Goal: Entertainment & Leisure: Browse casually

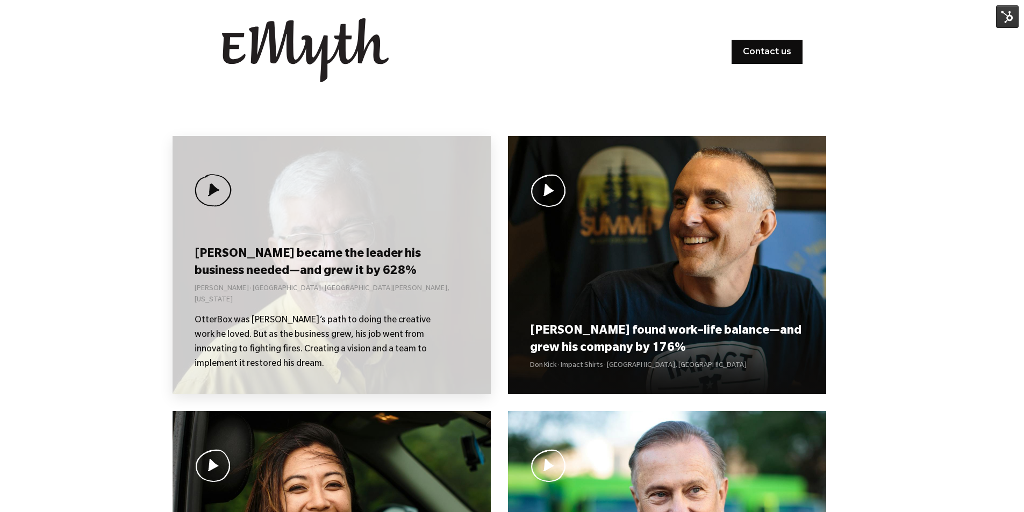
scroll to position [1, 0]
click at [351, 226] on div "Curt became the leader his business needed—and grew it by 628% Curt Richardson …" at bounding box center [332, 265] width 318 height 258
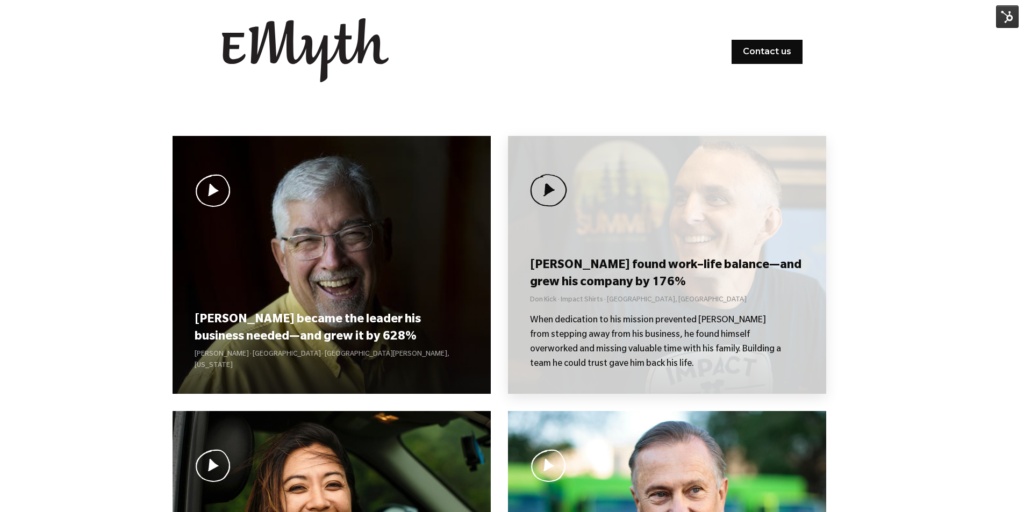
click at [650, 266] on h3 "[PERSON_NAME] found work–life balance—and grew his company by 176%" at bounding box center [667, 274] width 274 height 33
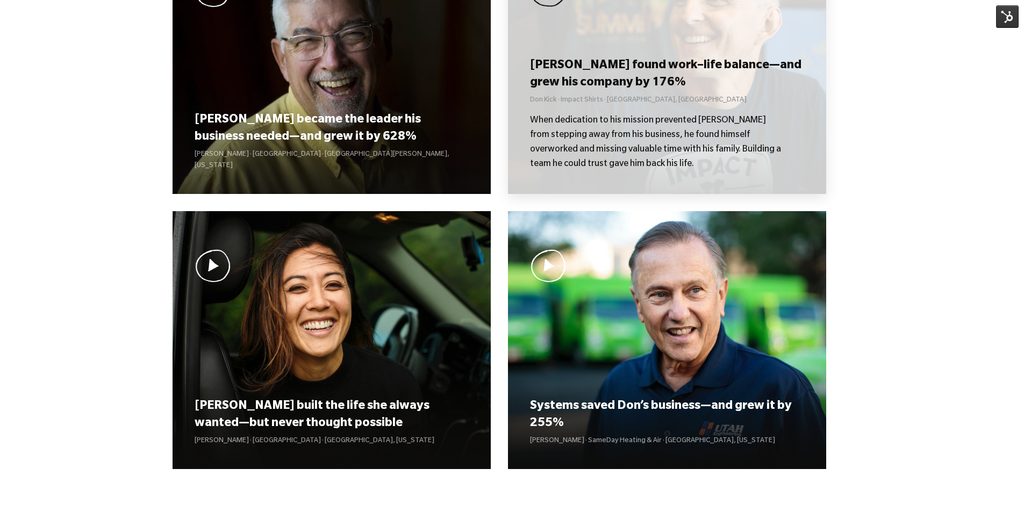
scroll to position [108, 0]
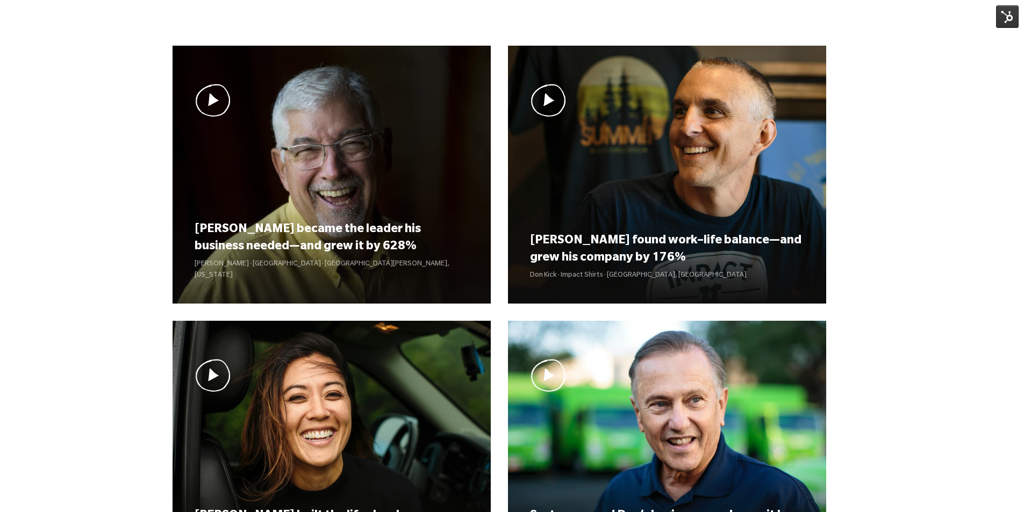
scroll to position [1, 0]
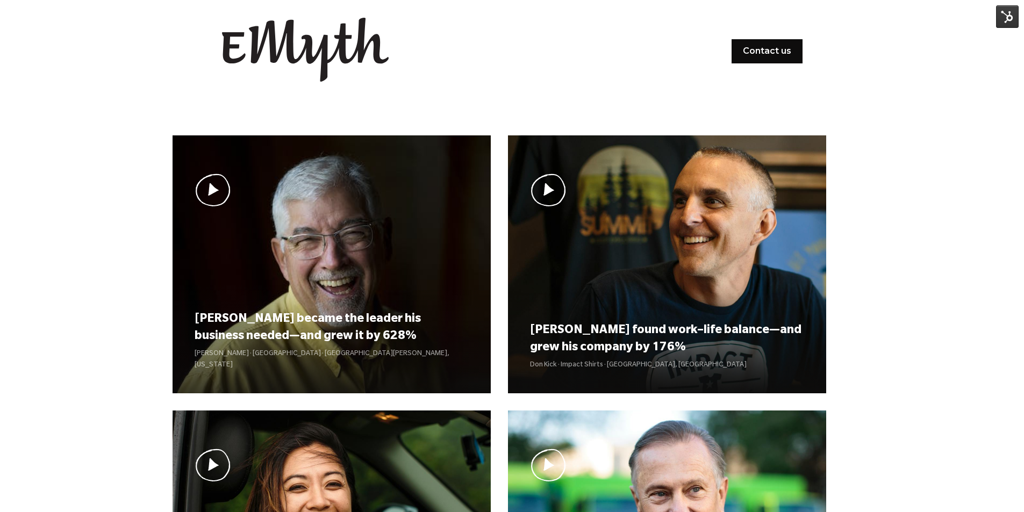
click at [1008, 19] on img at bounding box center [1007, 16] width 23 height 23
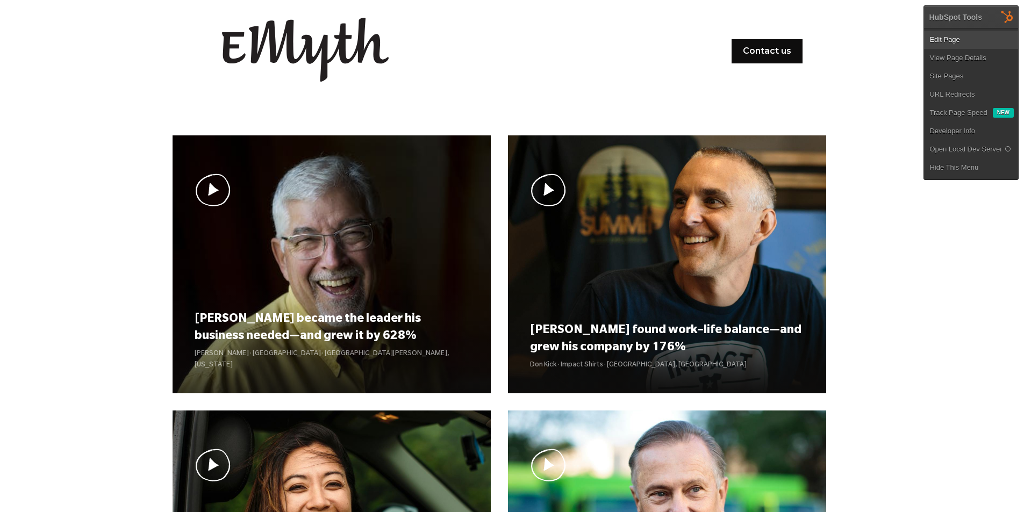
click at [966, 42] on link "Edit Page" at bounding box center [971, 40] width 94 height 18
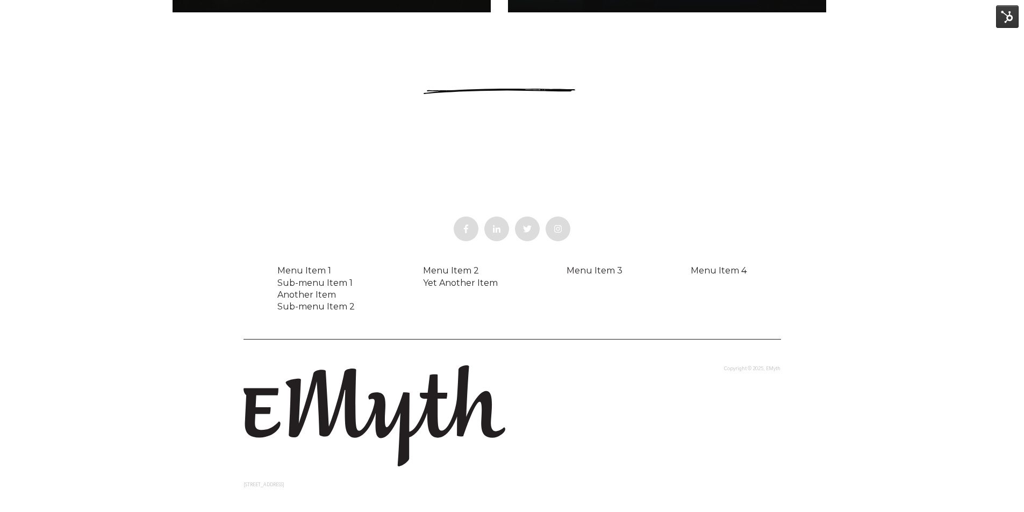
scroll to position [673, 0]
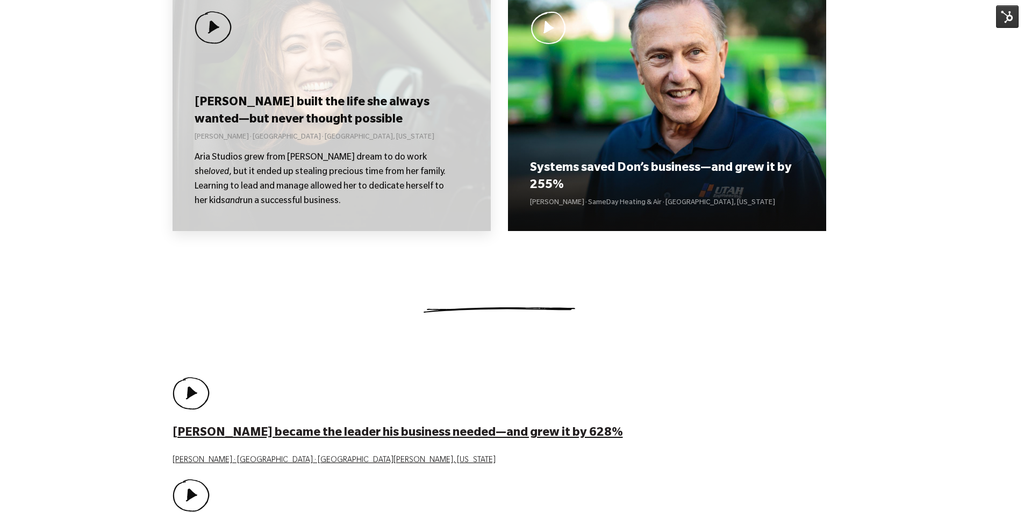
scroll to position [430, 0]
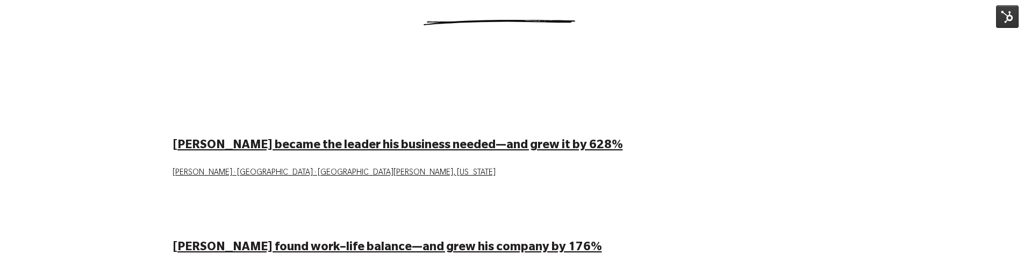
scroll to position [699, 0]
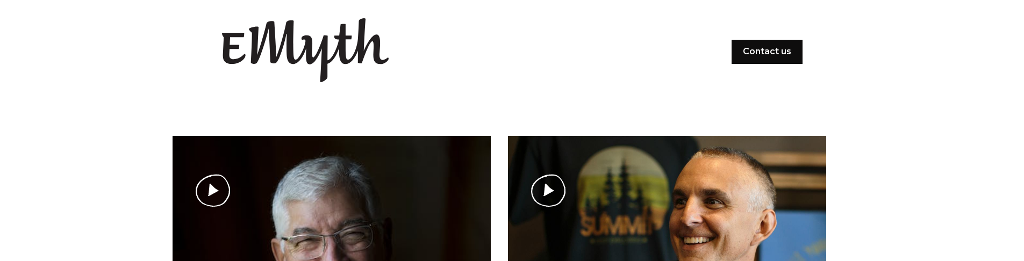
scroll to position [699, 0]
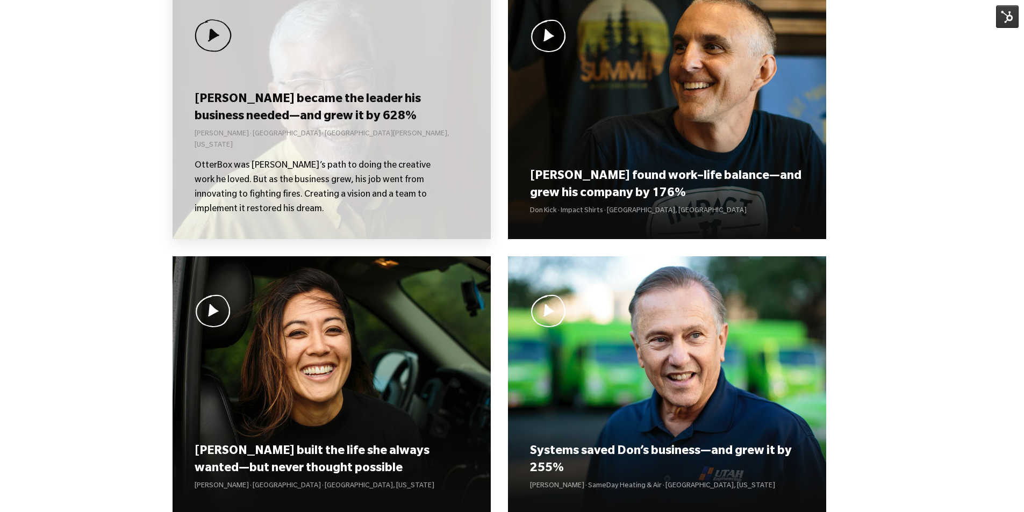
scroll to position [753, 0]
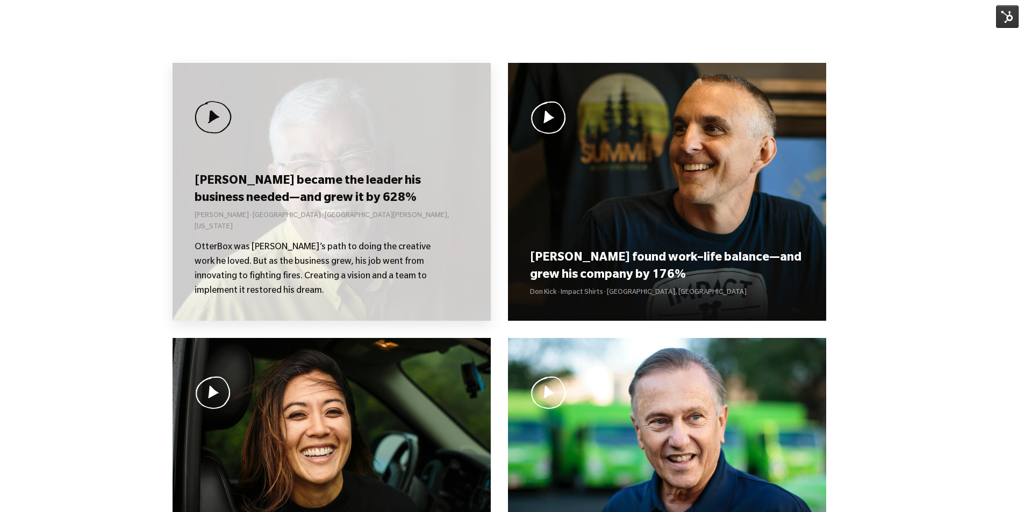
click at [348, 207] on h3 "[PERSON_NAME] became the leader his business needed—and grew it by 628%" at bounding box center [332, 190] width 274 height 33
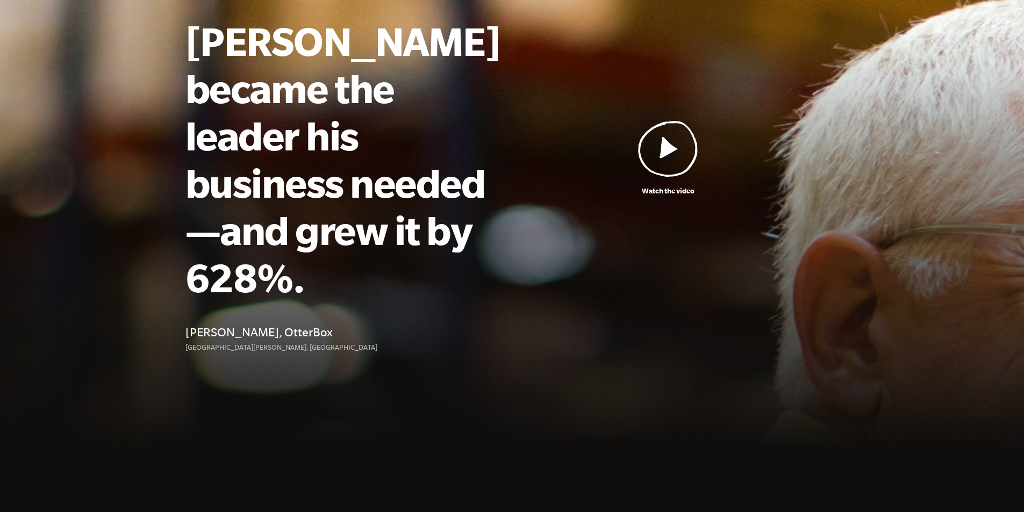
scroll to position [108, 0]
click at [670, 120] on img at bounding box center [668, 148] width 60 height 56
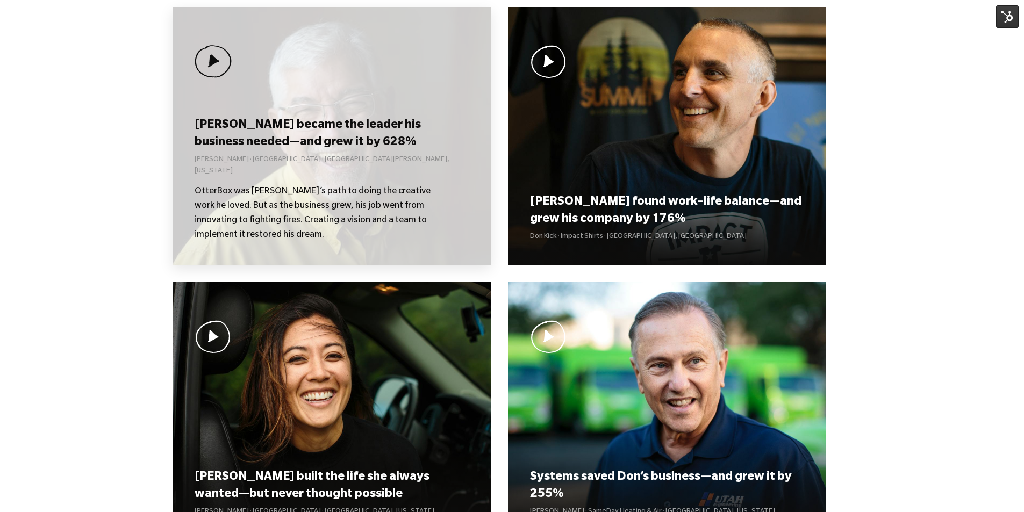
scroll to position [806, 0]
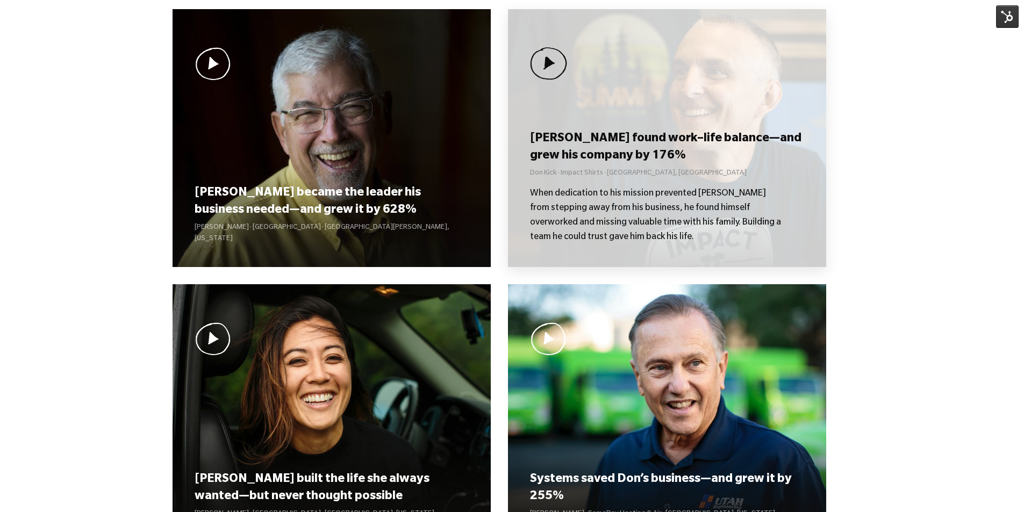
click at [590, 66] on div "[PERSON_NAME] found work–life balance—and grew his company by 176% Don Kick · I…" at bounding box center [667, 138] width 318 height 258
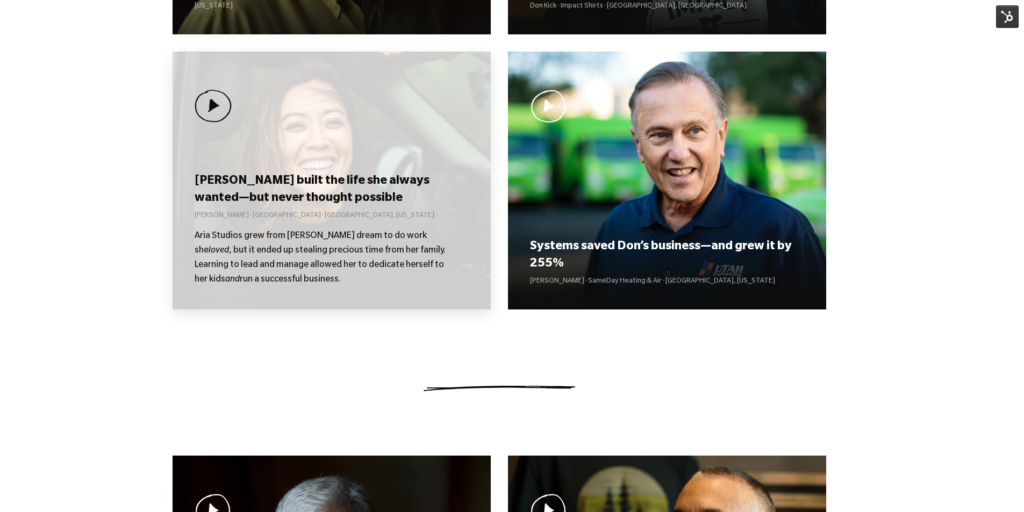
scroll to position [376, 0]
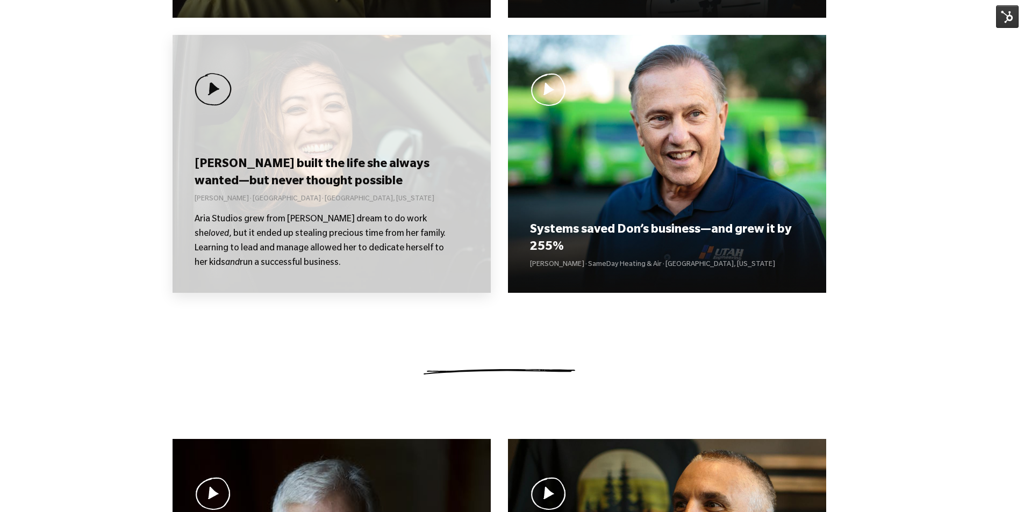
click at [340, 194] on div "Kolby built the life she always wanted—but never thought possible Kolby Moser ·…" at bounding box center [332, 213] width 274 height 116
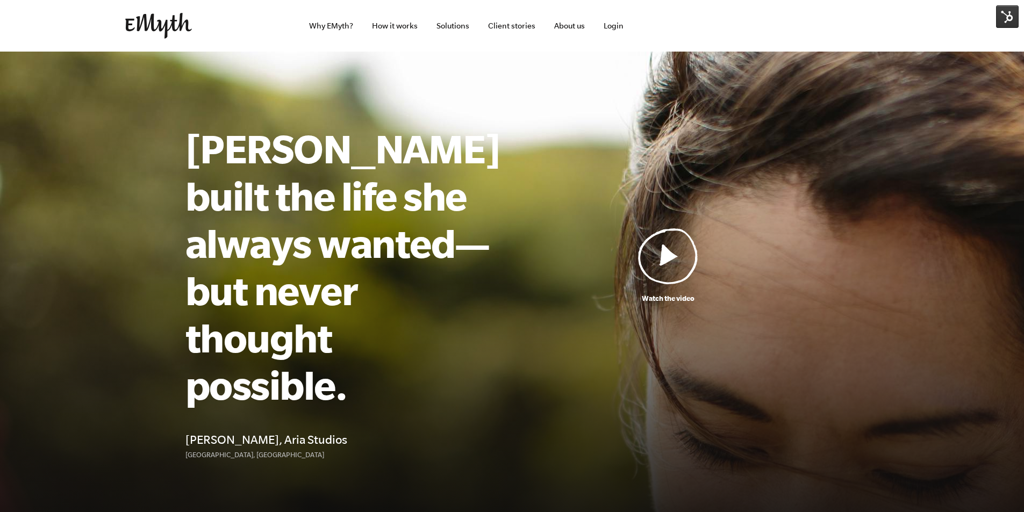
click at [656, 232] on img at bounding box center [668, 256] width 60 height 56
click at [669, 242] on img at bounding box center [668, 256] width 60 height 56
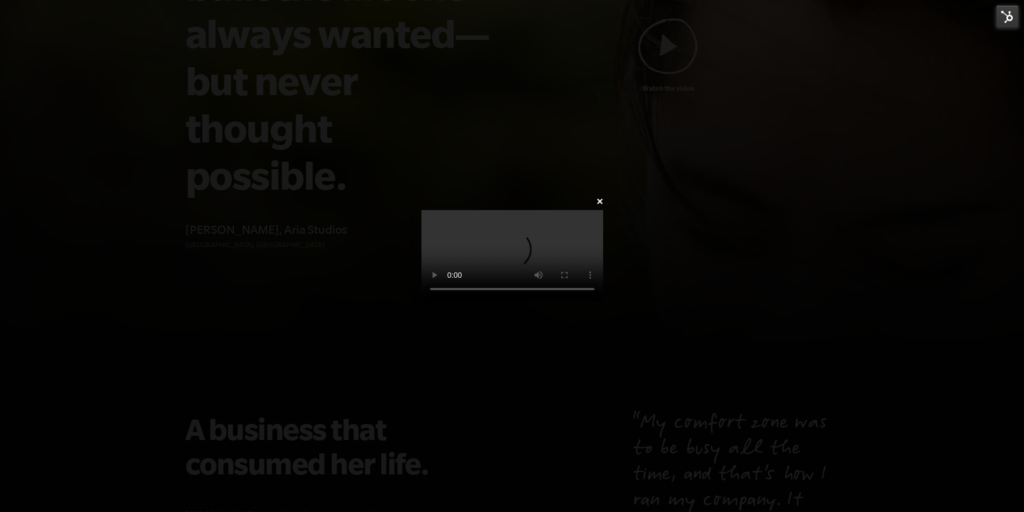
scroll to position [215, 0]
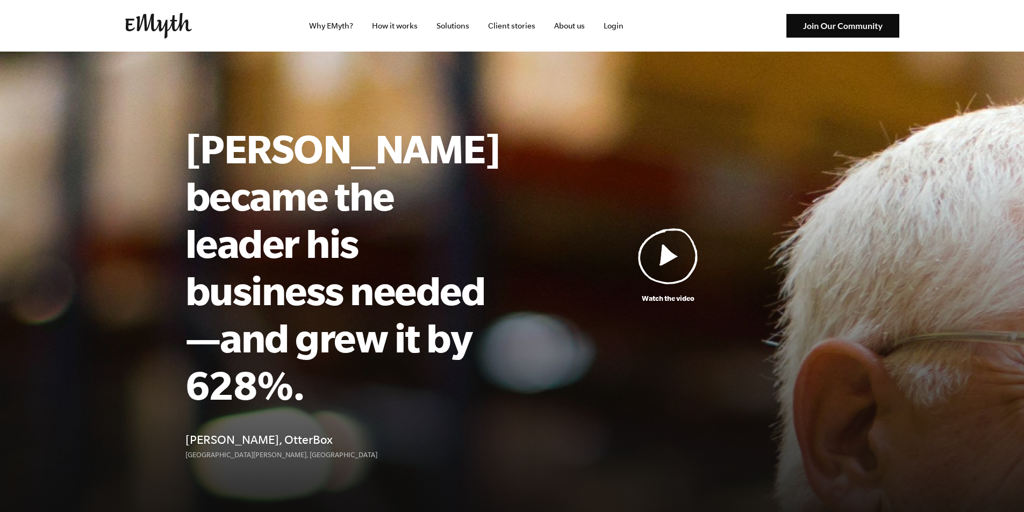
click at [675, 234] on img at bounding box center [668, 256] width 60 height 56
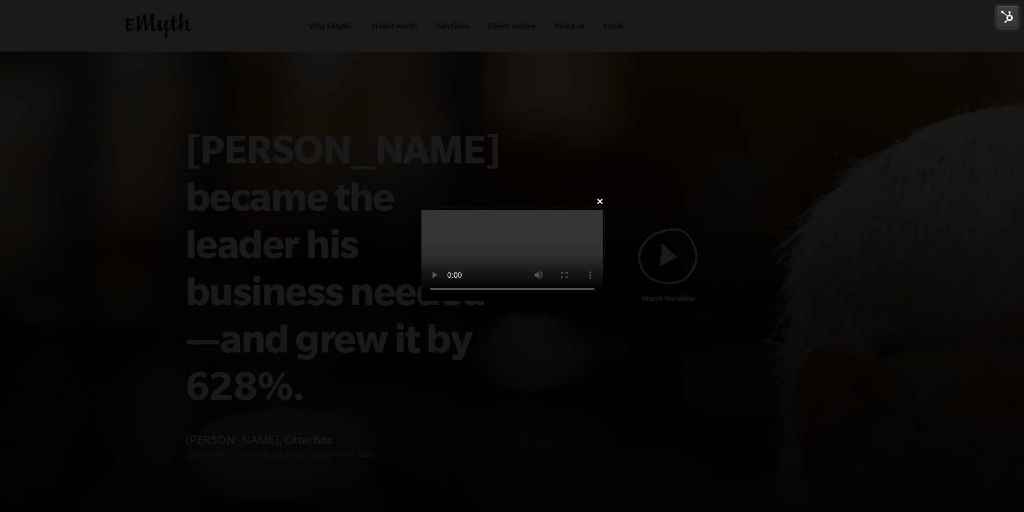
click at [668, 146] on div "✕" at bounding box center [512, 257] width 311 height 222
click at [1009, 23] on img at bounding box center [1007, 16] width 23 height 23
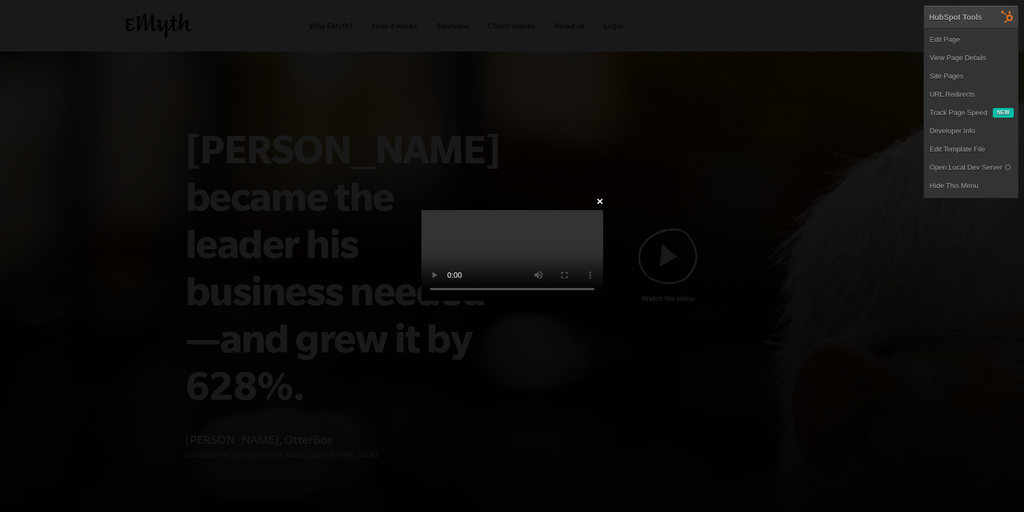
drag, startPoint x: 960, startPoint y: 180, endPoint x: 968, endPoint y: 157, distance: 24.0
click at [960, 180] on link "Hide This Menu" at bounding box center [971, 186] width 94 height 18
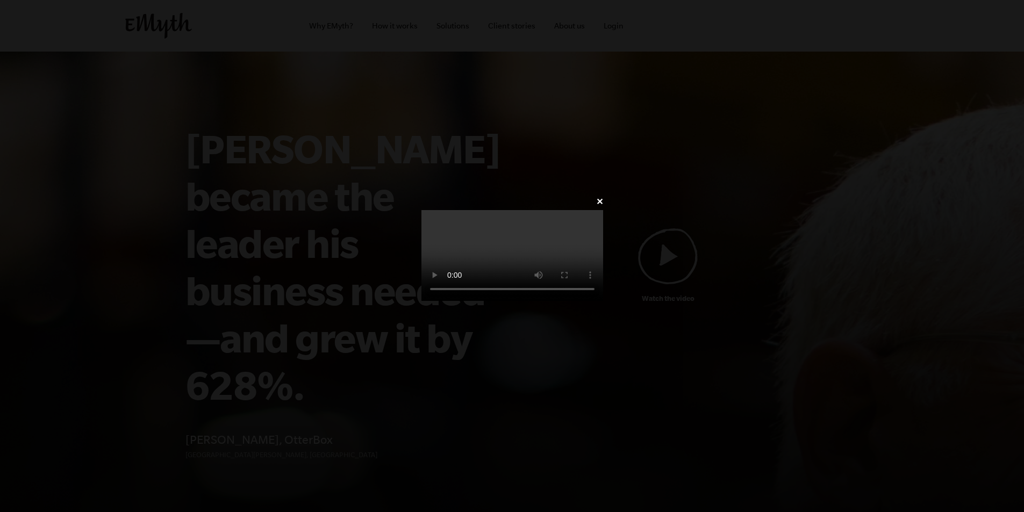
click at [668, 146] on div "✕" at bounding box center [512, 257] width 311 height 222
click at [603, 210] on video at bounding box center [513, 255] width 182 height 91
click at [422, 279] on video at bounding box center [513, 255] width 182 height 91
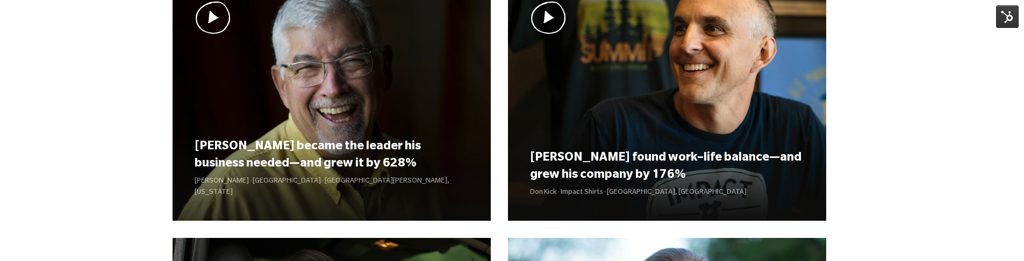
scroll to position [161, 0]
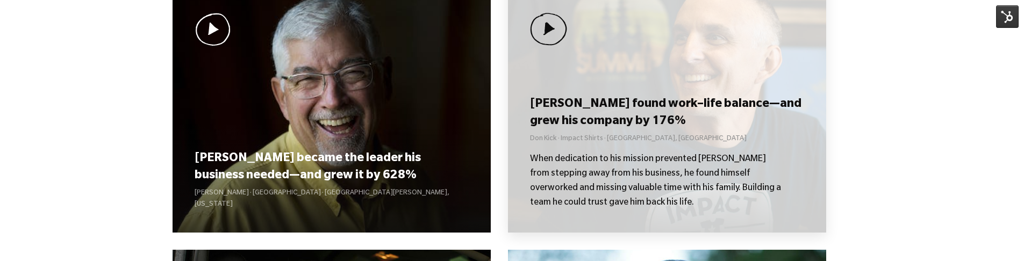
click at [574, 106] on h3 "[PERSON_NAME] found work–life balance—and grew his company by 176%" at bounding box center [667, 113] width 274 height 33
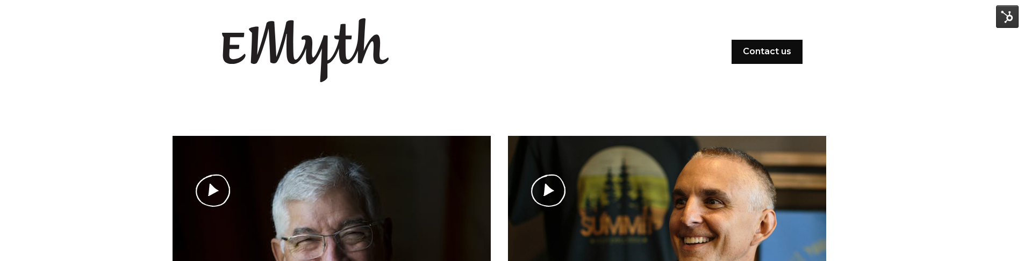
scroll to position [323, 0]
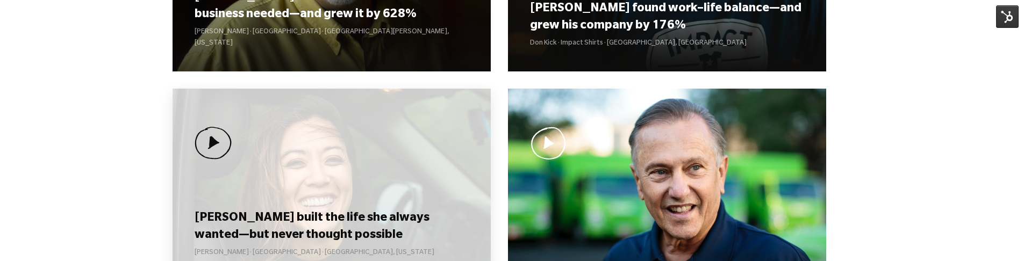
click at [277, 175] on div "Kolby built the life she always wanted—but never thought possible Kolby Moser ·…" at bounding box center [332, 218] width 318 height 258
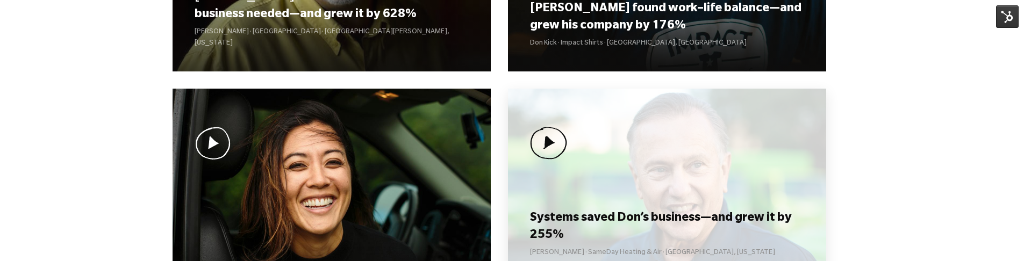
click at [548, 138] on img at bounding box center [548, 143] width 37 height 33
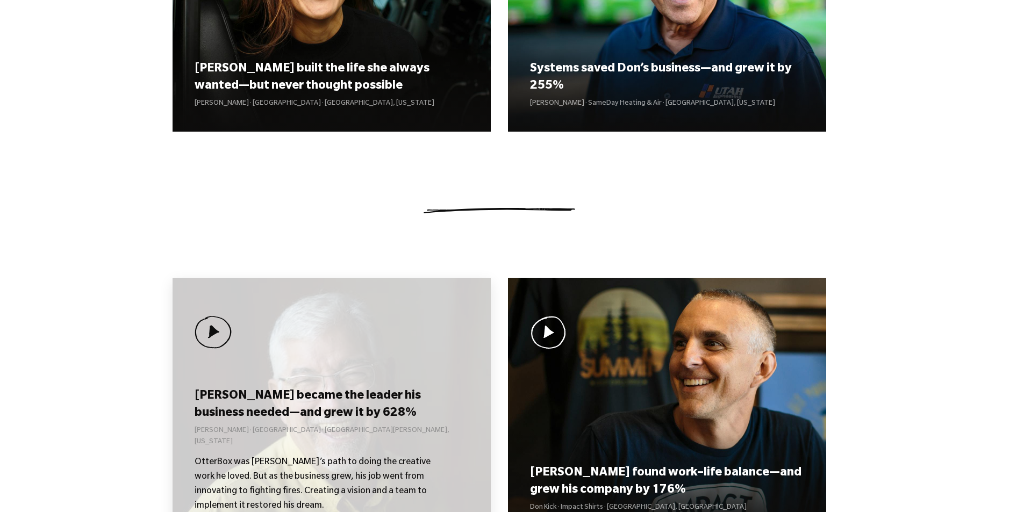
scroll to position [806, 0]
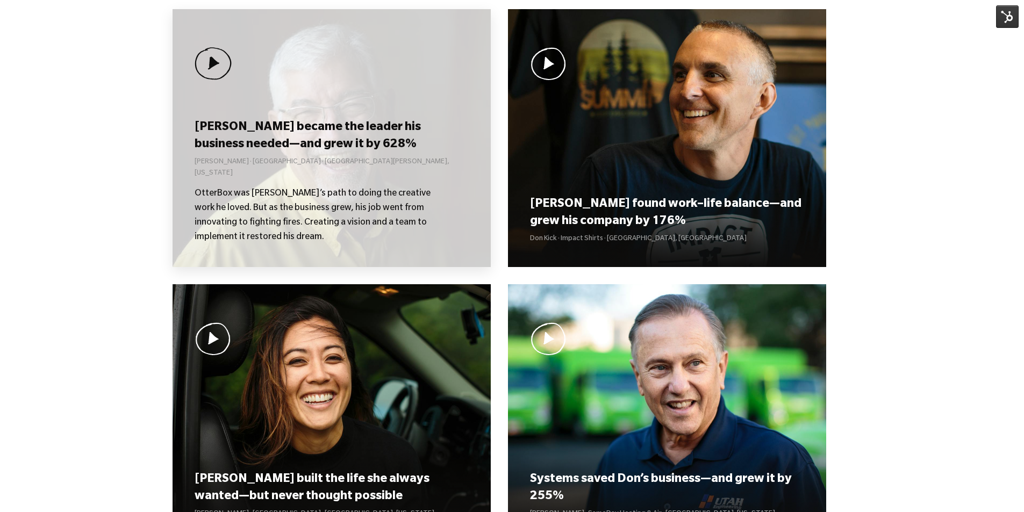
click at [332, 169] on p "[PERSON_NAME] · [GEOGRAPHIC_DATA] · [GEOGRAPHIC_DATA][PERSON_NAME], [US_STATE]" at bounding box center [332, 168] width 274 height 23
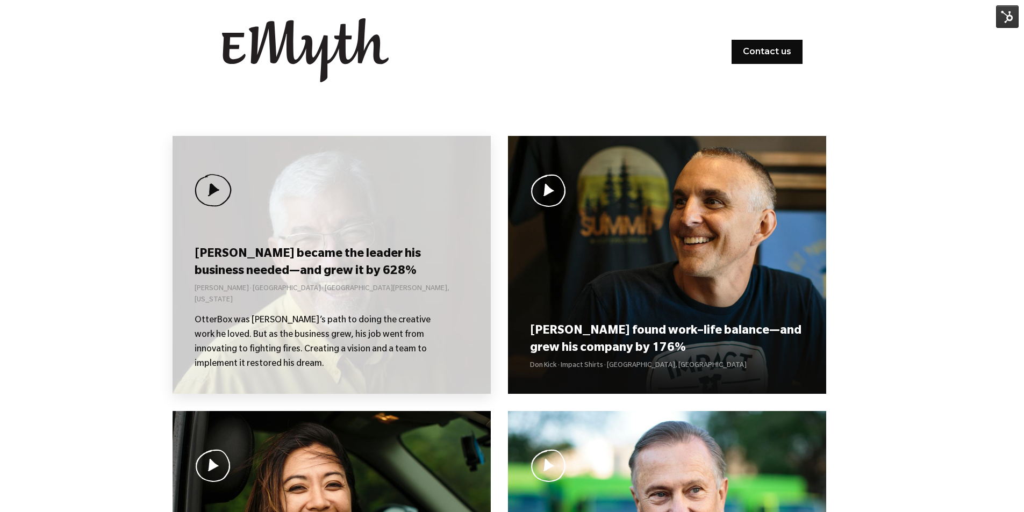
click at [291, 239] on div "[PERSON_NAME] became the leader his business needed—and grew it by 628% [PERSON…" at bounding box center [332, 265] width 318 height 258
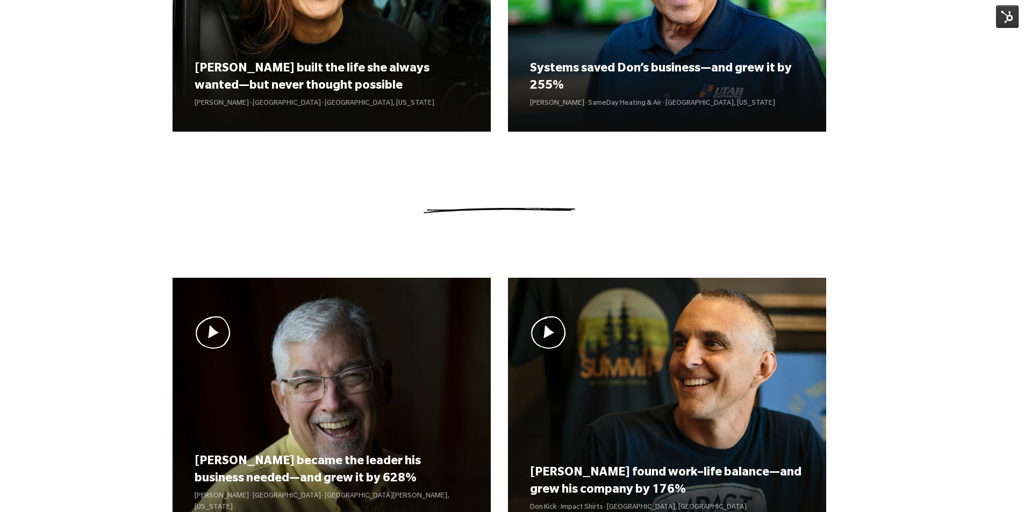
scroll to position [806, 0]
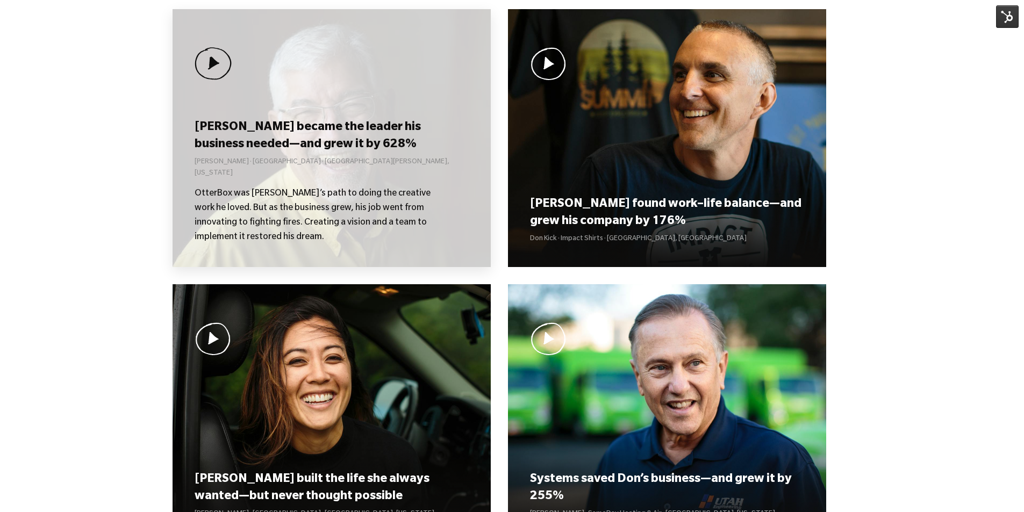
click at [330, 188] on p "OtterBox was Curt’s path to doing the creative work he loved. But as the busine…" at bounding box center [321, 216] width 253 height 58
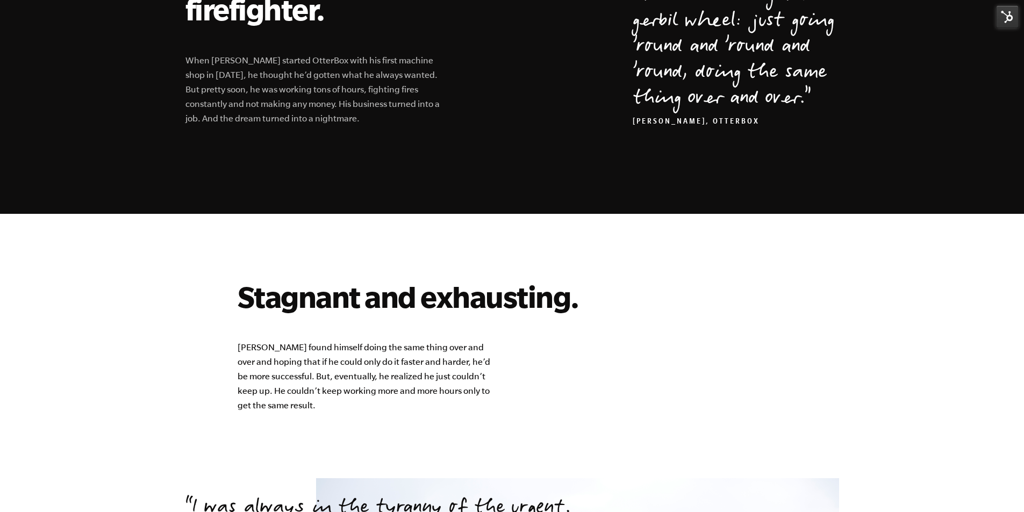
scroll to position [806, 0]
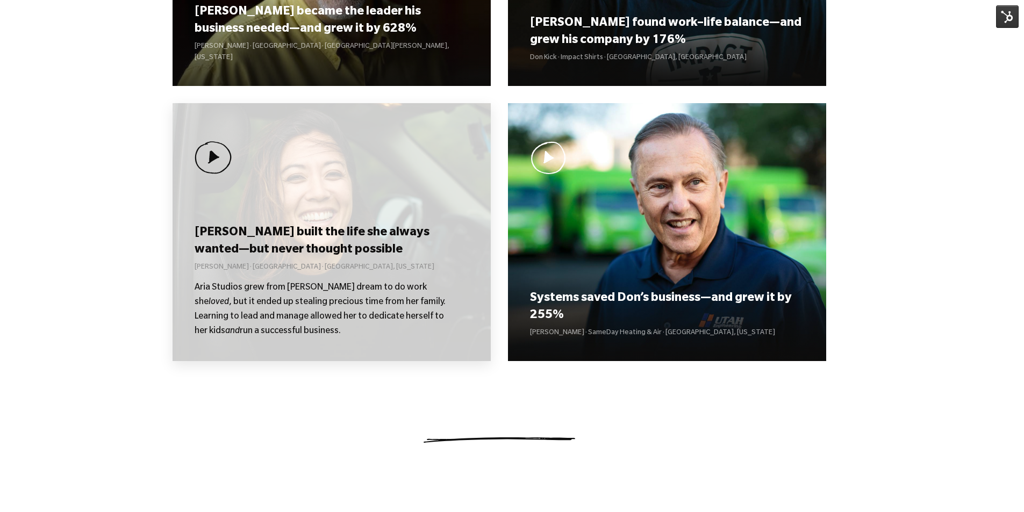
scroll to position [968, 0]
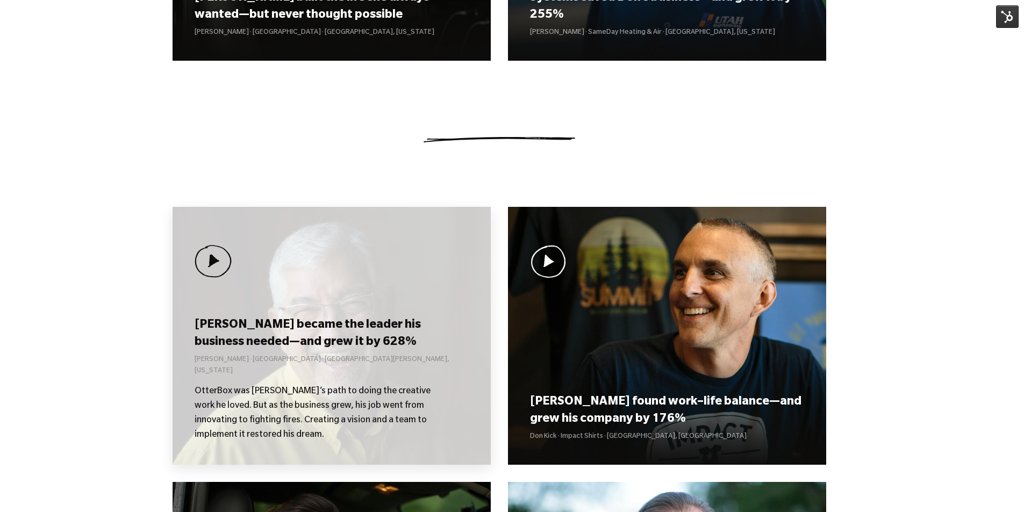
scroll to position [753, 0]
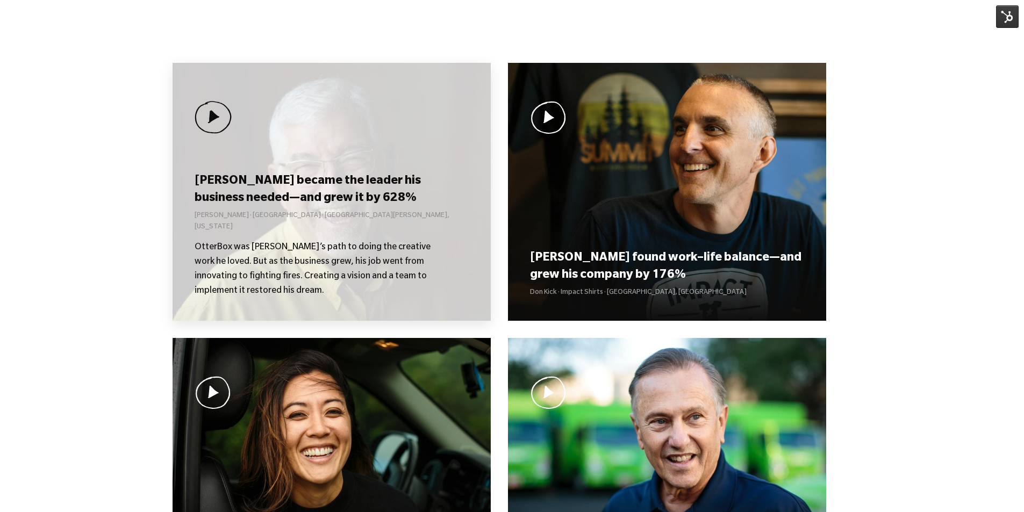
click at [317, 207] on h3 "[PERSON_NAME] became the leader his business needed—and grew it by 628%" at bounding box center [332, 190] width 274 height 33
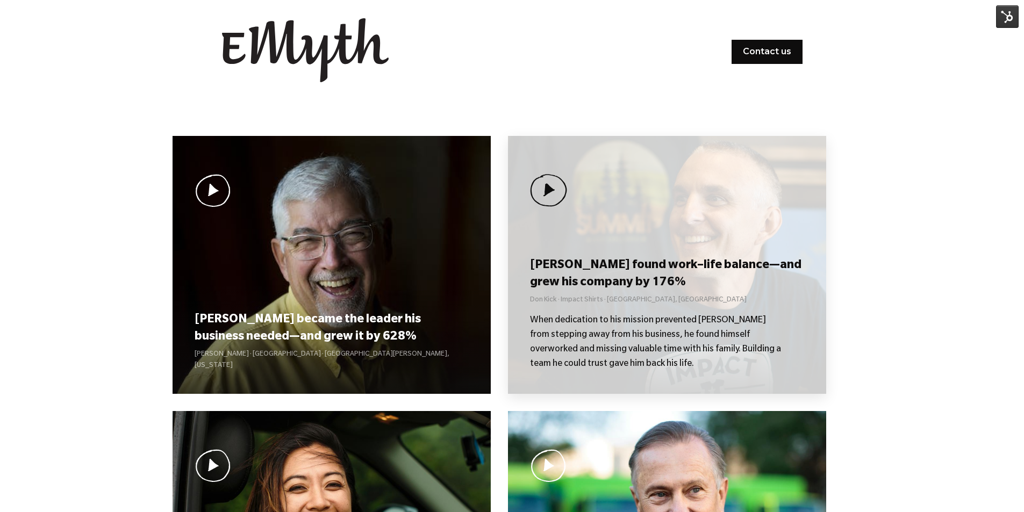
click at [627, 252] on div "Don found work–life balance—and grew his company by 176% Don Kick · Impact Shir…" at bounding box center [667, 265] width 318 height 258
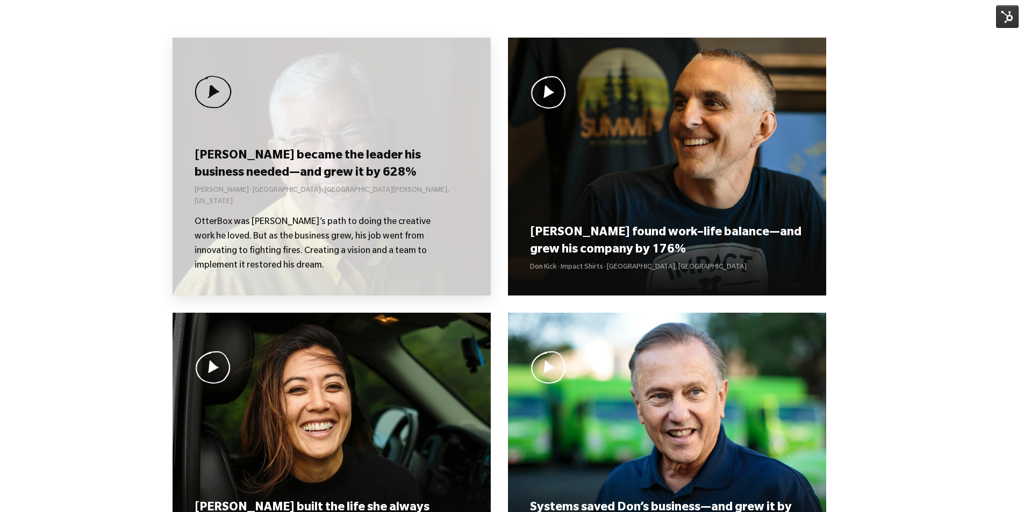
scroll to position [914, 0]
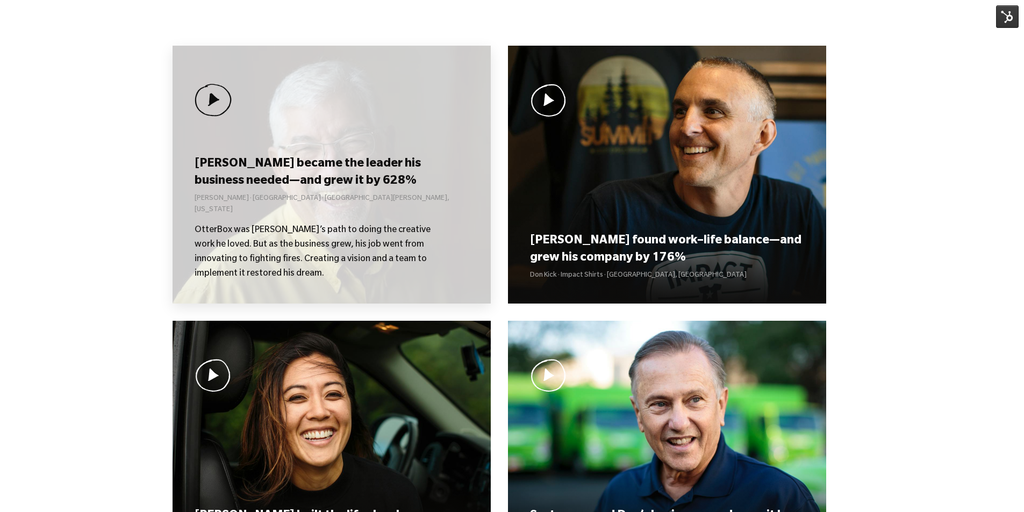
scroll to position [761, 0]
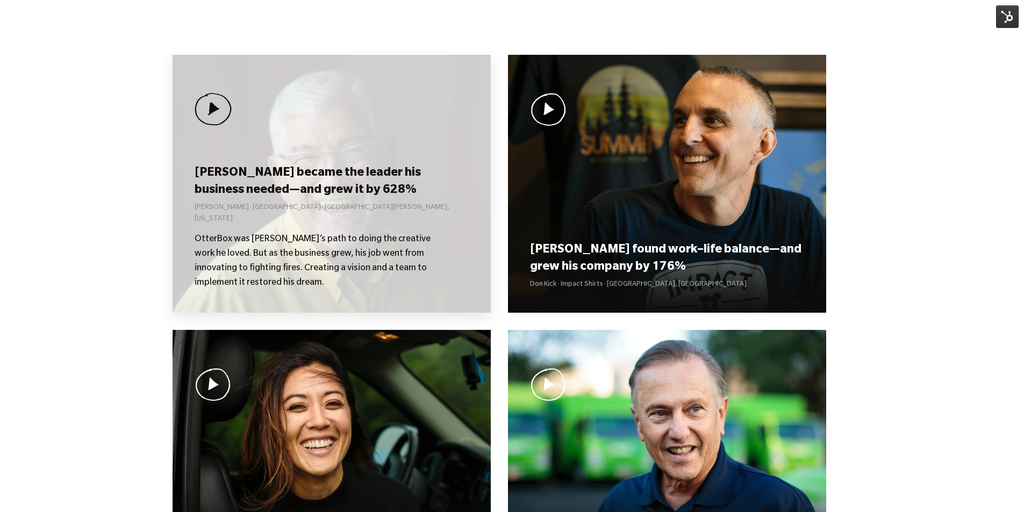
click at [282, 169] on div "[PERSON_NAME] became the leader his business needed—and grew it by 628% [PERSON…" at bounding box center [332, 184] width 318 height 258
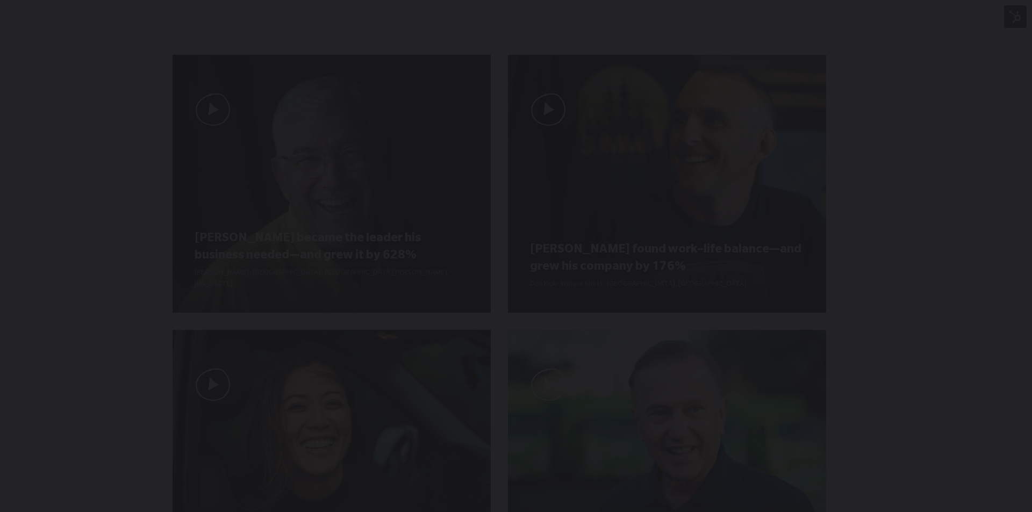
drag, startPoint x: 898, startPoint y: 195, endPoint x: 625, endPoint y: 186, distance: 272.7
click at [870, 194] on div "You can close this modal content with the ESC key" at bounding box center [516, 256] width 1032 height 512
click at [526, 233] on div "You can close this modal content with the ESC key" at bounding box center [516, 256] width 1032 height 512
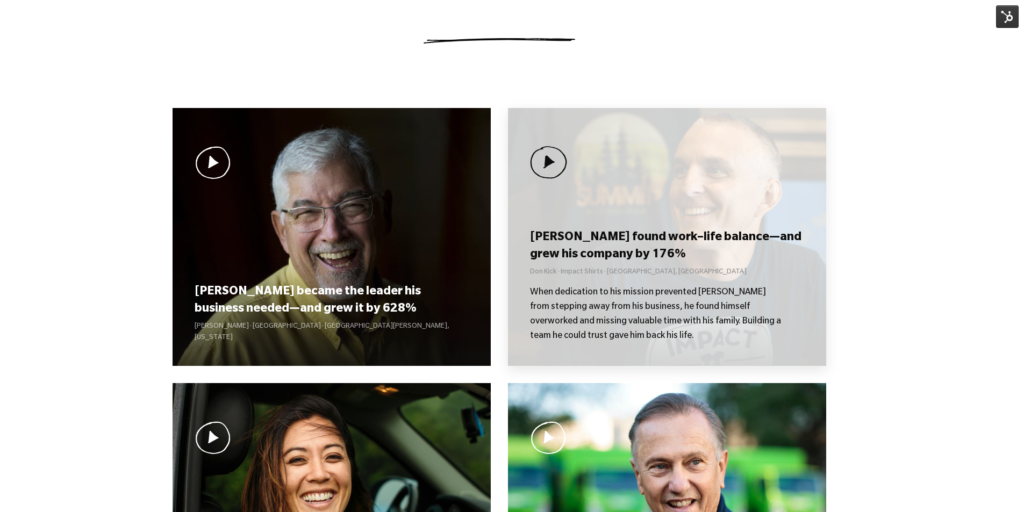
scroll to position [707, 0]
click at [603, 216] on div "Don found work–life balance—and grew his company by 176% Don Kick · Impact Shir…" at bounding box center [667, 238] width 318 height 258
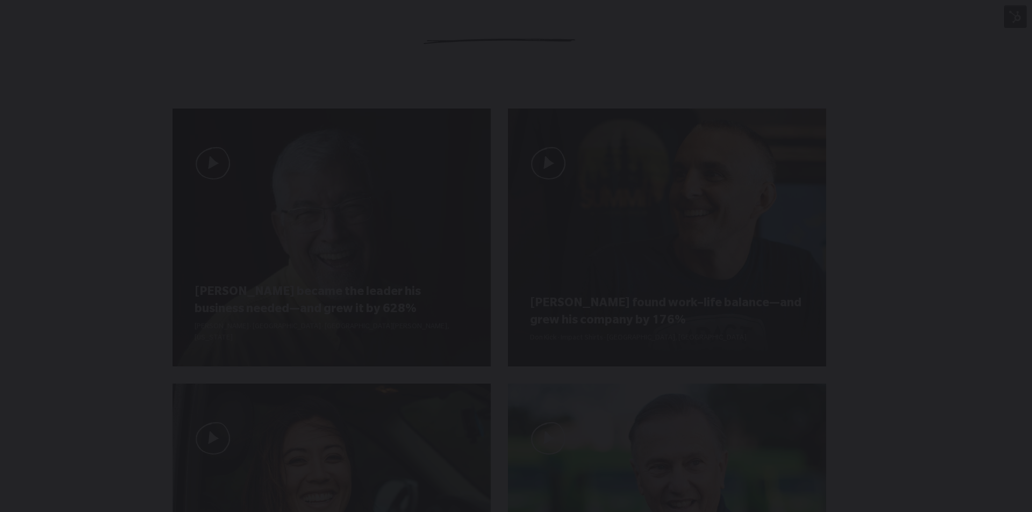
click at [612, 211] on div "You can close this modal content with the ESC key" at bounding box center [516, 256] width 1032 height 512
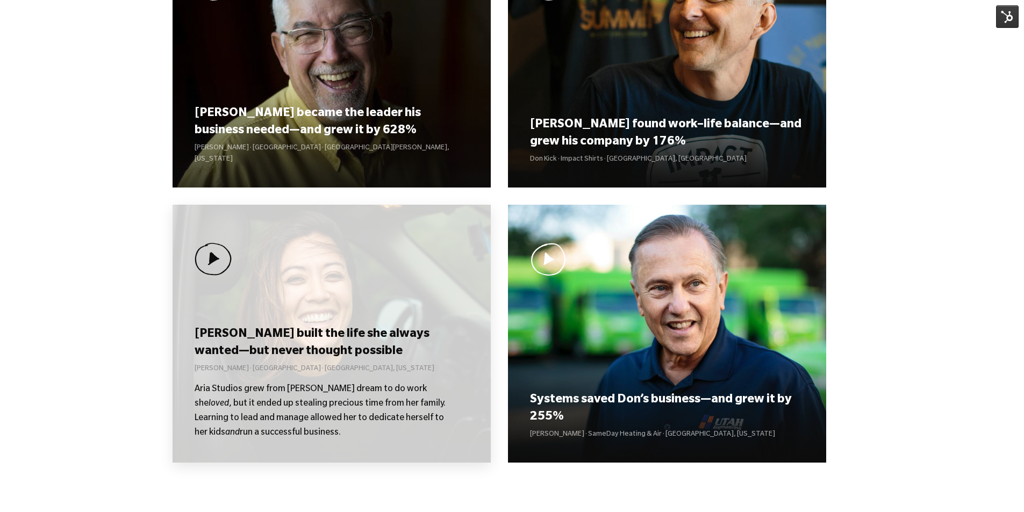
scroll to position [922, 0]
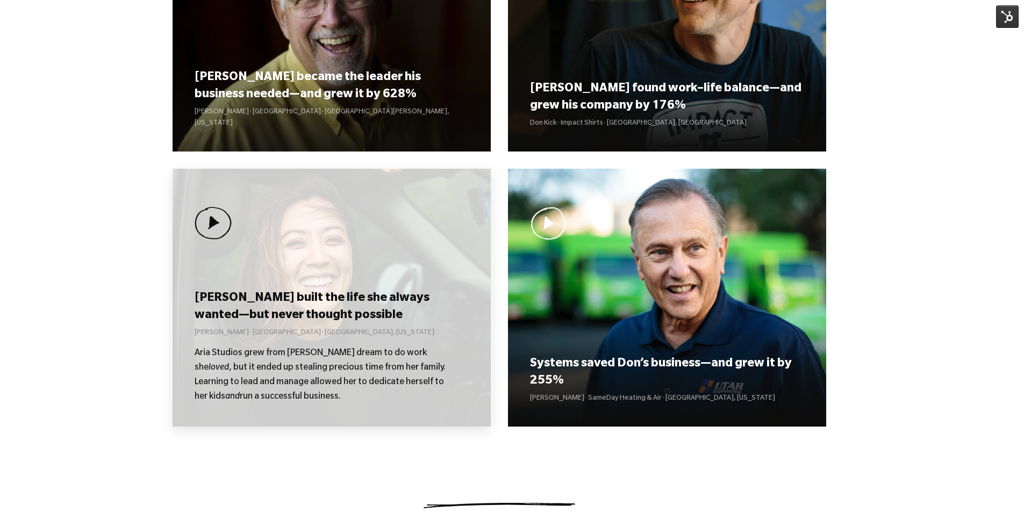
click at [337, 311] on h3 "[PERSON_NAME] built the life she always wanted—but never thought possible" at bounding box center [332, 307] width 274 height 33
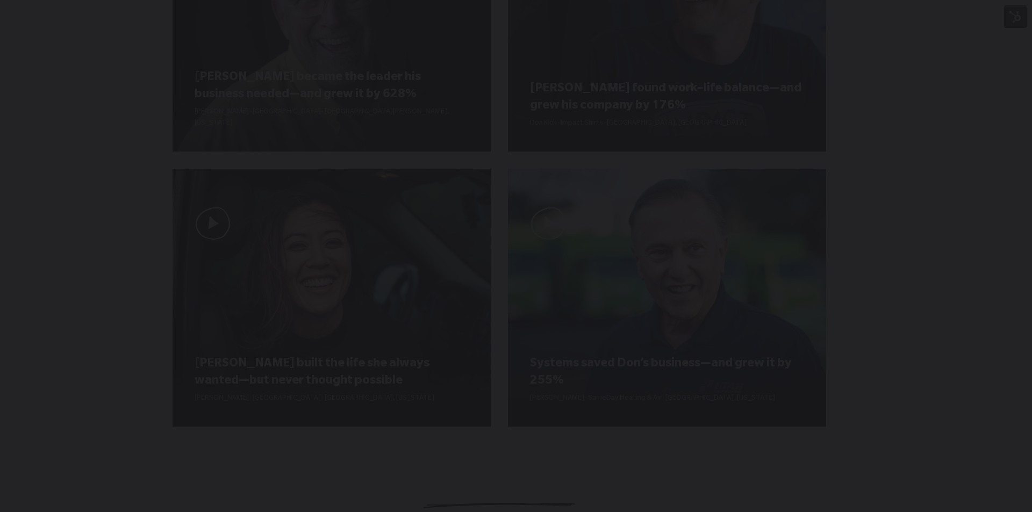
click at [798, 240] on div "You can close this modal content with the ESC key" at bounding box center [516, 256] width 1032 height 512
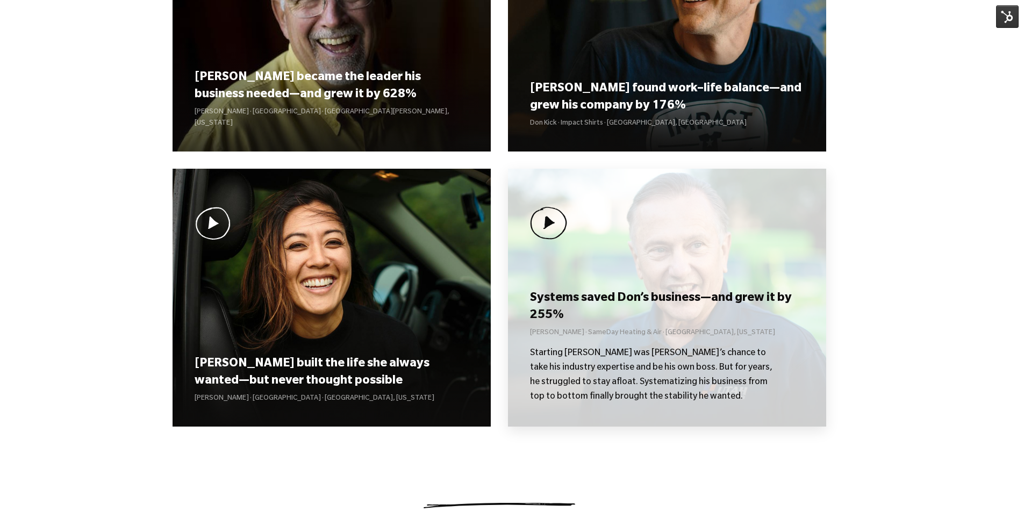
click at [675, 285] on div "Systems saved Don’s business—and grew it by 255% Don Weaver · SameDay Heating &…" at bounding box center [667, 298] width 318 height 258
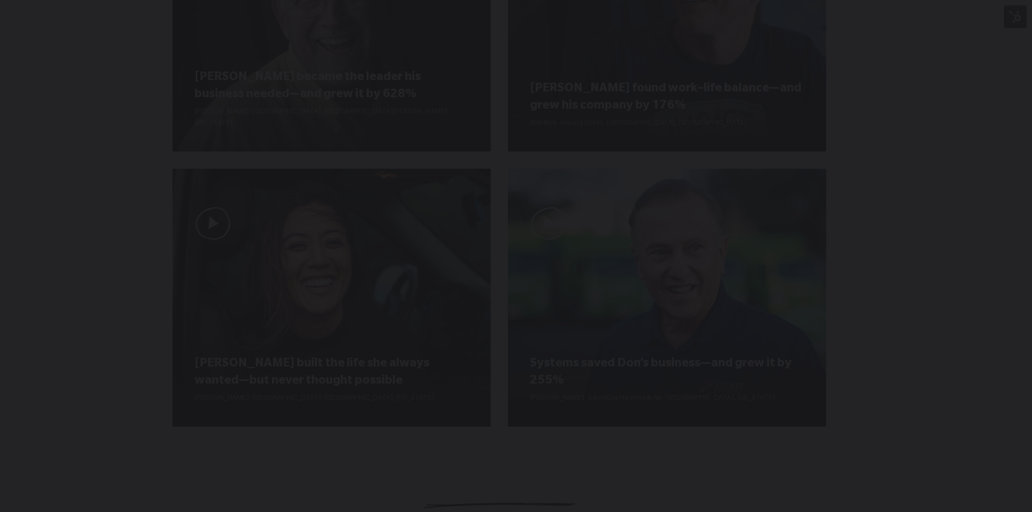
click at [788, 258] on div "You can close this modal content with the ESC key" at bounding box center [516, 256] width 1032 height 512
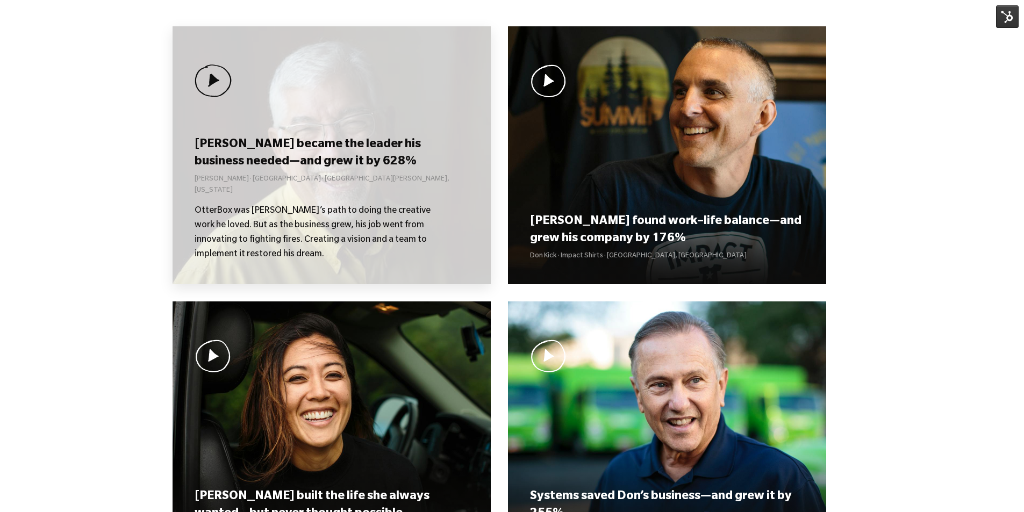
scroll to position [761, 0]
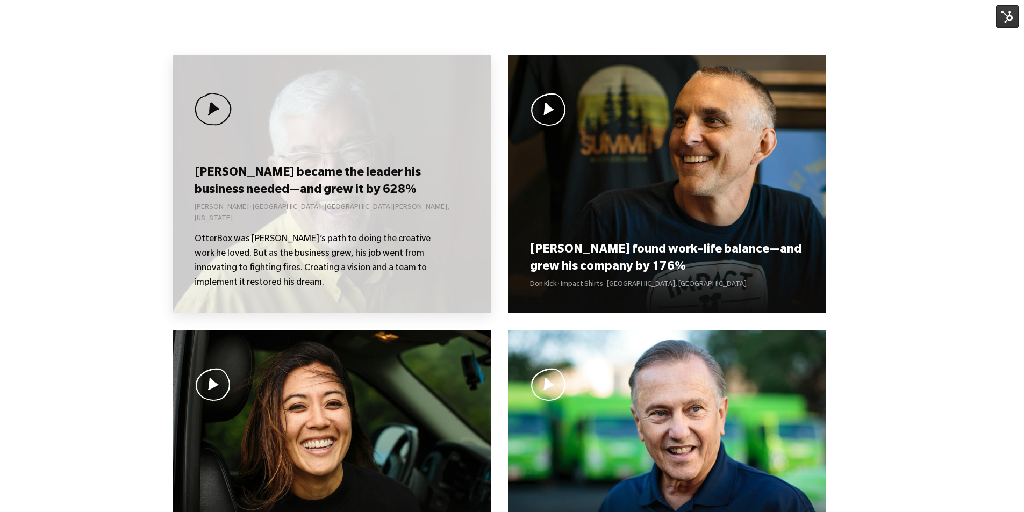
click at [320, 188] on h3 "[PERSON_NAME] became the leader his business needed—and grew it by 628%" at bounding box center [332, 182] width 274 height 33
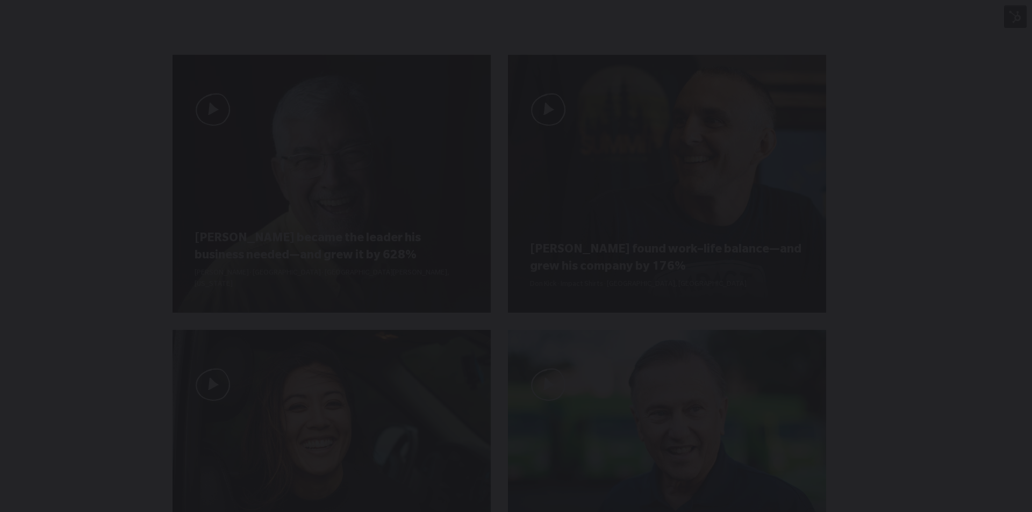
click at [748, 237] on div "You can close this modal content with the ESC key" at bounding box center [516, 256] width 1032 height 512
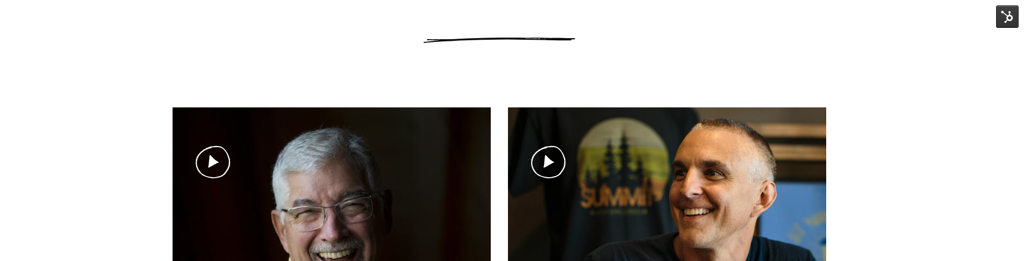
scroll to position [707, 0]
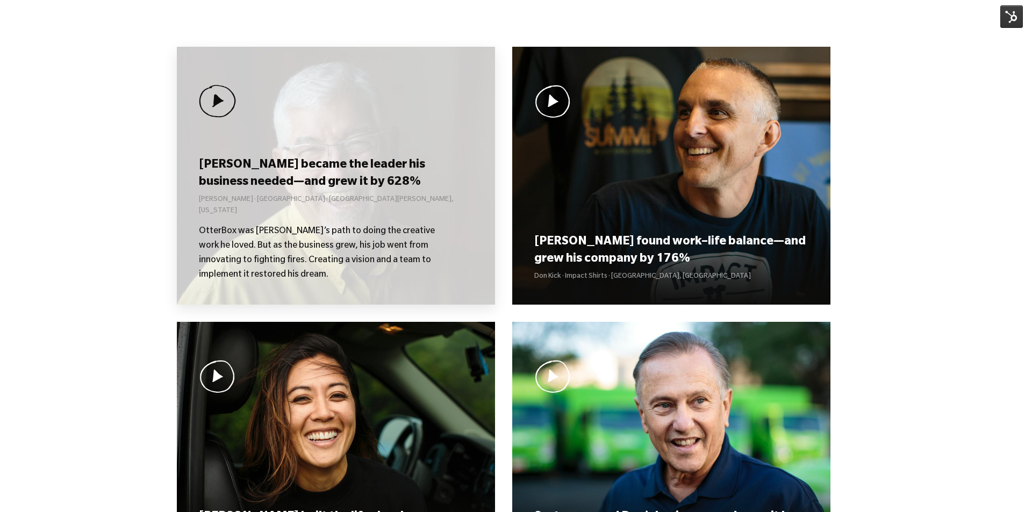
scroll to position [761, 0]
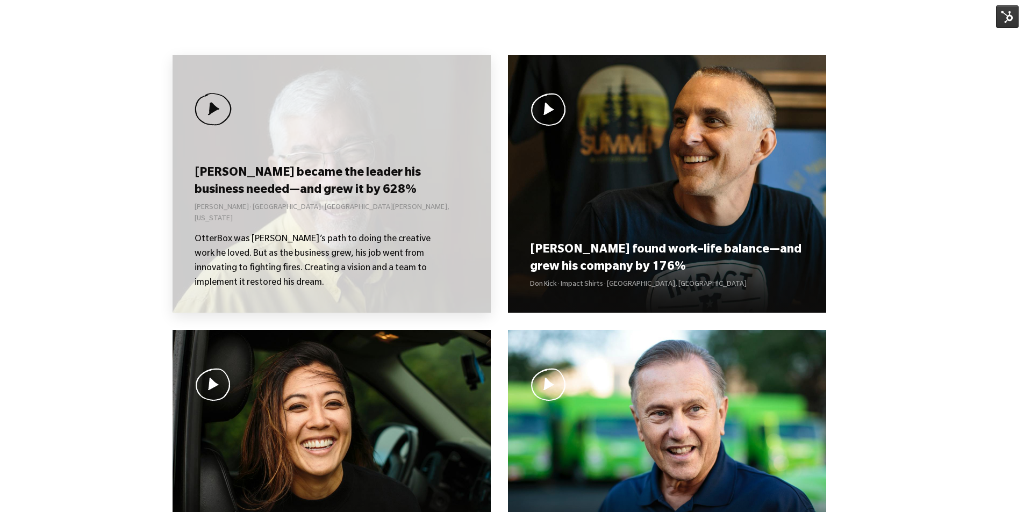
click at [338, 189] on h3 "[PERSON_NAME] became the leader his business needed—and grew it by 628%" at bounding box center [332, 182] width 274 height 33
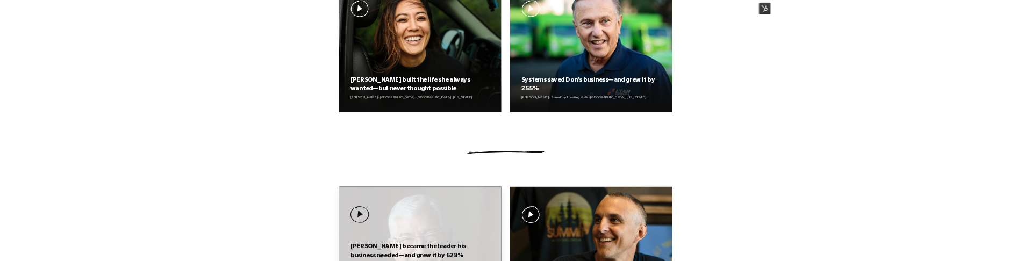
scroll to position [645, 0]
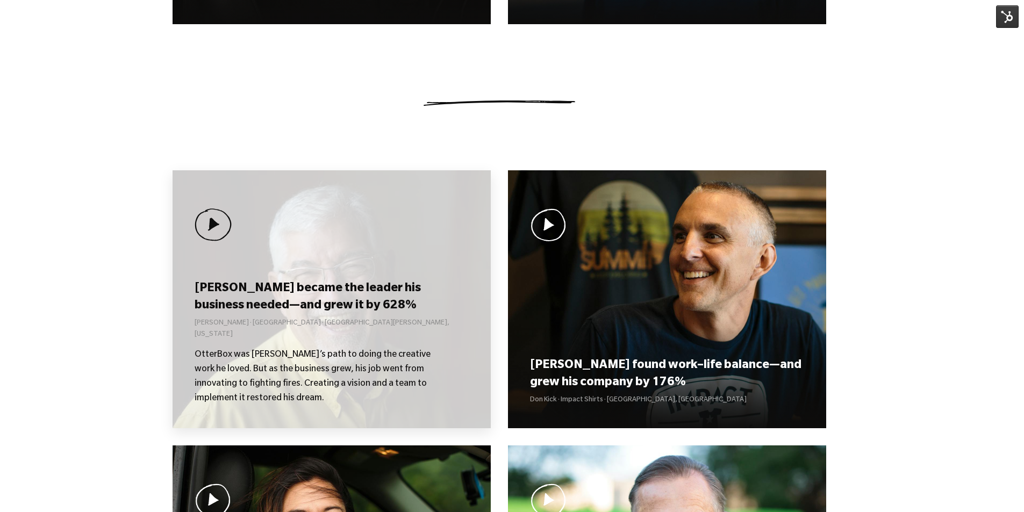
click at [322, 262] on div "Curt became the leader his business needed—and grew it by 628% Curt Richardson …" at bounding box center [332, 299] width 318 height 258
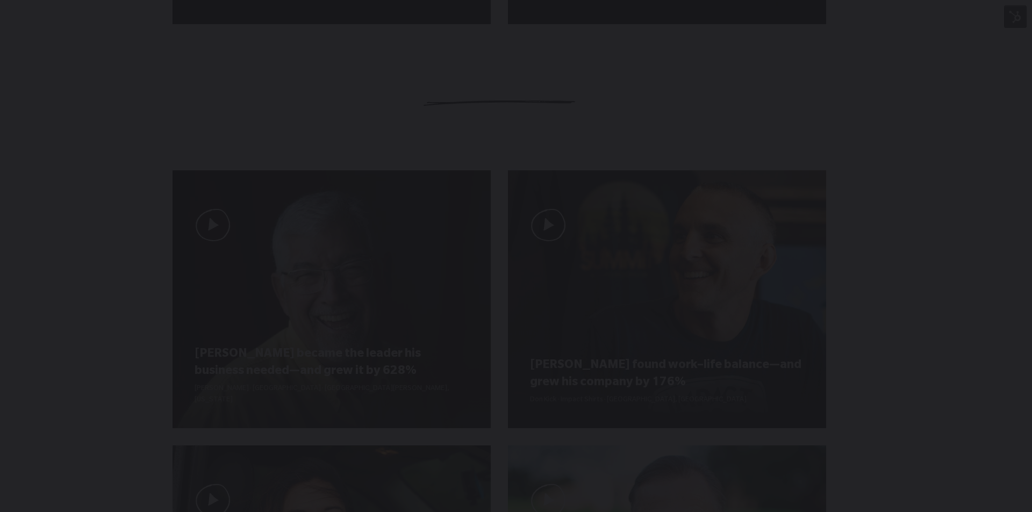
click at [567, 235] on div "You can close this modal content with the ESC key" at bounding box center [516, 256] width 1032 height 512
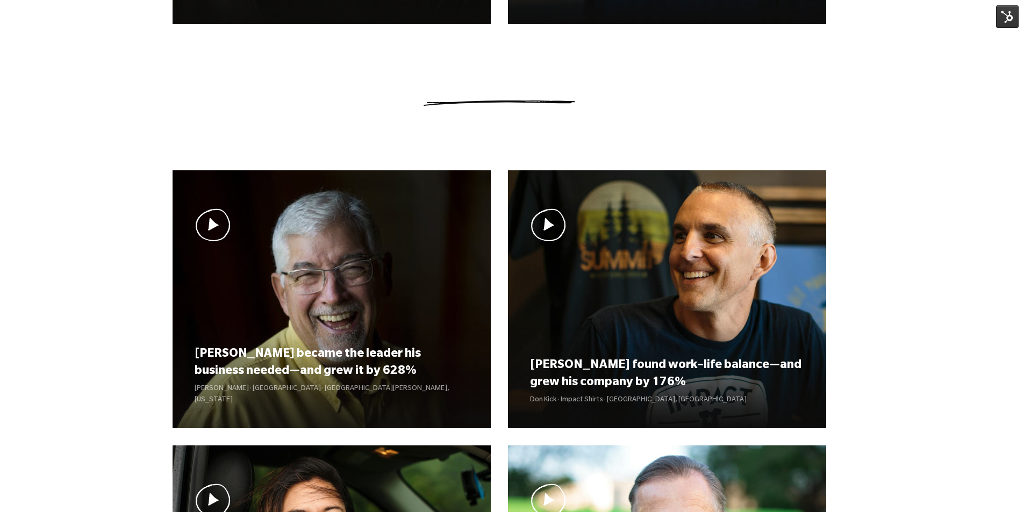
drag, startPoint x: 498, startPoint y: 461, endPoint x: 496, endPoint y: 467, distance: 6.0
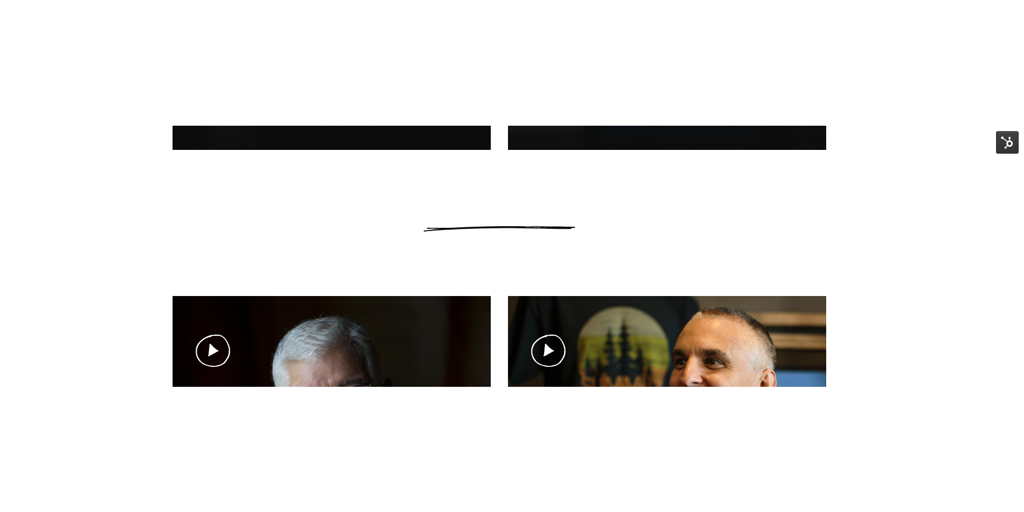
scroll to position [753, 0]
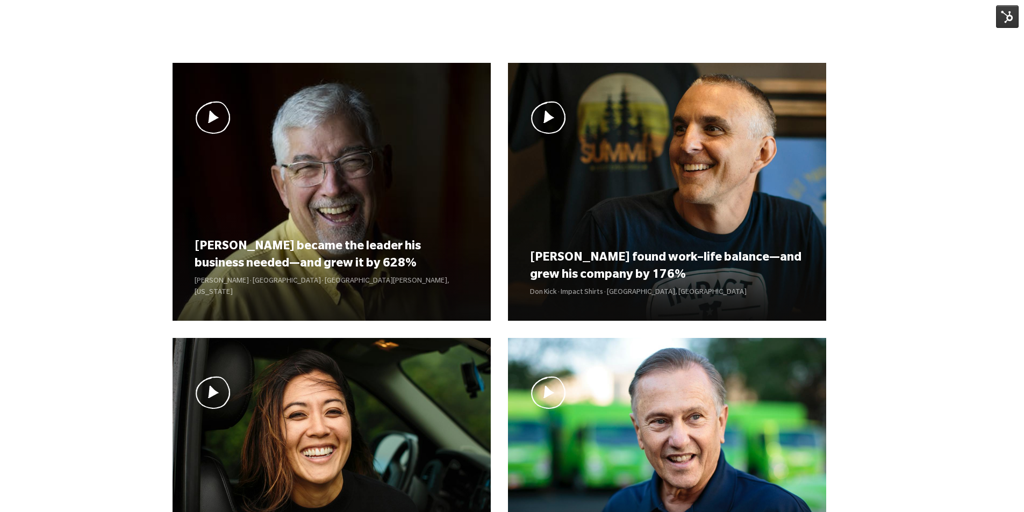
click at [1012, 22] on img at bounding box center [1007, 16] width 23 height 23
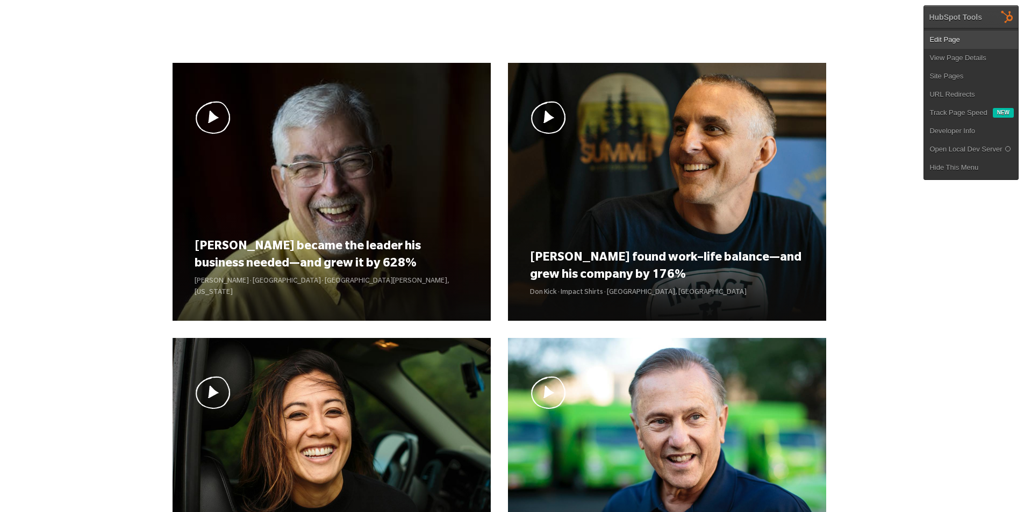
click at [960, 42] on link "Edit Page" at bounding box center [971, 40] width 94 height 18
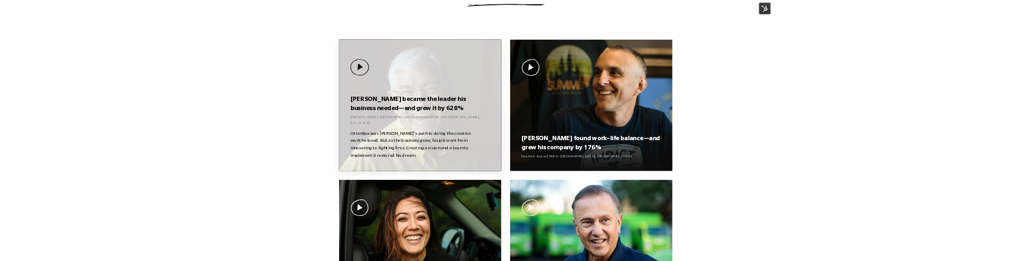
scroll to position [753, 0]
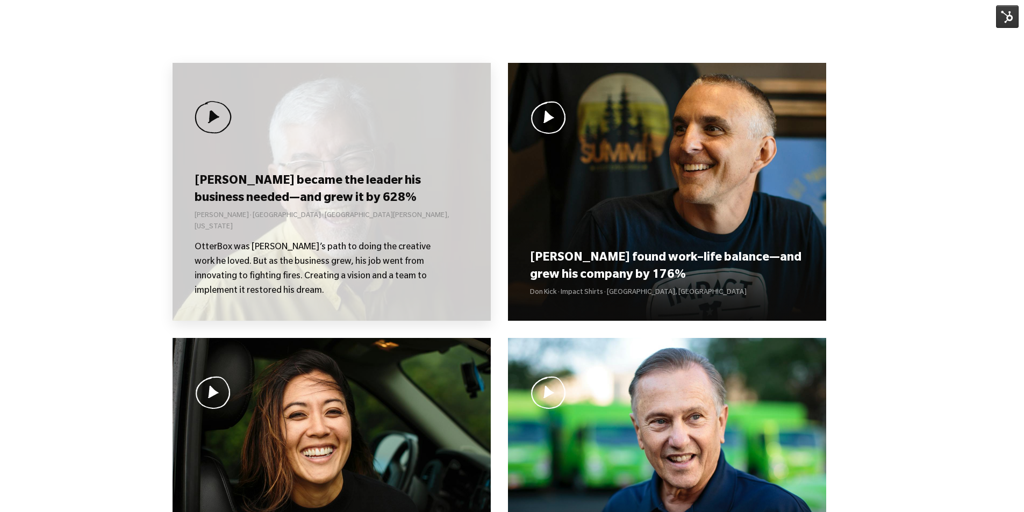
click at [346, 256] on p "OtterBox was [PERSON_NAME]’s path to doing the creative work he loved. But as t…" at bounding box center [321, 270] width 253 height 58
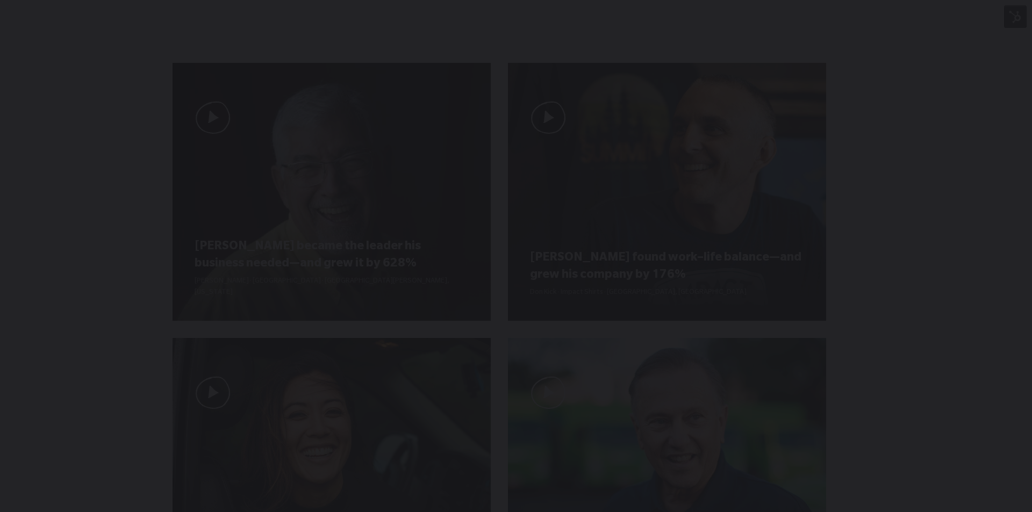
click at [9, 206] on div "You can close this modal content with the ESC key" at bounding box center [516, 256] width 1032 height 512
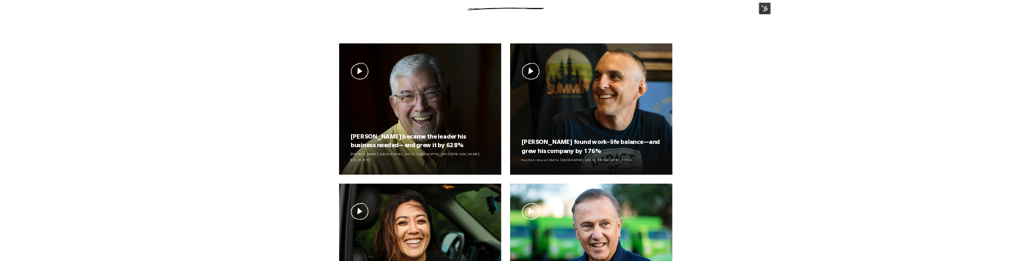
scroll to position [707, 0]
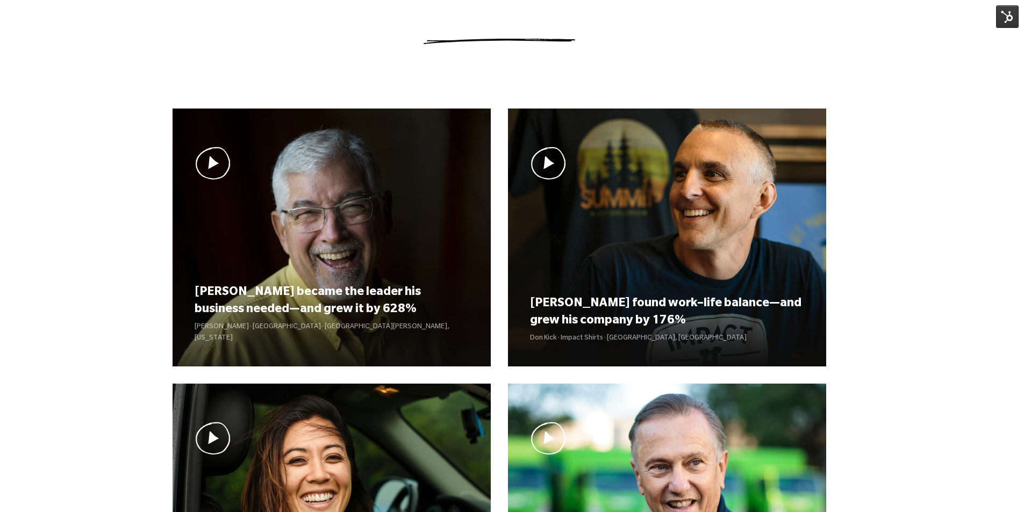
drag, startPoint x: 850, startPoint y: 365, endPoint x: 854, endPoint y: 368, distance: 5.7
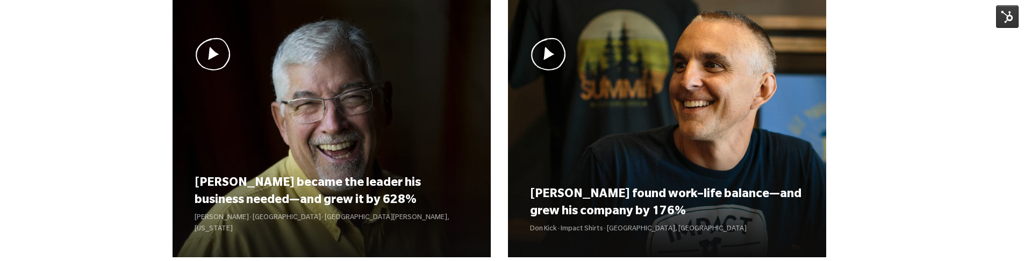
scroll to position [815, 0]
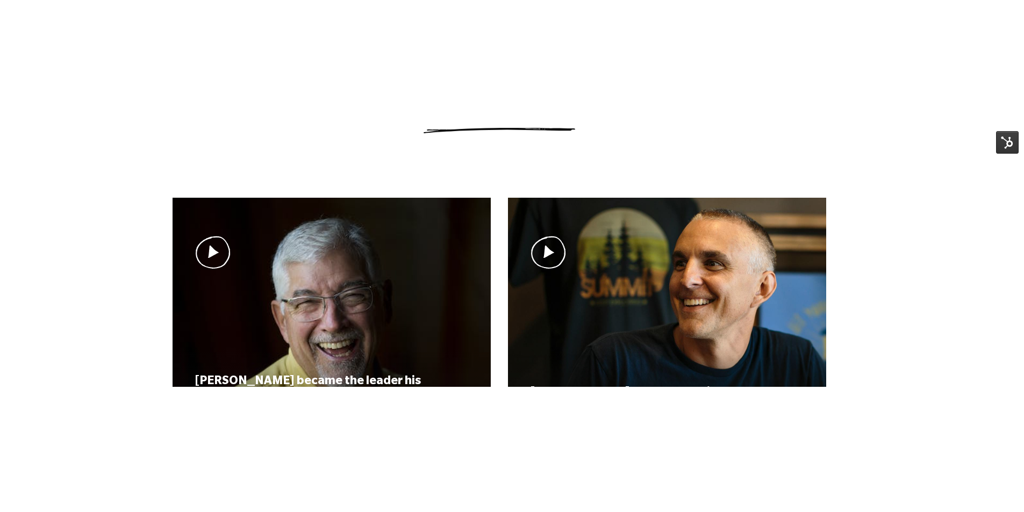
scroll to position [851, 0]
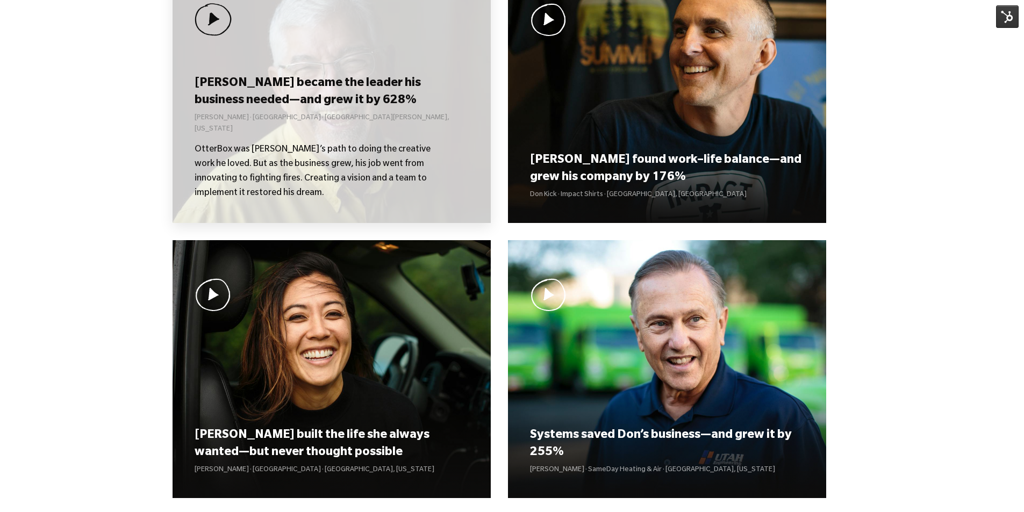
click at [356, 138] on div "Curt became the leader his business needed—and grew it by 628% Curt Richardson …" at bounding box center [332, 137] width 274 height 127
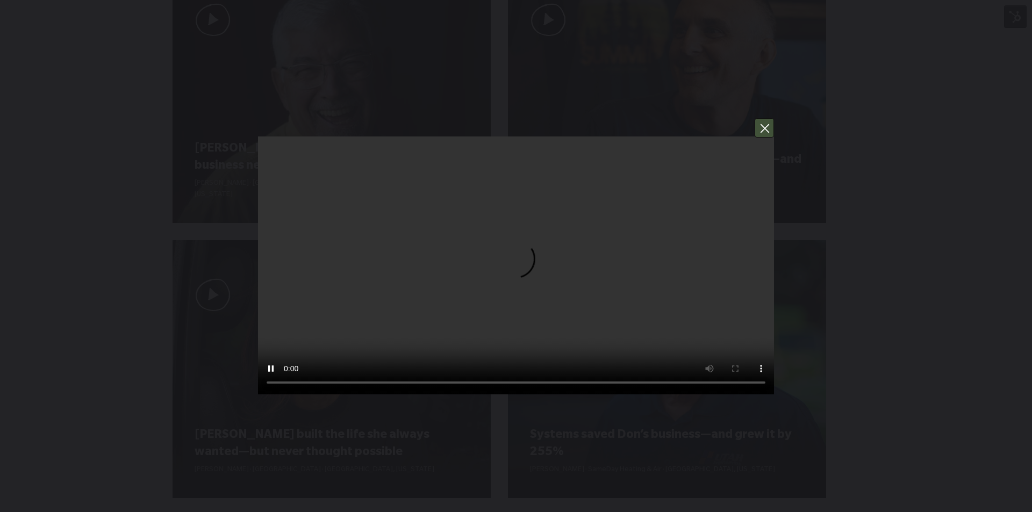
click at [766, 128] on button "You can close this modal content with the ESC key" at bounding box center [764, 127] width 19 height 19
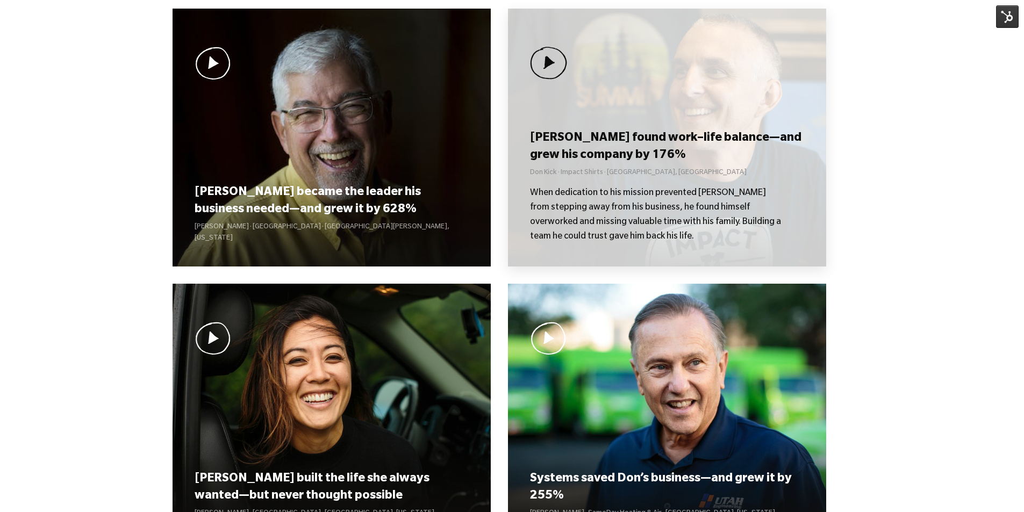
scroll to position [636, 0]
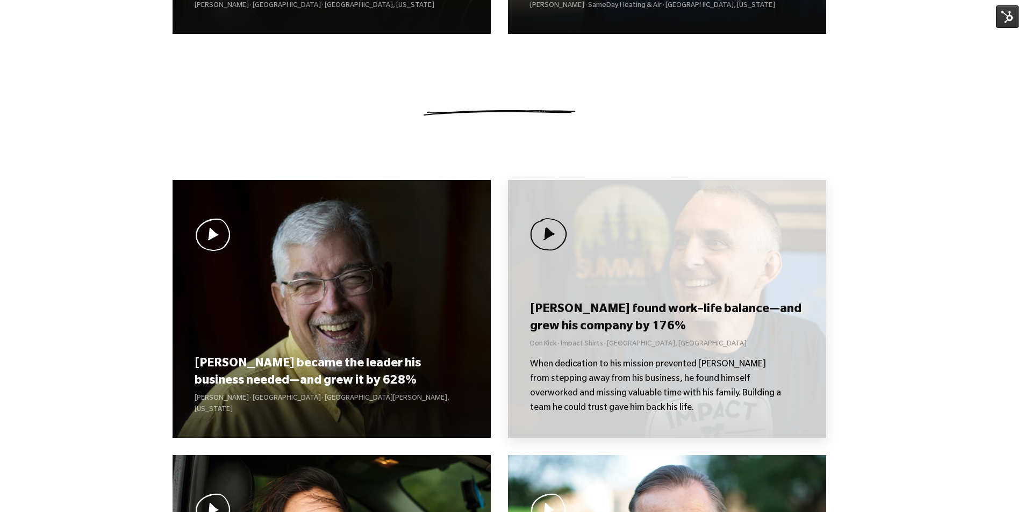
click at [617, 261] on div "Don found work–life balance—and grew his company by 176% Don Kick · Impact Shir…" at bounding box center [667, 309] width 318 height 258
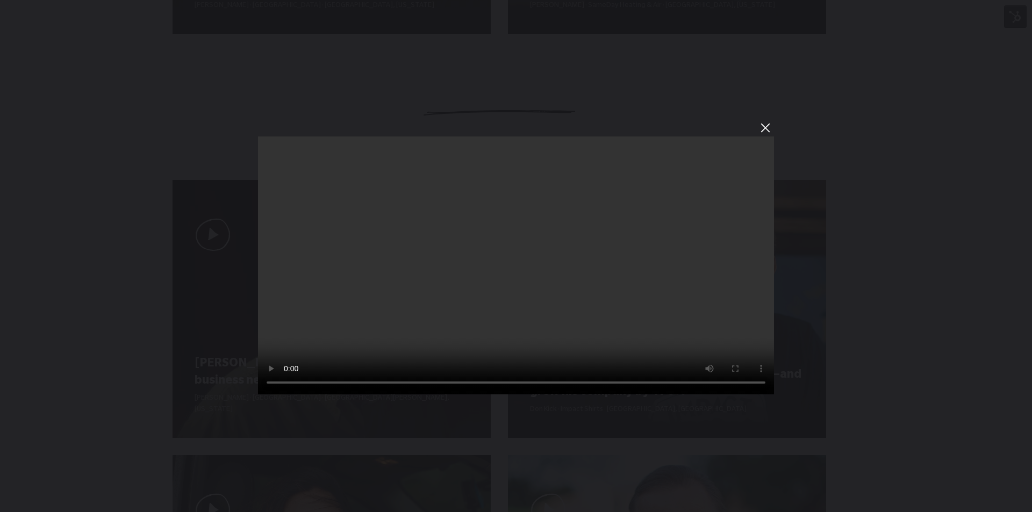
drag, startPoint x: 688, startPoint y: 95, endPoint x: 696, endPoint y: 390, distance: 294.7
click at [701, 261] on div "Sorry, your browser doesn't support embedded videos." at bounding box center [516, 256] width 1032 height 512
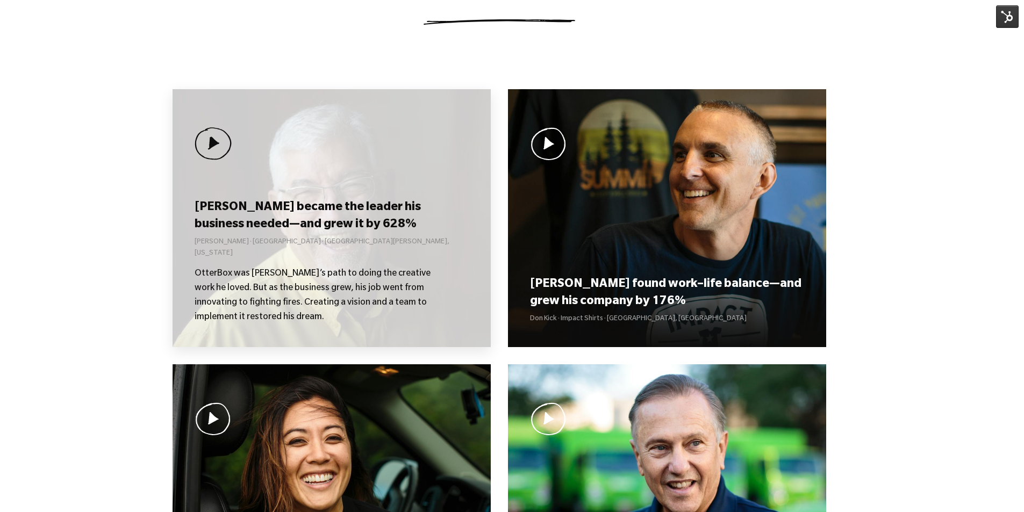
scroll to position [851, 0]
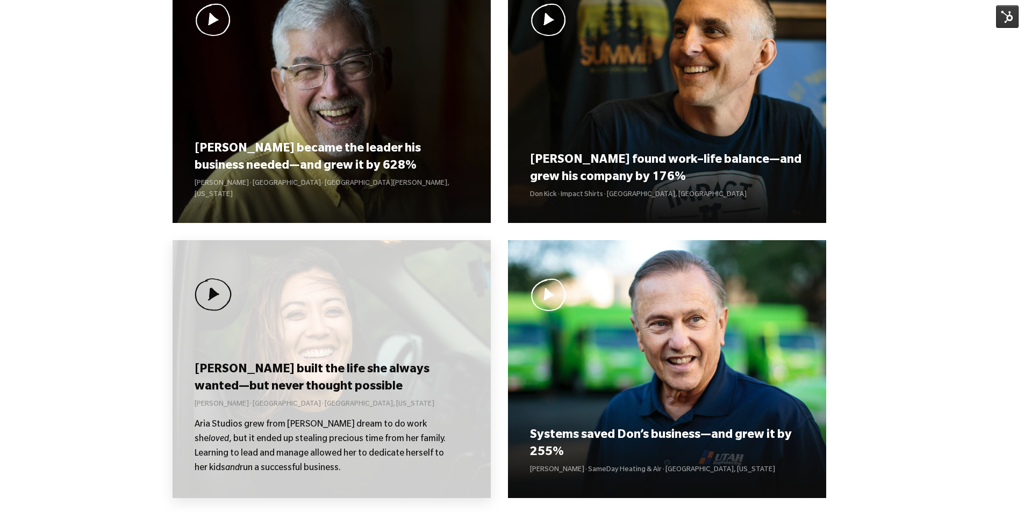
click at [358, 261] on div "Kolby built the life she always wanted—but never thought possible Kolby Moser ·…" at bounding box center [332, 369] width 318 height 258
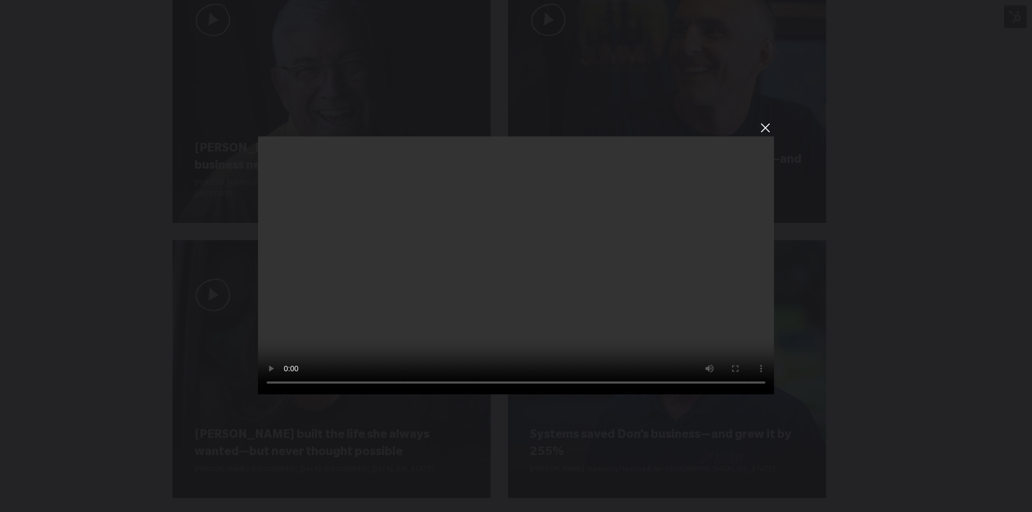
drag, startPoint x: 600, startPoint y: 91, endPoint x: 640, endPoint y: 280, distance: 193.5
click at [630, 233] on div "Sorry, your browser doesn't support embedded videos." at bounding box center [516, 256] width 1032 height 512
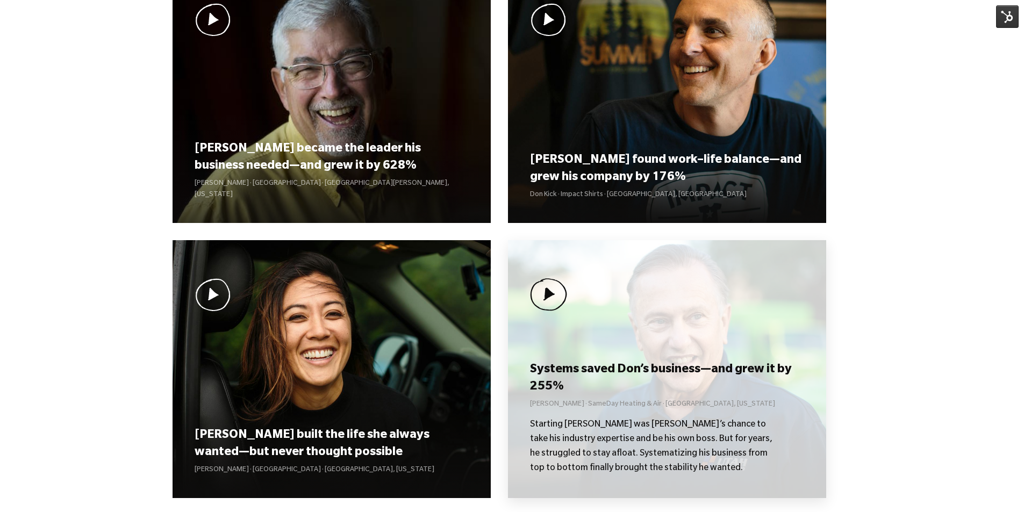
click at [627, 261] on div "Systems saved Don’s business—and grew it by 255% Don Weaver · SameDay Heating &…" at bounding box center [667, 369] width 318 height 258
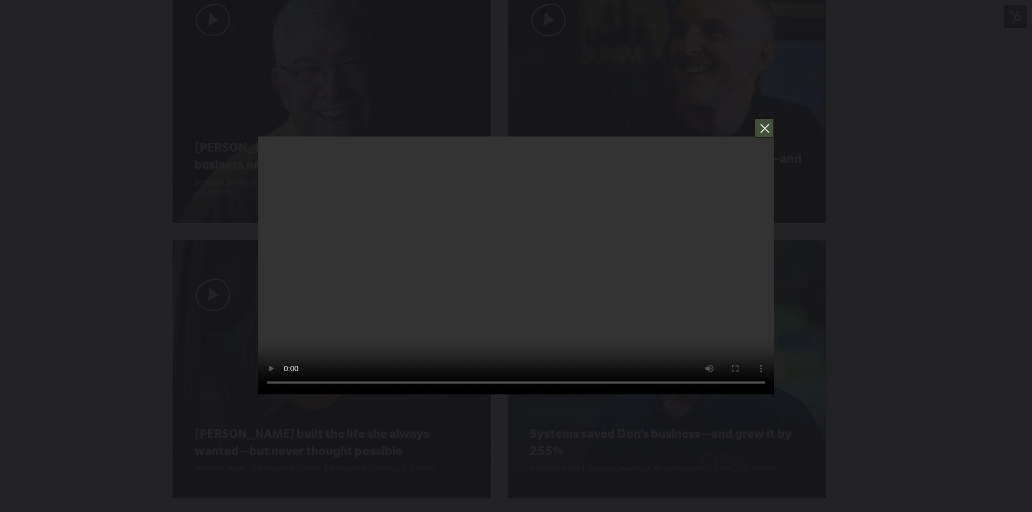
click at [759, 127] on button "You can close this modal content with the ESC key" at bounding box center [764, 127] width 19 height 19
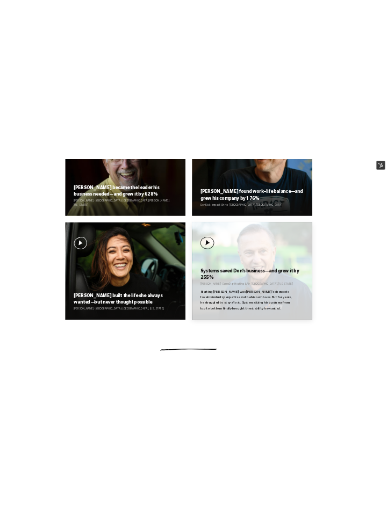
scroll to position [1012, 0]
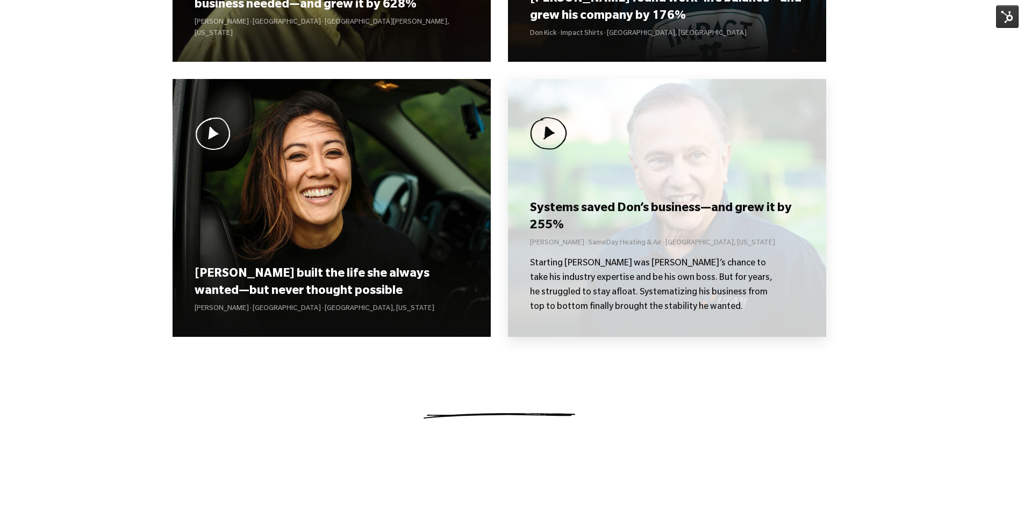
click at [601, 195] on div "Systems saved Don’s business—and grew it by 255% Don Weaver · SameDay Heating &…" at bounding box center [667, 208] width 318 height 258
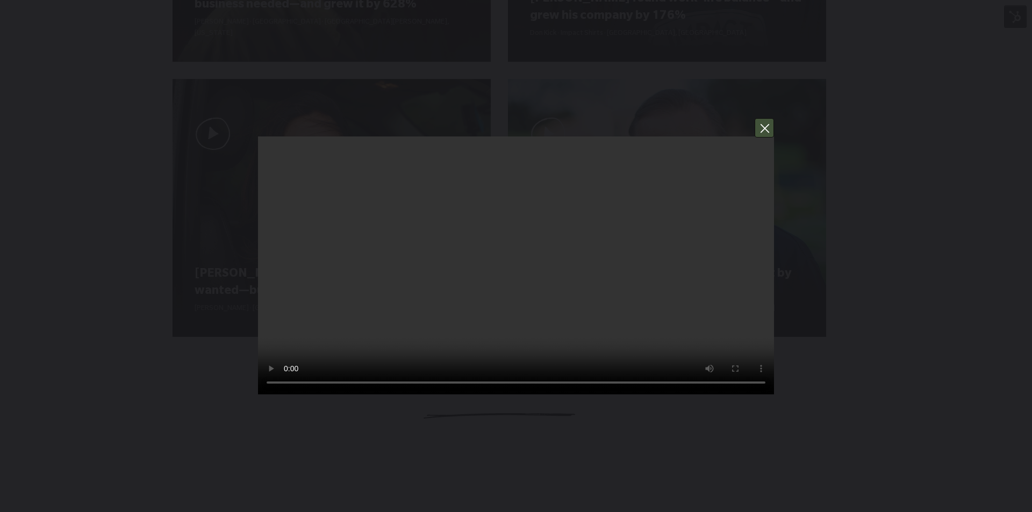
click at [762, 130] on button "You can close this modal content with the ESC key" at bounding box center [764, 127] width 19 height 19
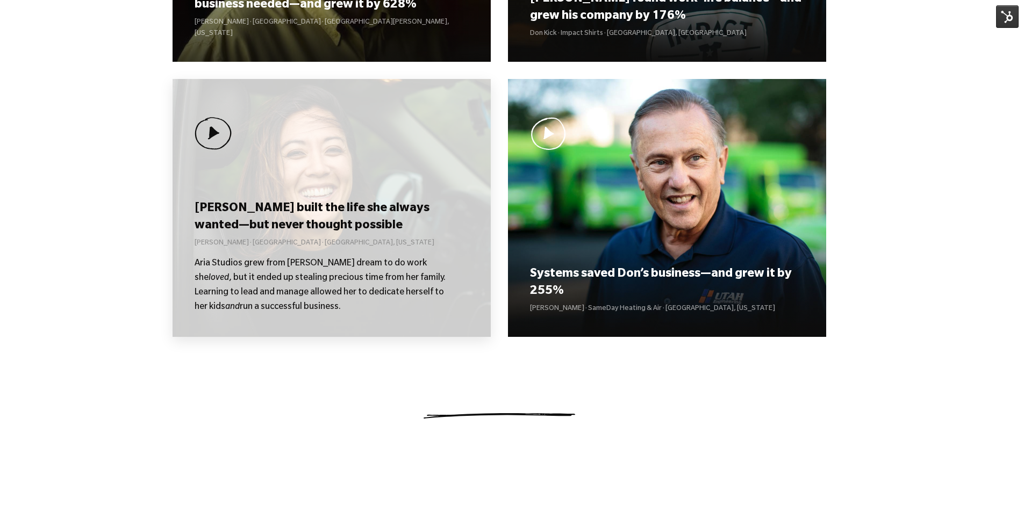
click at [390, 192] on div "Kolby built the life she always wanted—but never thought possible Kolby Moser ·…" at bounding box center [332, 208] width 318 height 258
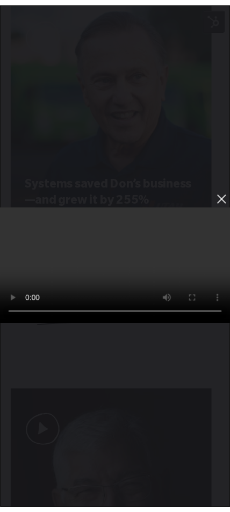
scroll to position [965, 0]
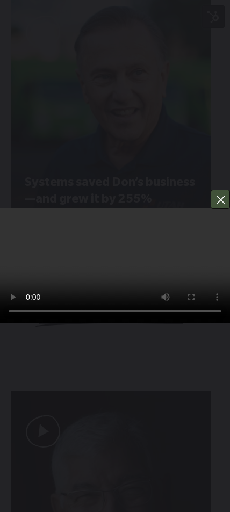
click at [220, 196] on button "You can close this modal content with the ESC key" at bounding box center [220, 199] width 19 height 19
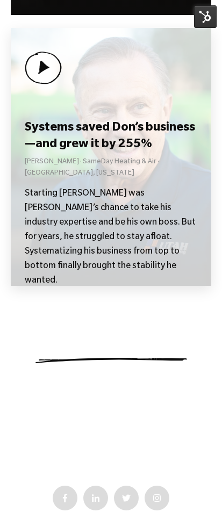
scroll to position [2039, 0]
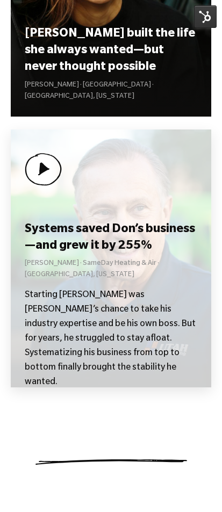
click at [79, 202] on div "Systems saved [PERSON_NAME]’s business—and grew it by 255% [PERSON_NAME] · Same…" at bounding box center [111, 259] width 201 height 258
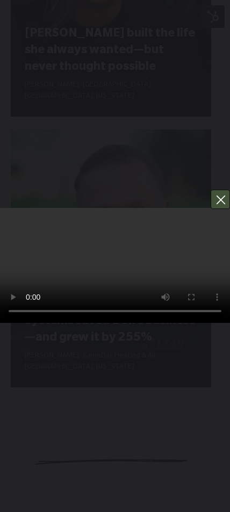
click at [221, 201] on button "You can close this modal content with the ESC key" at bounding box center [220, 199] width 19 height 19
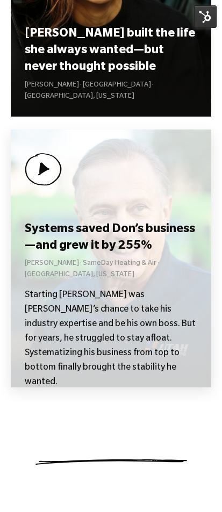
click at [154, 230] on div "Systems saved [PERSON_NAME]’s business—and grew it by 255% [PERSON_NAME] · Same…" at bounding box center [111, 259] width 201 height 258
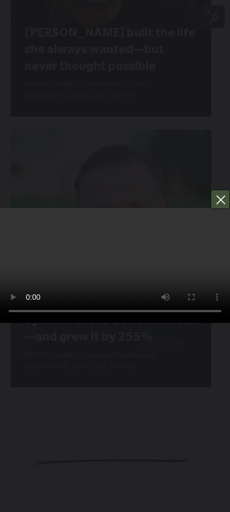
click at [223, 195] on button "You can close this modal content with the ESC key" at bounding box center [220, 199] width 19 height 19
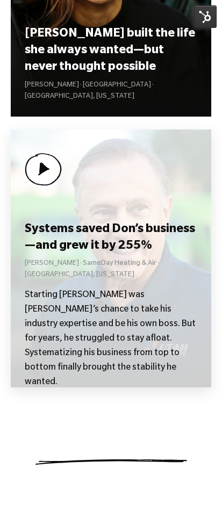
click at [149, 201] on div "Systems saved [PERSON_NAME]’s business—and grew it by 255% [PERSON_NAME] · Same…" at bounding box center [111, 259] width 201 height 258
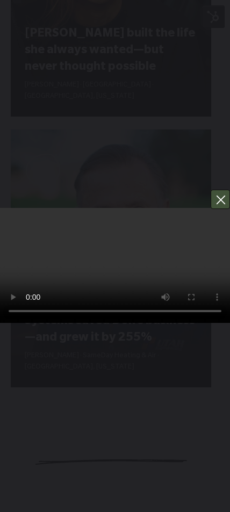
click at [218, 194] on button "You can close this modal content with the ESC key" at bounding box center [220, 199] width 19 height 19
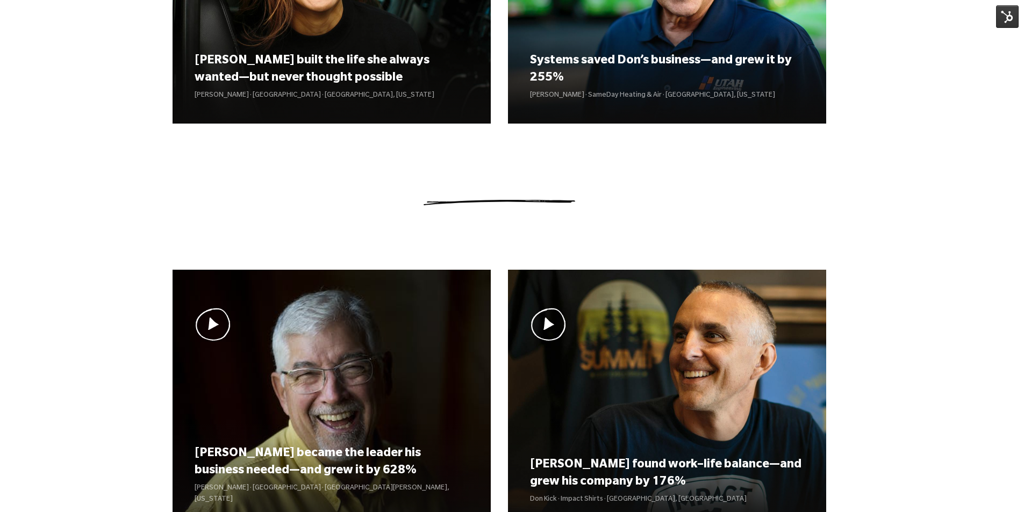
scroll to position [761, 0]
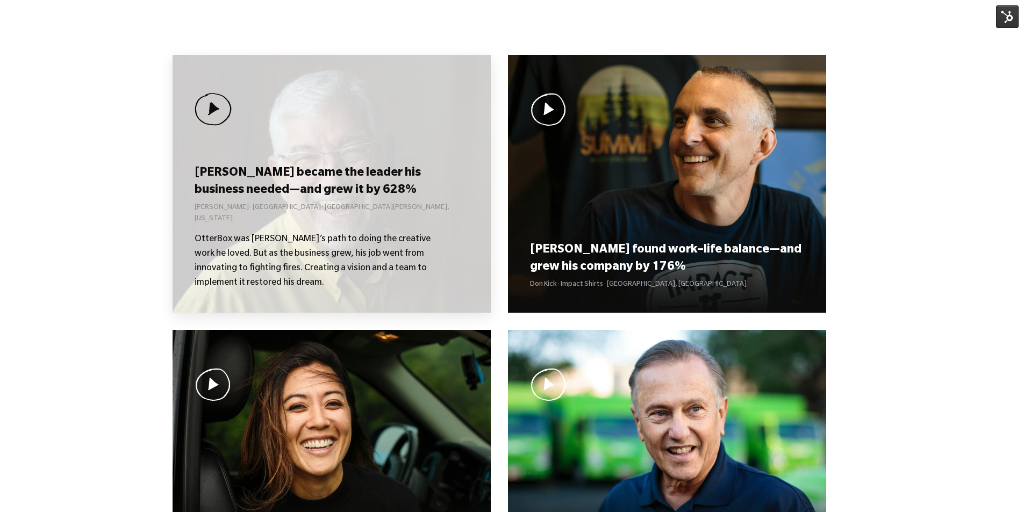
click at [310, 165] on div "[PERSON_NAME] became the leader his business needed—and grew it by 628% [PERSON…" at bounding box center [332, 184] width 318 height 258
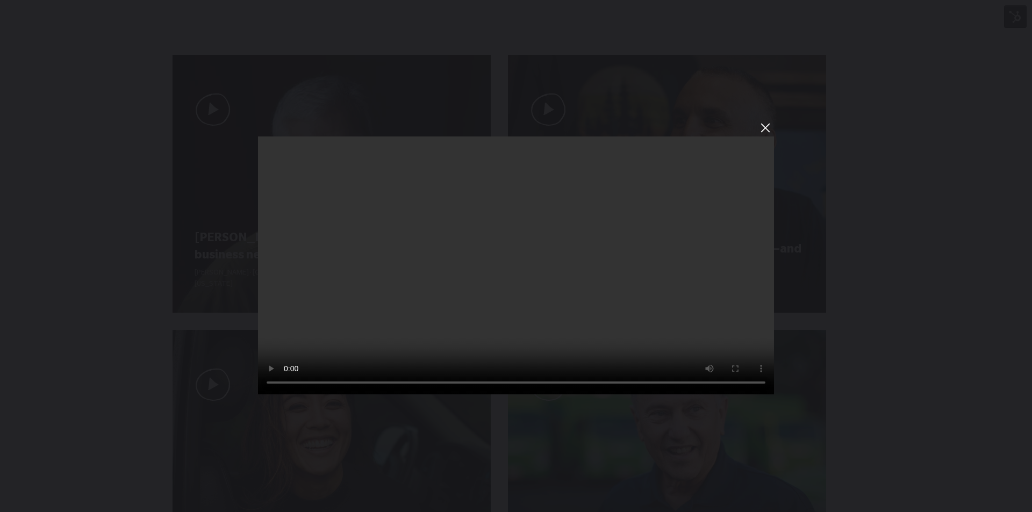
drag, startPoint x: 502, startPoint y: 456, endPoint x: 502, endPoint y: 462, distance: 5.9
click at [765, 125] on button "You can close this modal content with the ESC key" at bounding box center [764, 127] width 19 height 19
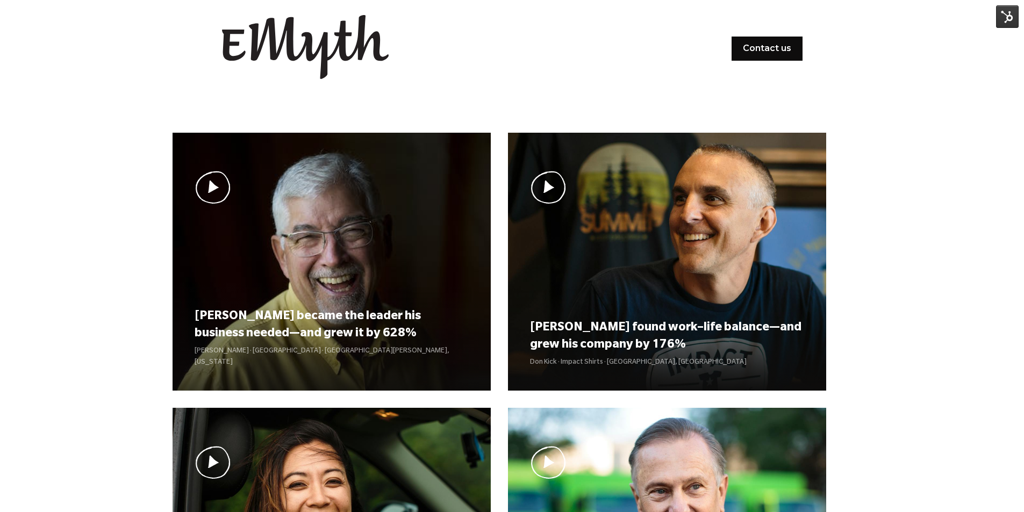
scroll to position [0, 0]
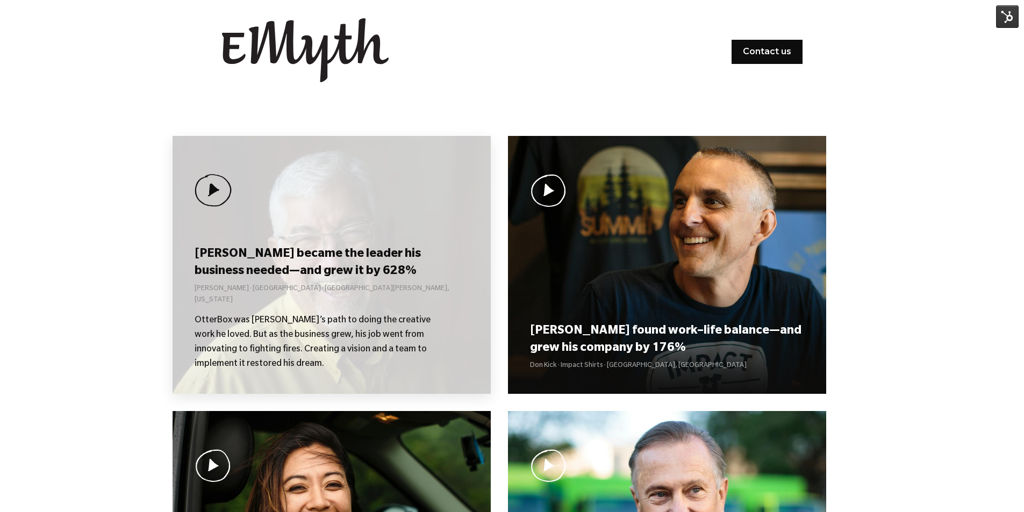
click at [296, 255] on div "Curt became the leader his business needed—and grew it by 628% Curt Richardson …" at bounding box center [332, 265] width 318 height 258
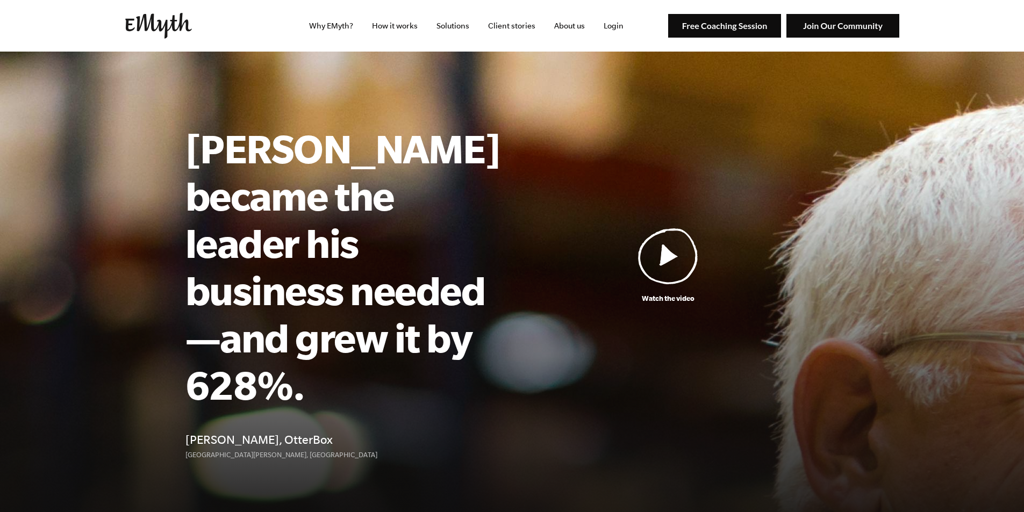
click at [672, 228] on img at bounding box center [668, 256] width 60 height 56
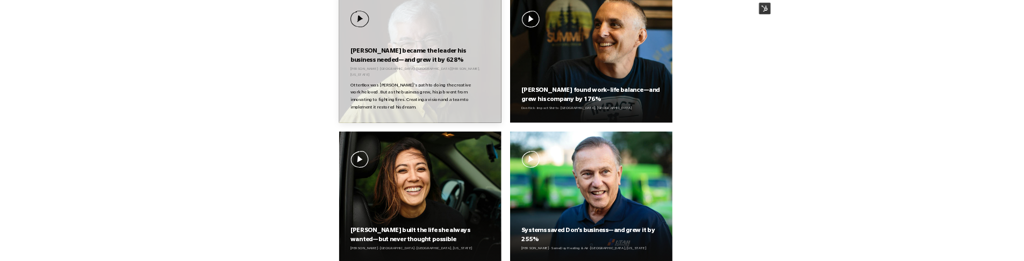
scroll to position [806, 0]
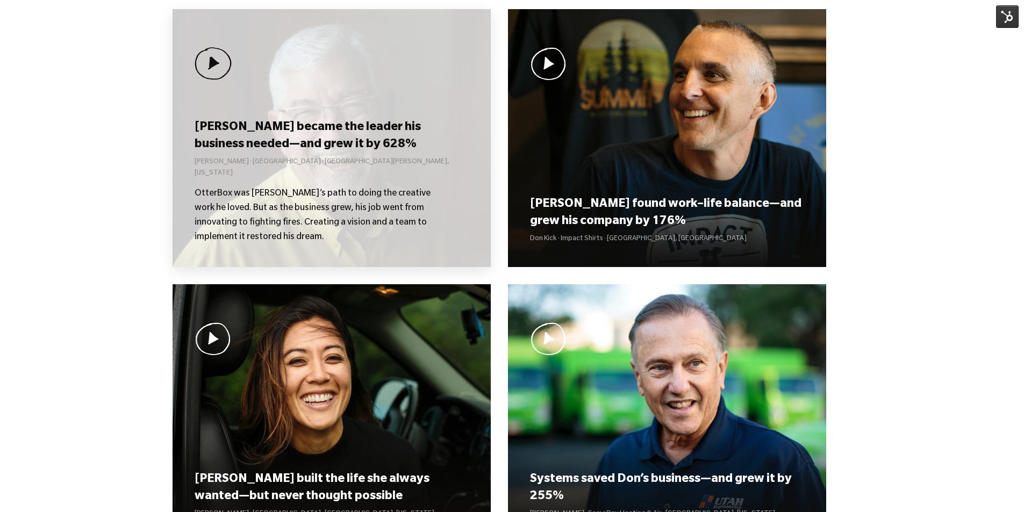
click at [323, 198] on p "OtterBox was [PERSON_NAME]’s path to doing the creative work he loved. But as t…" at bounding box center [321, 216] width 253 height 58
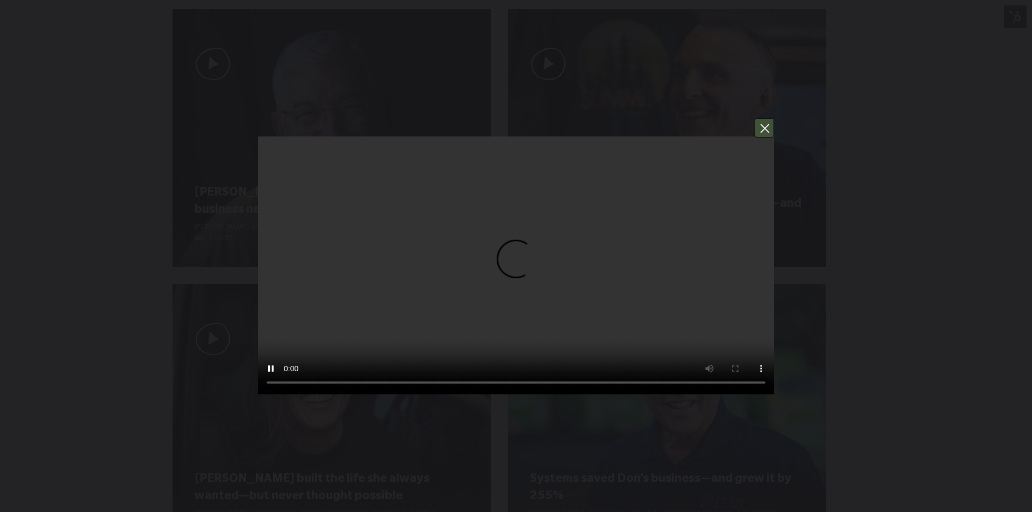
click at [763, 126] on button "You can close this modal content with the ESC key" at bounding box center [764, 127] width 19 height 19
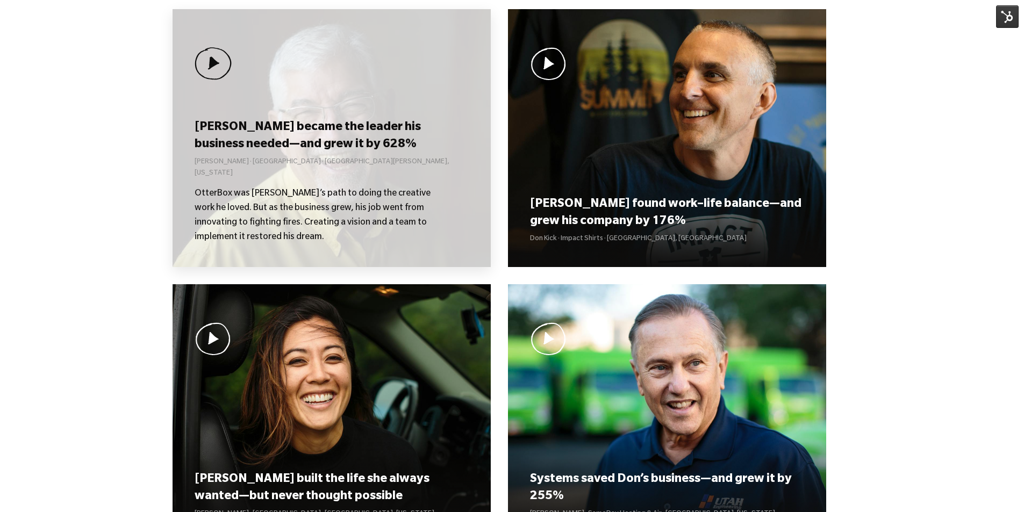
click at [358, 99] on div "[PERSON_NAME] became the leader his business needed—and grew it by 628% [PERSON…" at bounding box center [332, 138] width 318 height 258
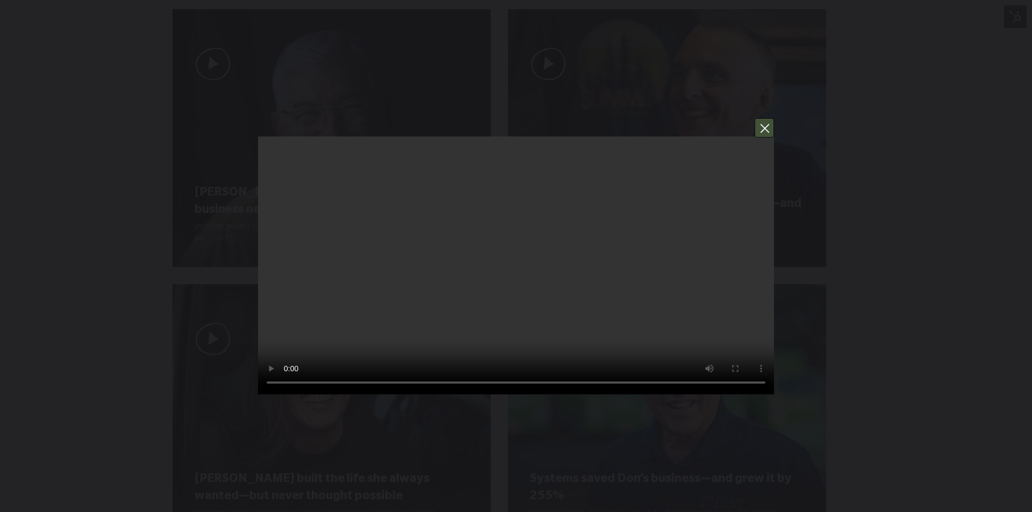
click at [765, 133] on button "You can close this modal content with the ESC key" at bounding box center [764, 127] width 19 height 19
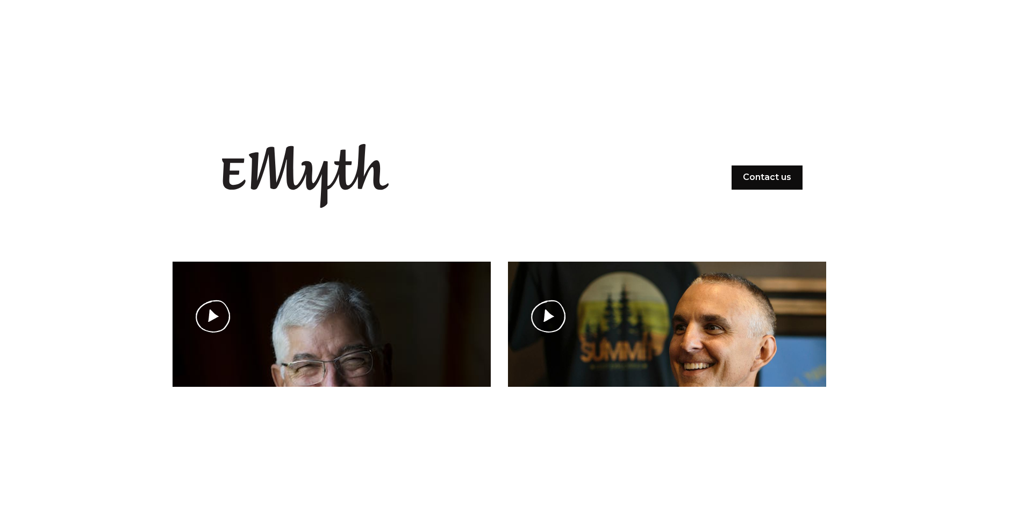
scroll to position [806, 0]
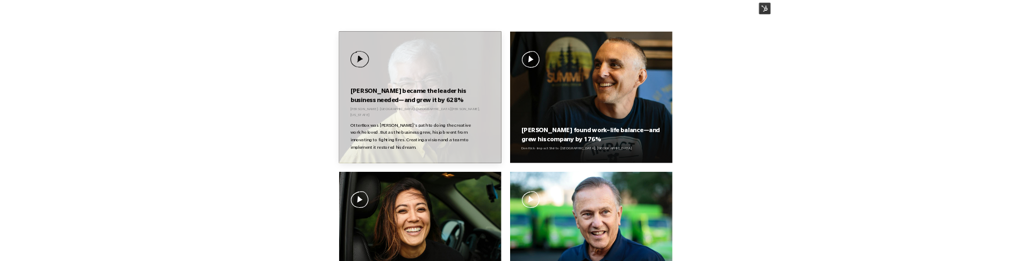
scroll to position [753, 0]
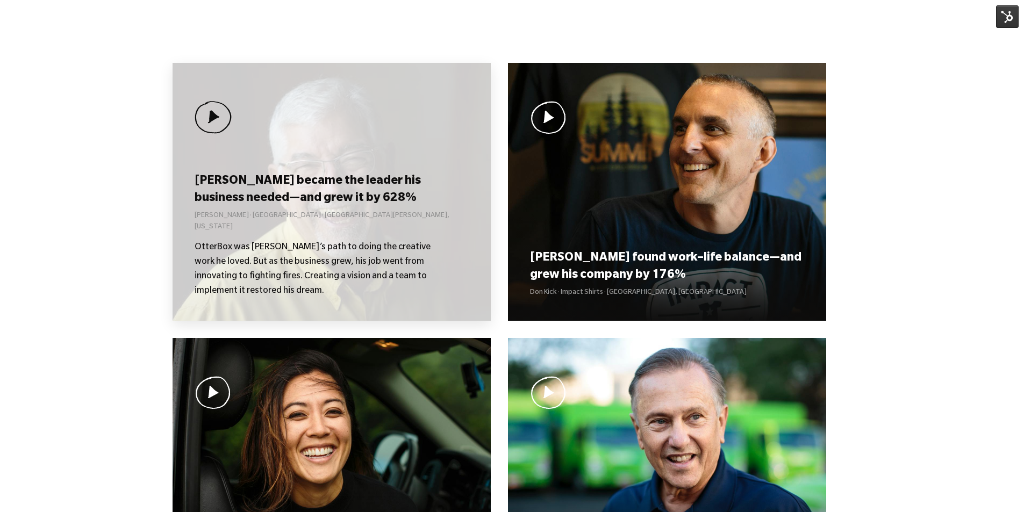
click at [345, 205] on h3 "[PERSON_NAME] became the leader his business needed—and grew it by 628%" at bounding box center [332, 190] width 274 height 33
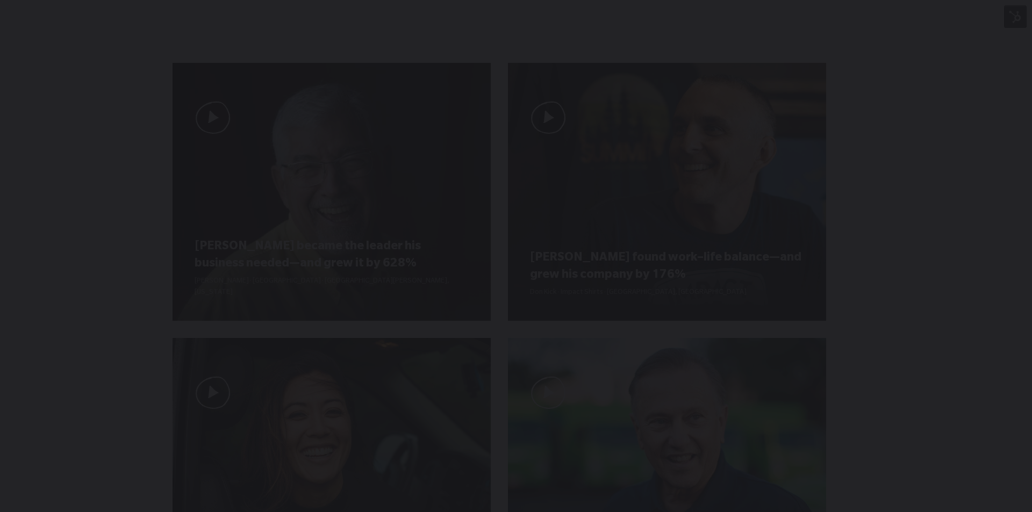
click at [105, 220] on div "You can close this modal content with the ESC key" at bounding box center [516, 256] width 1032 height 512
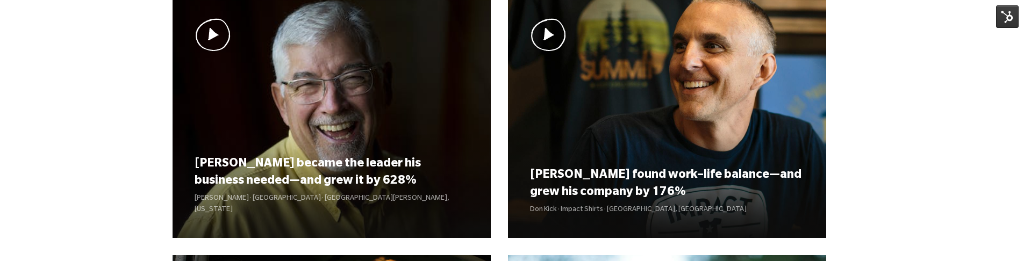
scroll to position [807, 0]
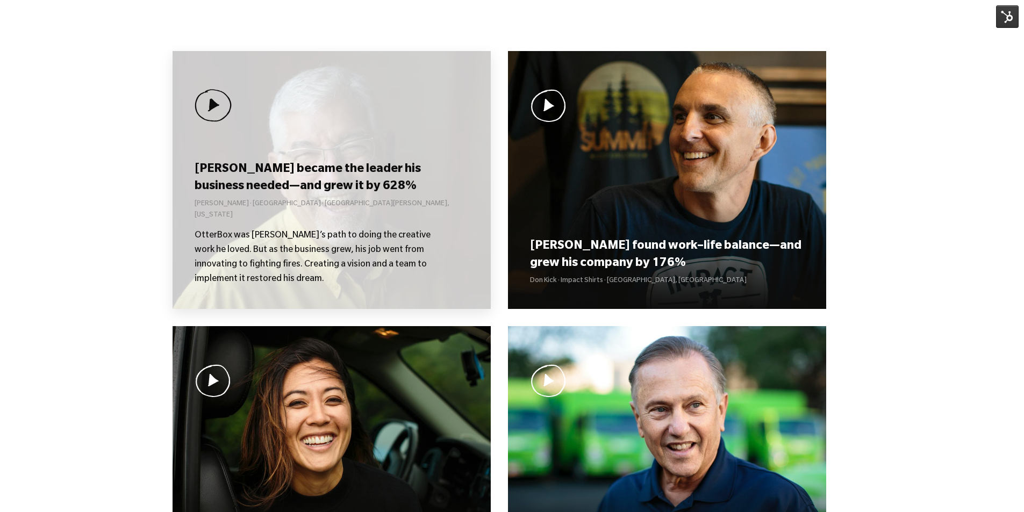
scroll to position [753, 0]
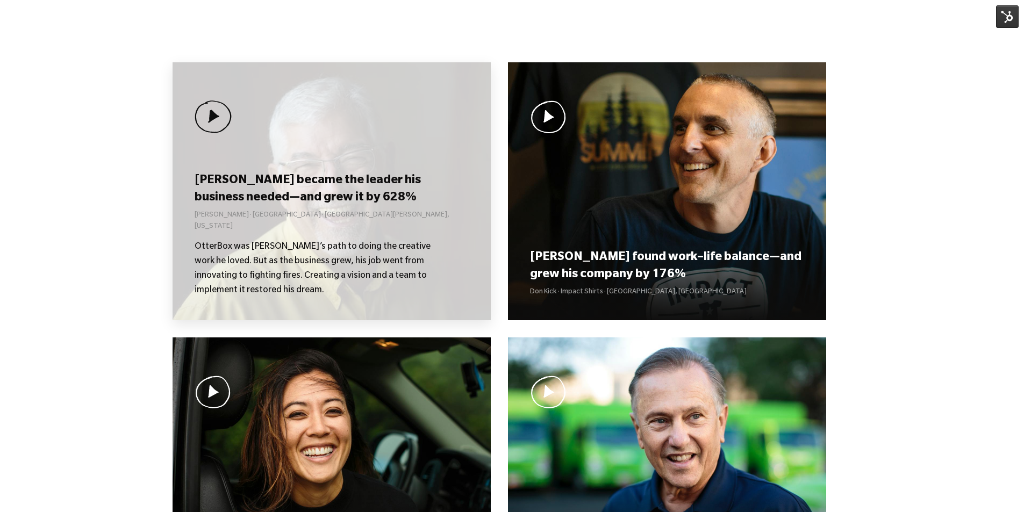
click at [310, 206] on h3 "[PERSON_NAME] became the leader his business needed—and grew it by 628%" at bounding box center [332, 189] width 274 height 33
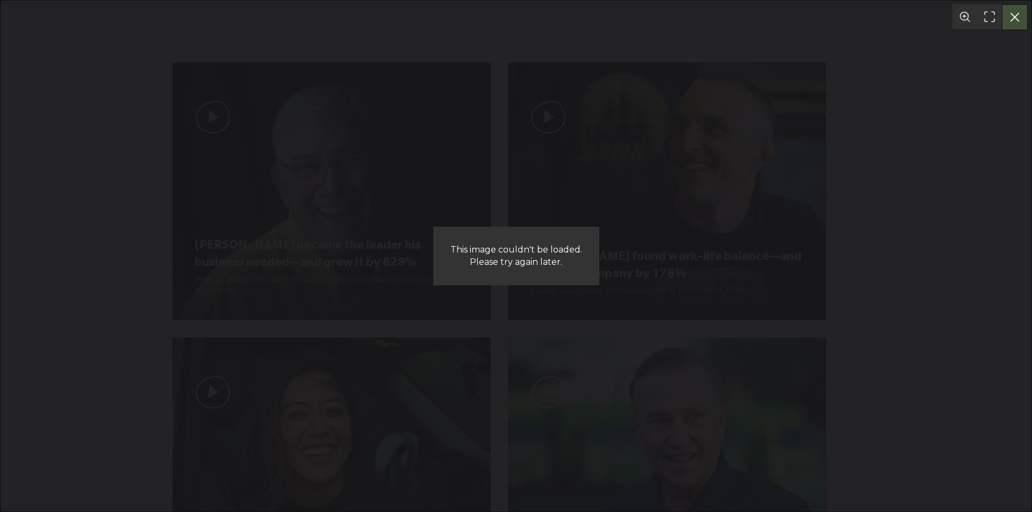
click at [1015, 22] on button "You can close this modal content with the ESC key" at bounding box center [1015, 17] width 26 height 26
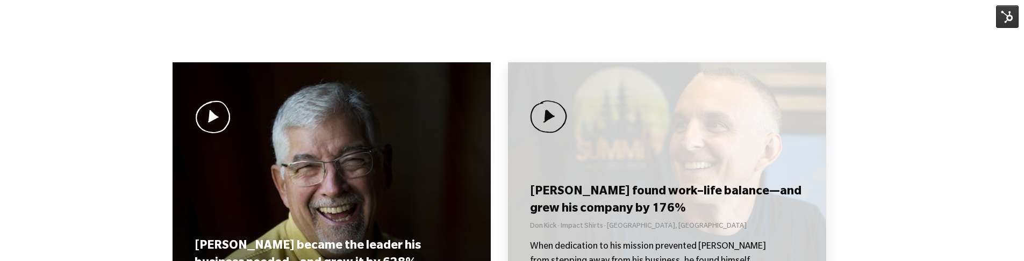
click at [613, 166] on div "[PERSON_NAME] found work–life balance—and grew his company by 176% Don Kick · I…" at bounding box center [667, 191] width 318 height 258
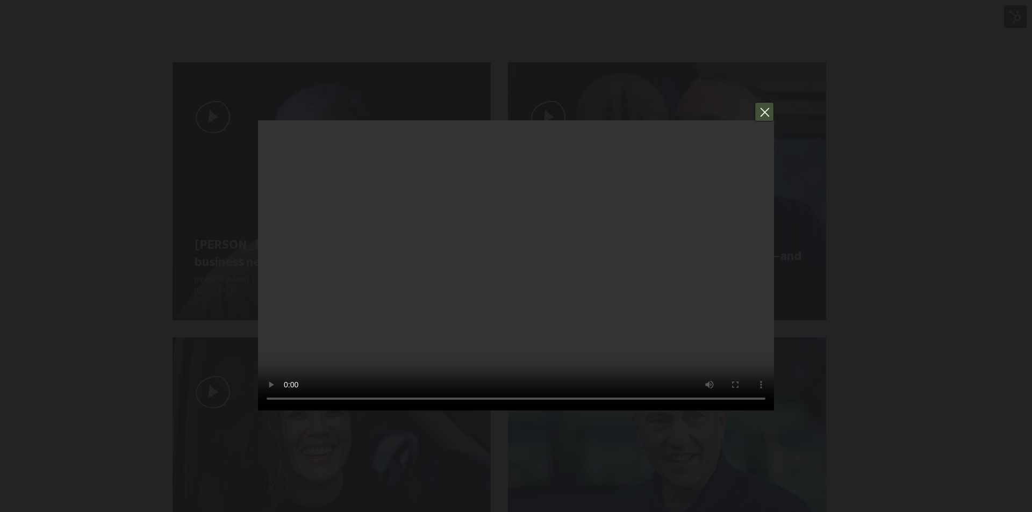
click at [765, 111] on button "You can close this modal content with the ESC key" at bounding box center [764, 111] width 19 height 19
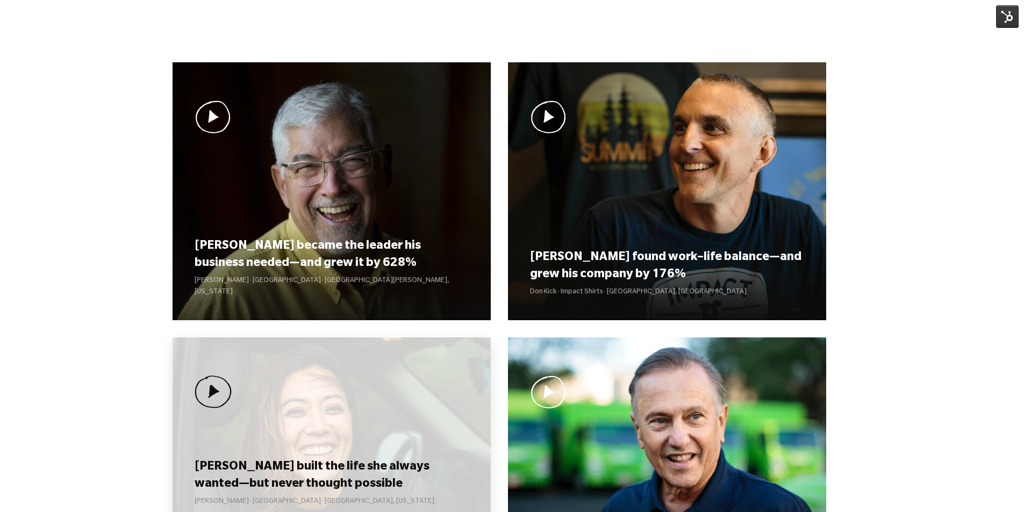
click at [327, 261] on div "[PERSON_NAME] built the life she always wanted—but never thought possible [PERS…" at bounding box center [332, 467] width 318 height 258
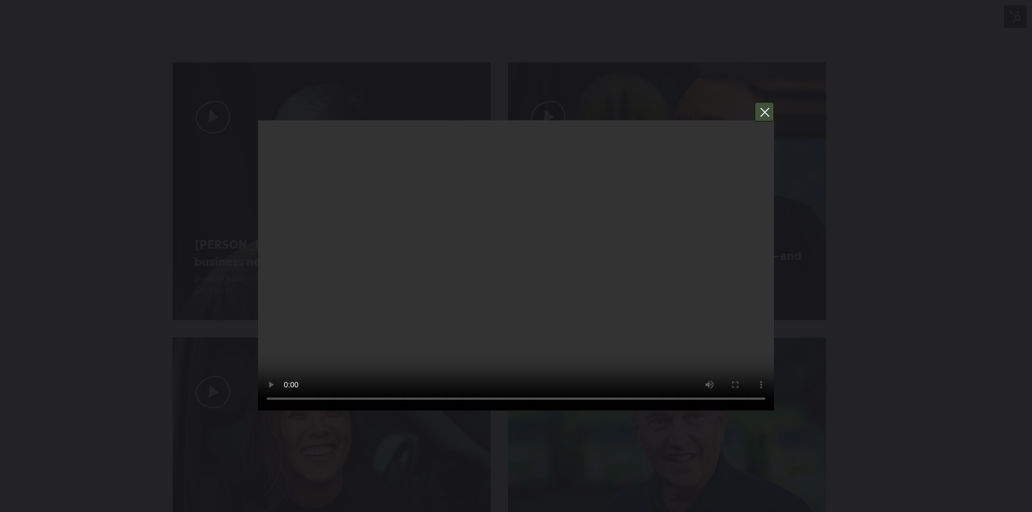
click at [762, 113] on button "You can close this modal content with the ESC key" at bounding box center [764, 111] width 19 height 19
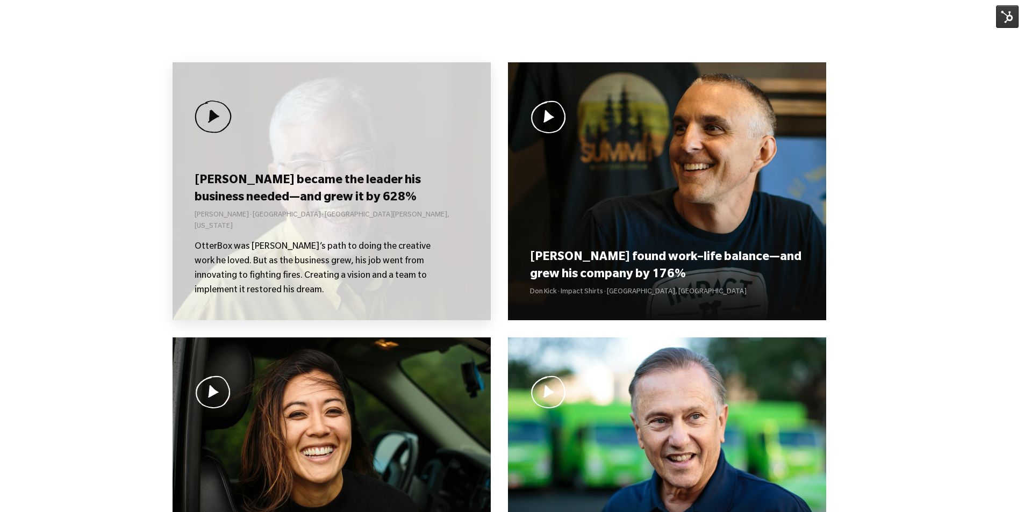
click at [387, 196] on h3 "[PERSON_NAME] became the leader his business needed—and grew it by 628%" at bounding box center [332, 189] width 274 height 33
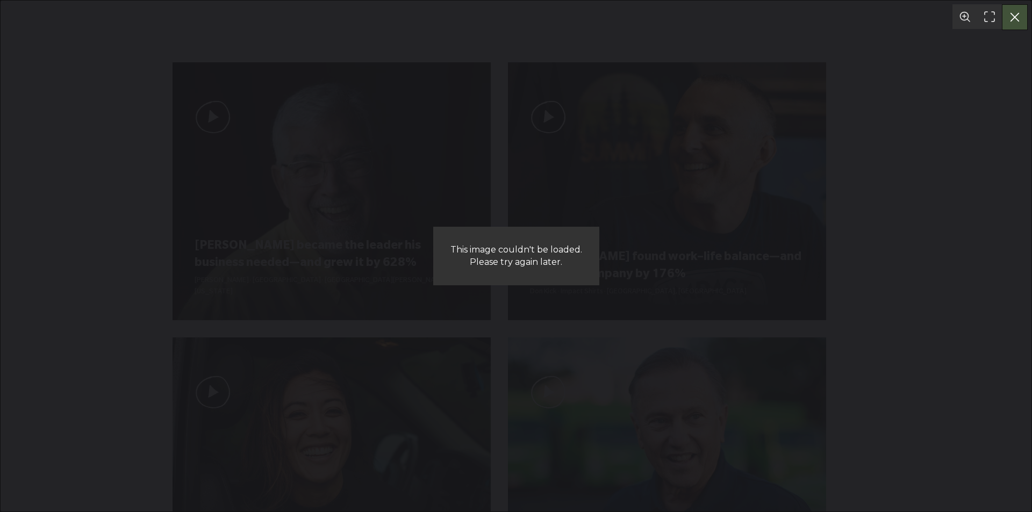
click at [1018, 13] on button "You can close this modal content with the ESC key" at bounding box center [1015, 17] width 26 height 26
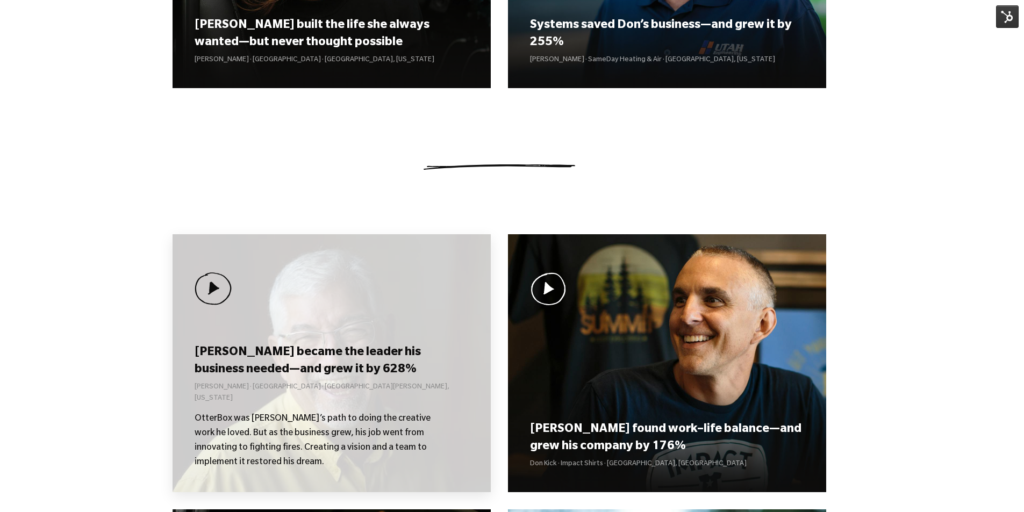
scroll to position [761, 0]
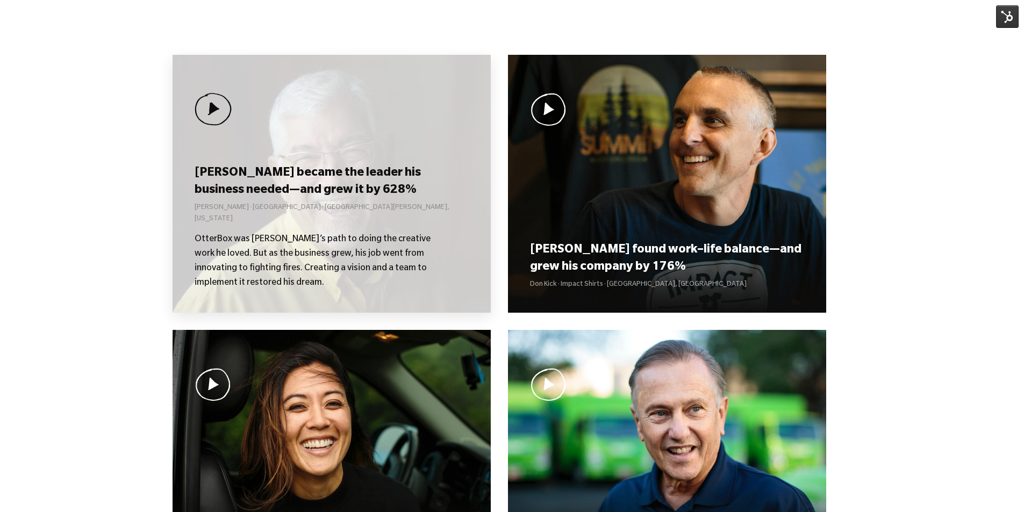
click at [283, 175] on div "[PERSON_NAME] became the leader his business needed—and grew it by 628% [PERSON…" at bounding box center [332, 226] width 274 height 127
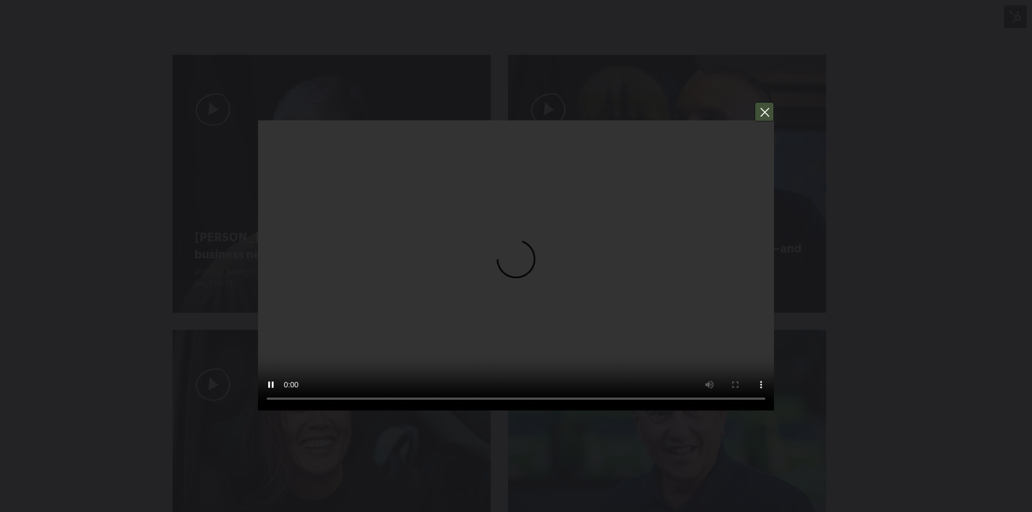
click at [768, 114] on button "You can close this modal content with the ESC key" at bounding box center [764, 111] width 19 height 19
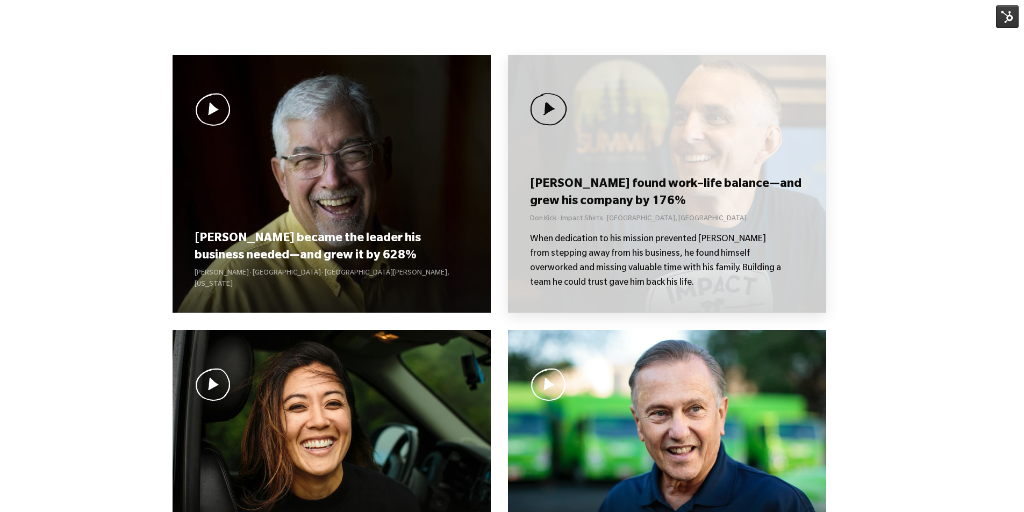
click at [646, 165] on div "[PERSON_NAME] found work–life balance—and grew his company by 176% Don Kick · I…" at bounding box center [667, 184] width 318 height 258
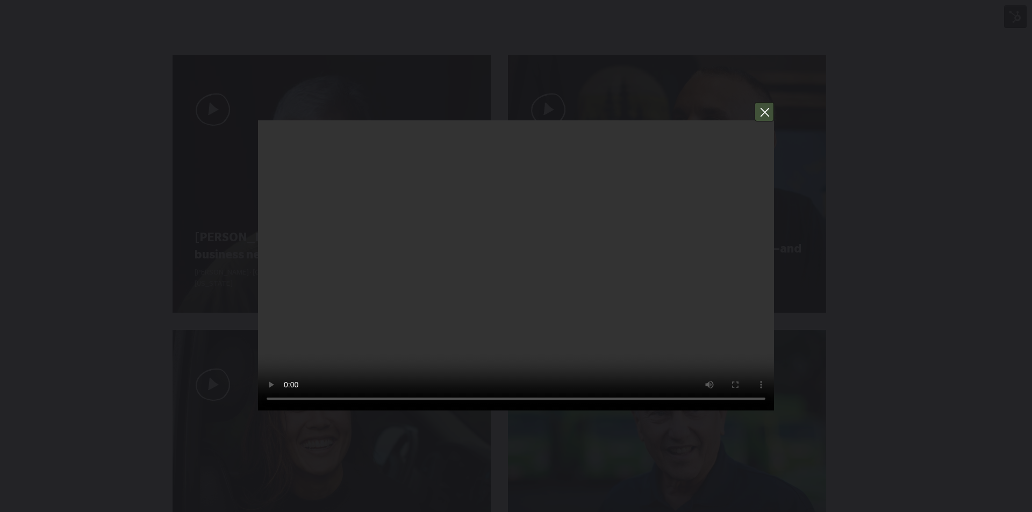
click at [772, 112] on button "You can close this modal content with the ESC key" at bounding box center [764, 111] width 19 height 19
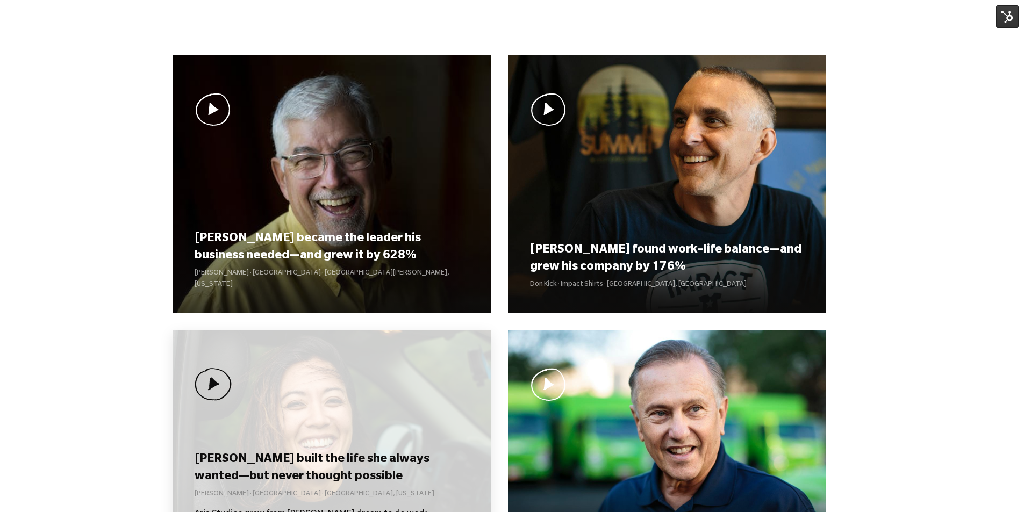
click at [389, 401] on div "[PERSON_NAME] built the life she always wanted—but never thought possible [PERS…" at bounding box center [332, 459] width 318 height 258
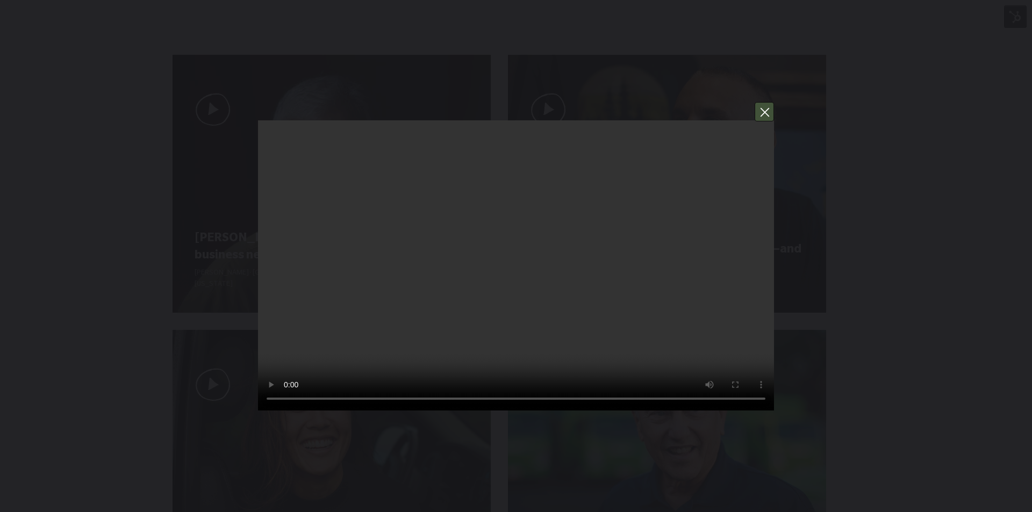
click at [762, 113] on button "You can close this modal content with the ESC key" at bounding box center [764, 111] width 19 height 19
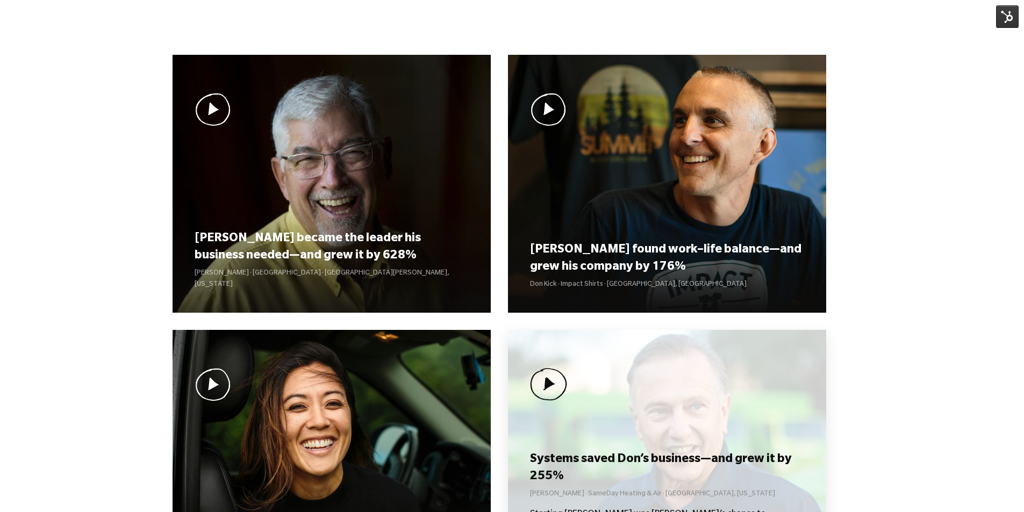
click at [620, 424] on div "Systems saved Don’s business—and grew it by 255% Don Weaver · SameDay Heating &…" at bounding box center [667, 459] width 318 height 258
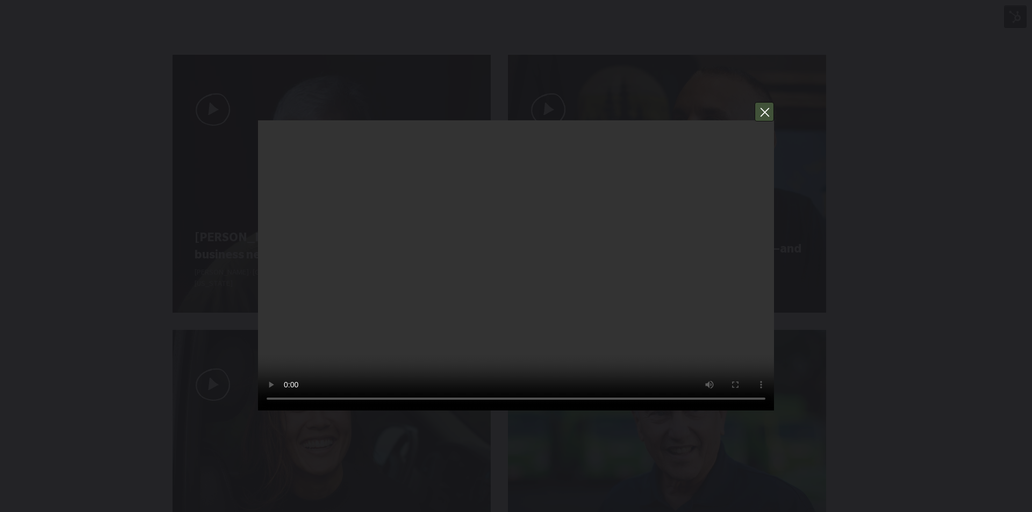
click at [770, 113] on button "You can close this modal content with the ESC key" at bounding box center [764, 111] width 19 height 19
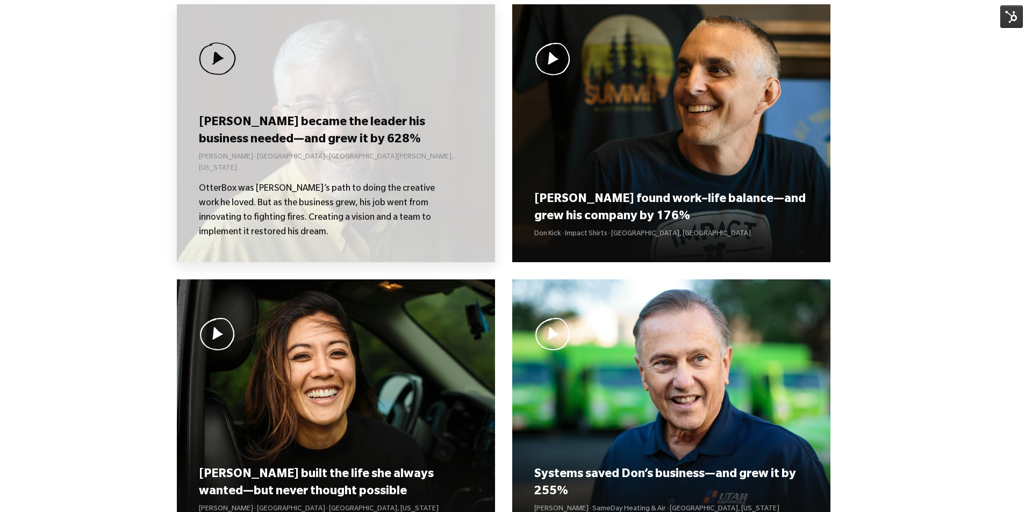
scroll to position [653, 0]
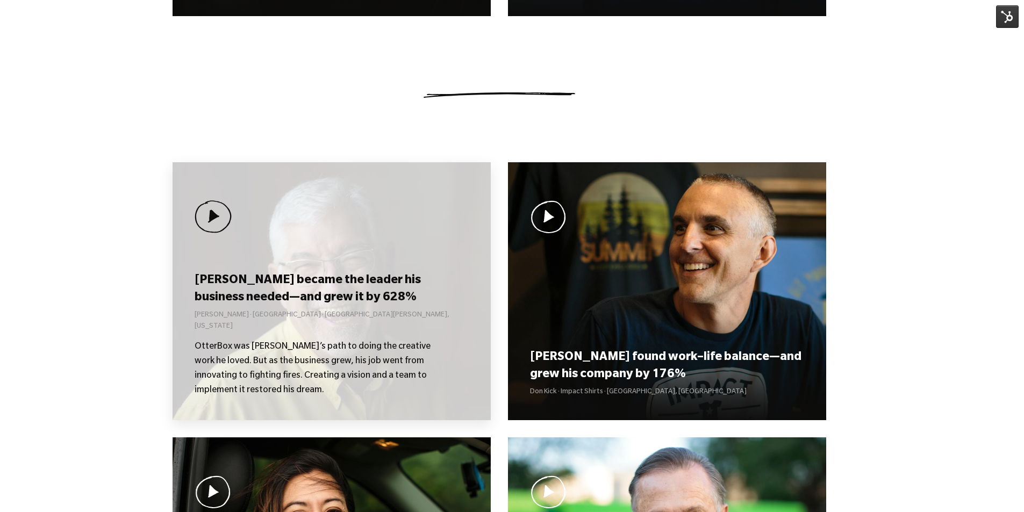
click at [303, 187] on div "[PERSON_NAME] became the leader his business needed—and grew it by 628% [PERSON…" at bounding box center [332, 291] width 318 height 258
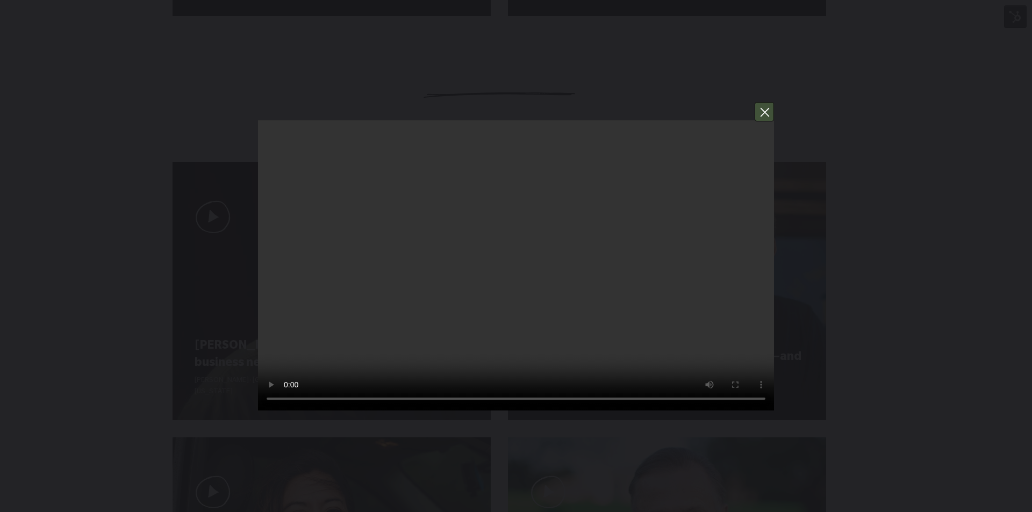
click at [770, 113] on button "You can close this modal content with the ESC key" at bounding box center [764, 111] width 19 height 19
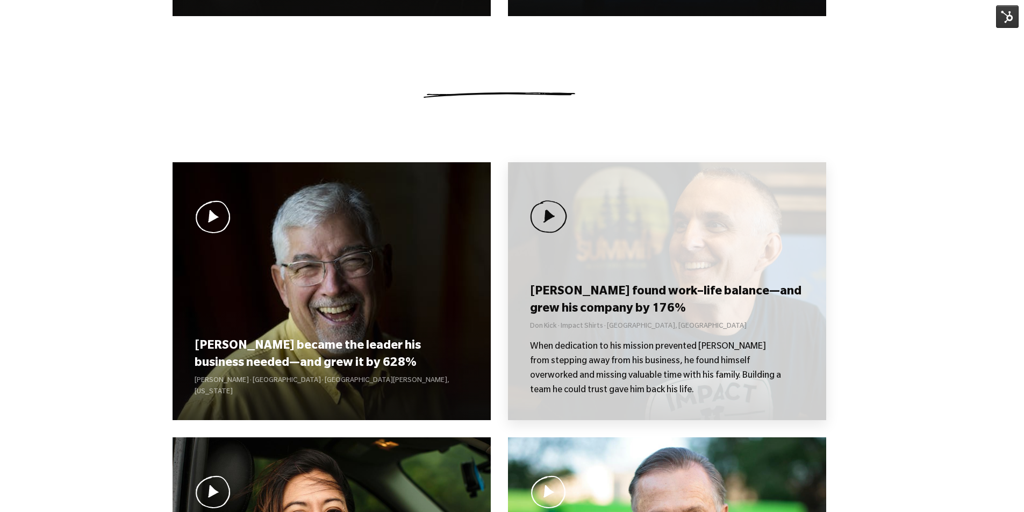
click at [647, 277] on div "Don found work–life balance—and grew his company by 176% Don Kick · Impact Shir…" at bounding box center [667, 291] width 318 height 258
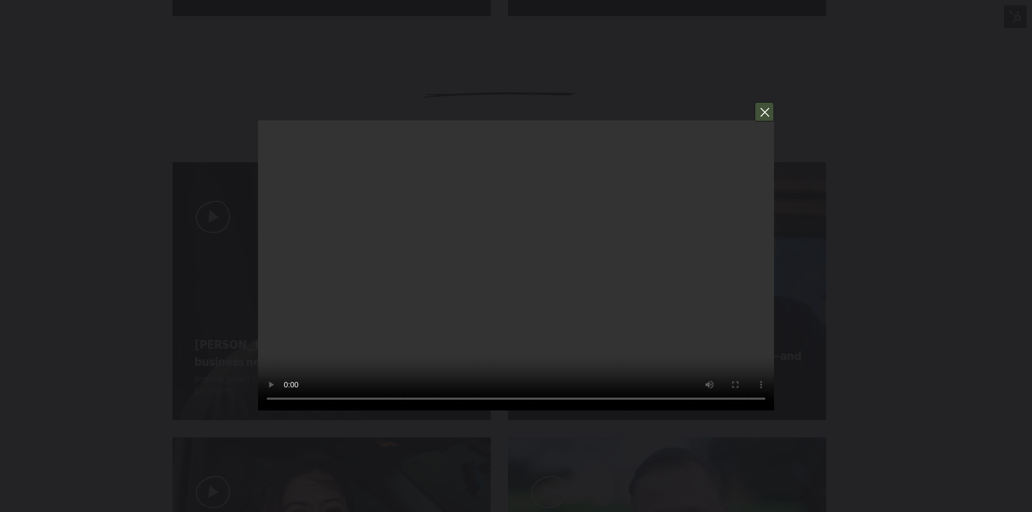
click at [765, 116] on button "You can close this modal content with the ESC key" at bounding box center [764, 111] width 19 height 19
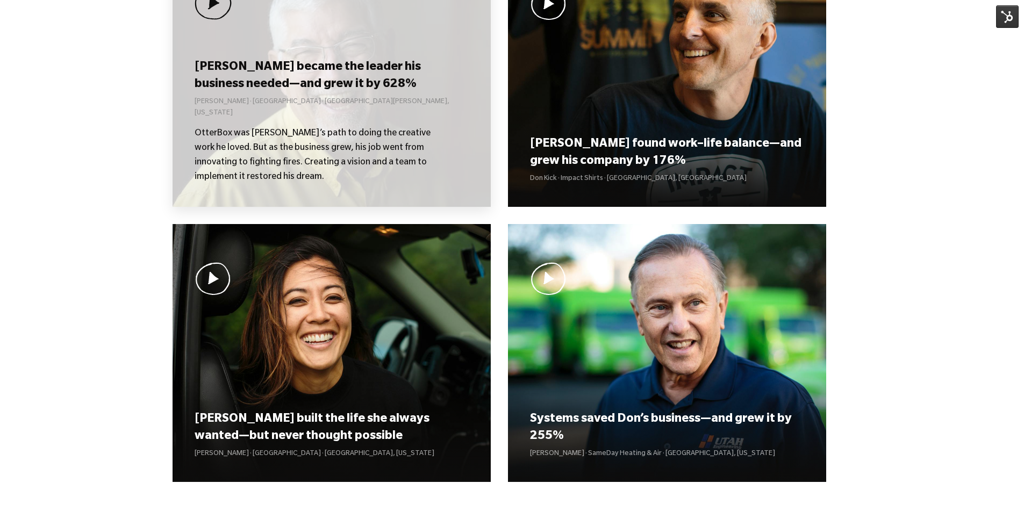
scroll to position [868, 0]
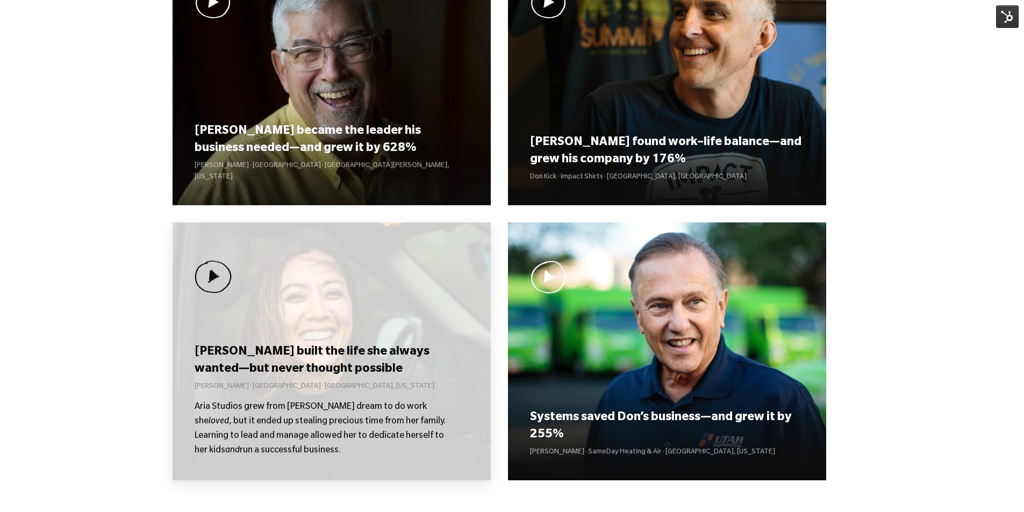
click at [304, 303] on div "Kolby built the life she always wanted—but never thought possible Kolby Moser ·…" at bounding box center [332, 352] width 318 height 258
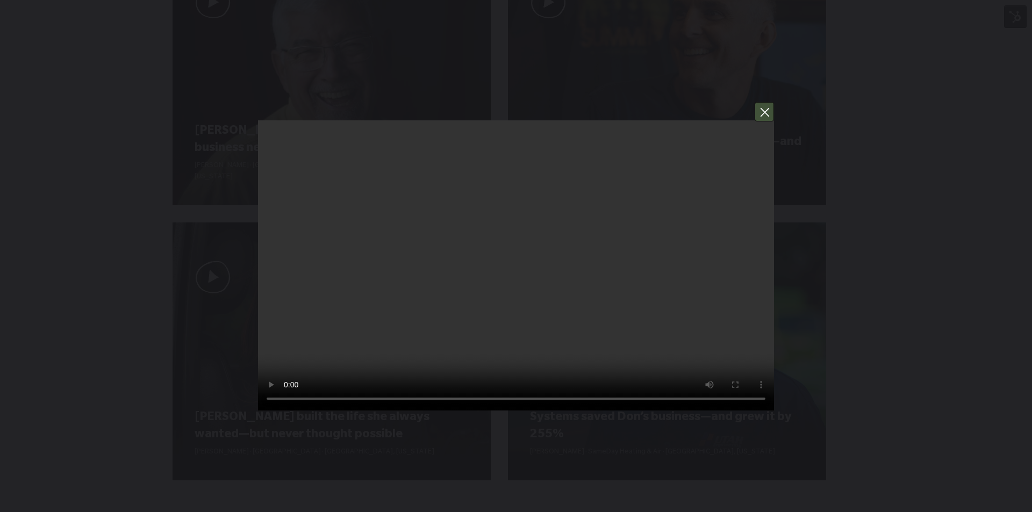
click at [768, 111] on button "You can close this modal content with the ESC key" at bounding box center [764, 111] width 19 height 19
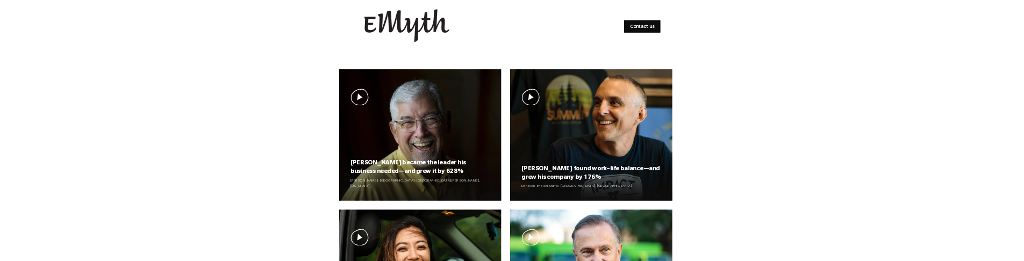
scroll to position [653, 0]
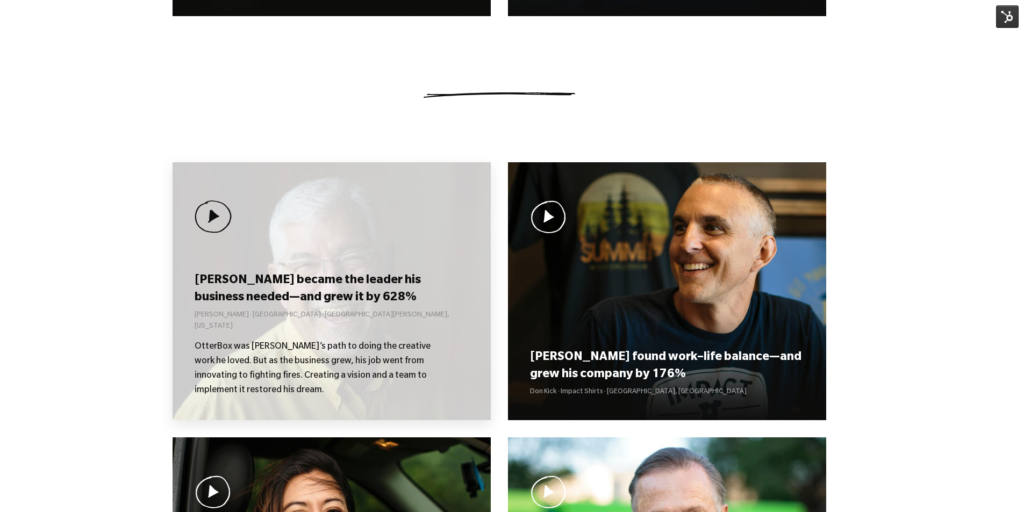
click at [212, 267] on div "[PERSON_NAME] became the leader his business needed—and grew it by 628% [PERSON…" at bounding box center [332, 291] width 318 height 258
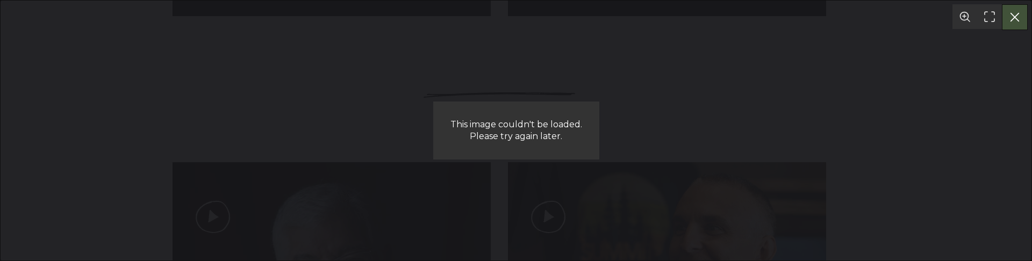
click at [1020, 24] on button "You can close this modal content with the ESC key" at bounding box center [1015, 17] width 26 height 26
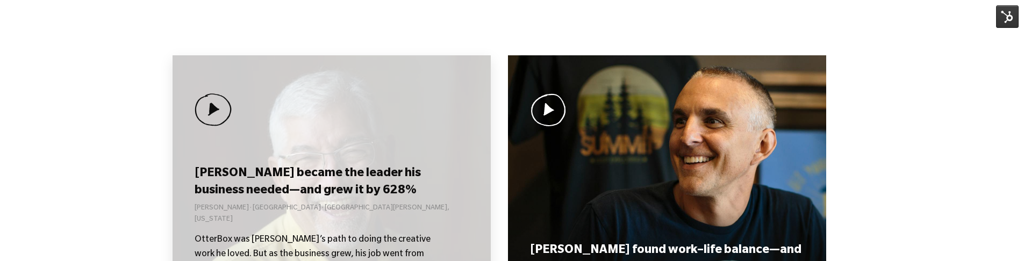
scroll to position [761, 0]
click at [273, 137] on div "Curt became the leader his business needed—and grew it by 628% Curt Richardson …" at bounding box center [332, 184] width 318 height 258
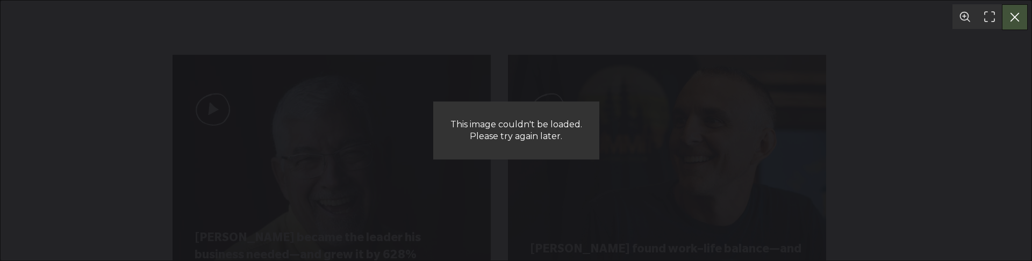
click at [1019, 21] on button "You can close this modal content with the ESC key" at bounding box center [1015, 17] width 26 height 26
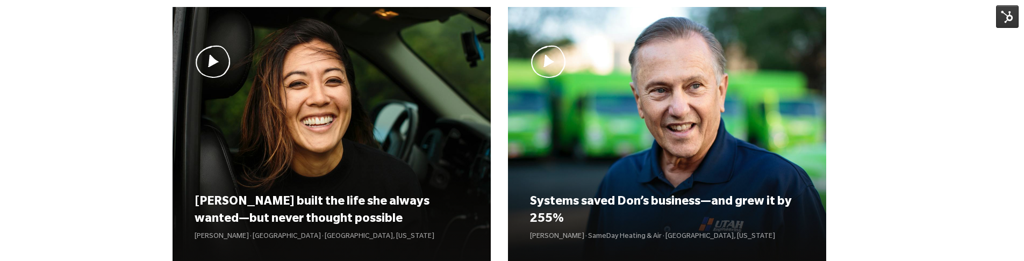
scroll to position [869, 0]
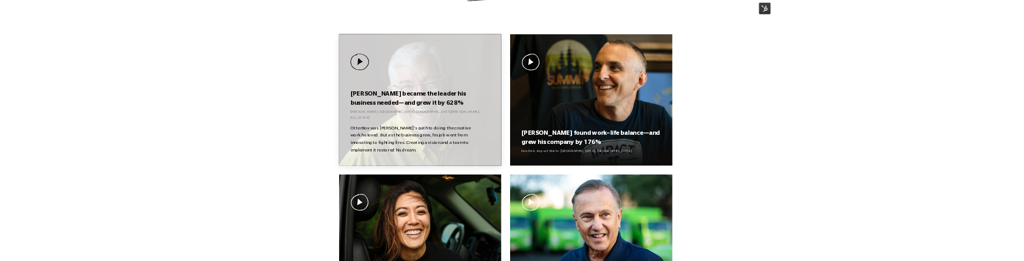
scroll to position [708, 0]
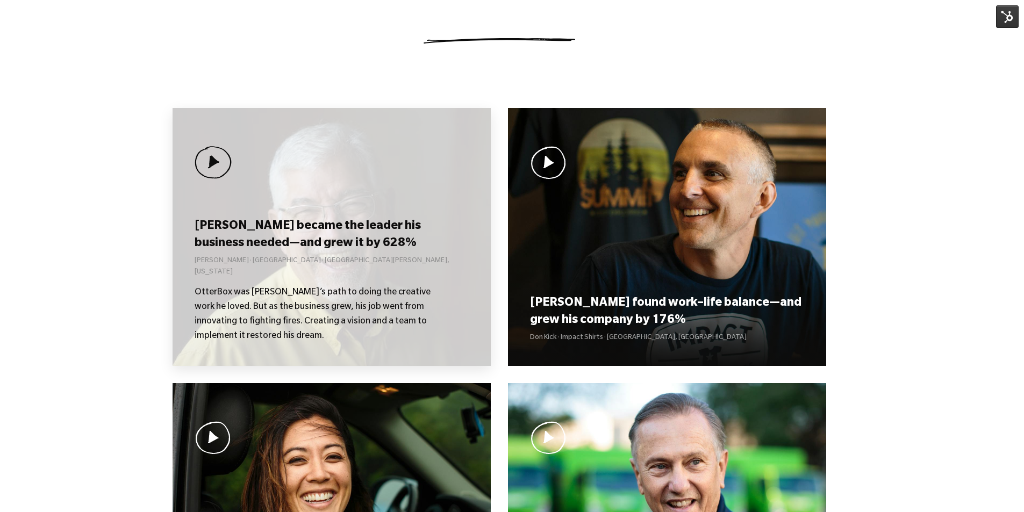
click at [266, 208] on div "Curt became the leader his business needed—and grew it by 628% Curt Richardson …" at bounding box center [332, 237] width 318 height 258
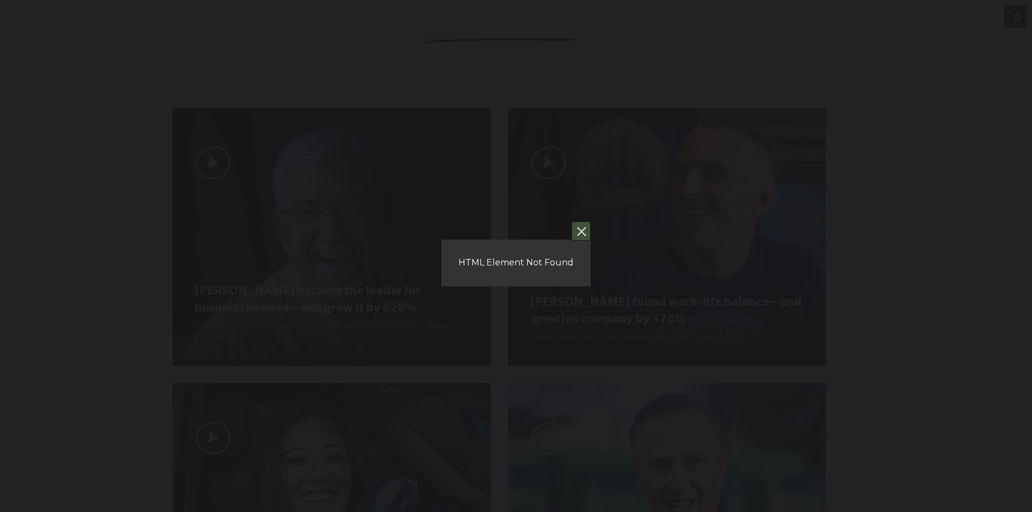
click at [580, 230] on button "You can close this modal content with the ESC key" at bounding box center [581, 231] width 19 height 19
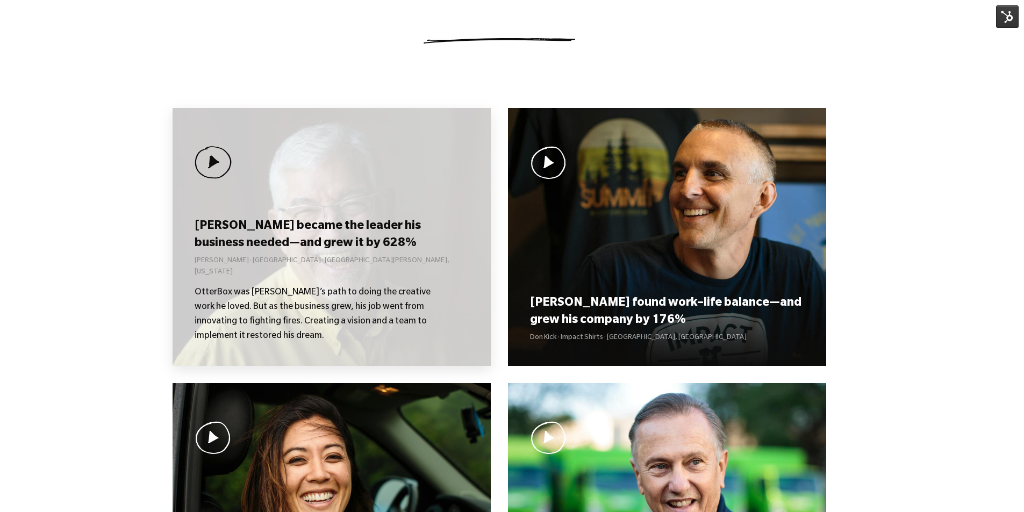
click at [355, 249] on h3 "[PERSON_NAME] became the leader his business needed—and grew it by 628%" at bounding box center [332, 235] width 274 height 33
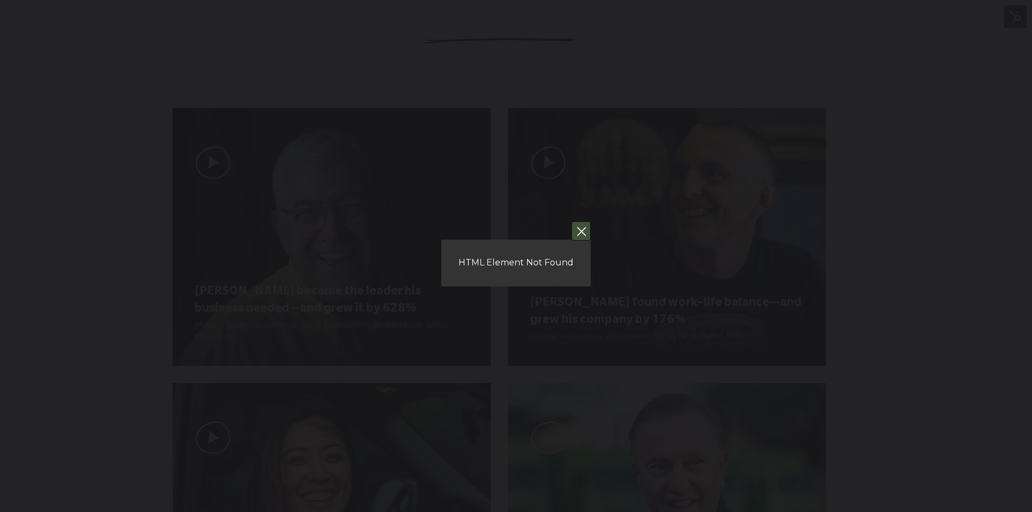
click at [583, 231] on button "You can close this modal content with the ESC key" at bounding box center [581, 231] width 19 height 19
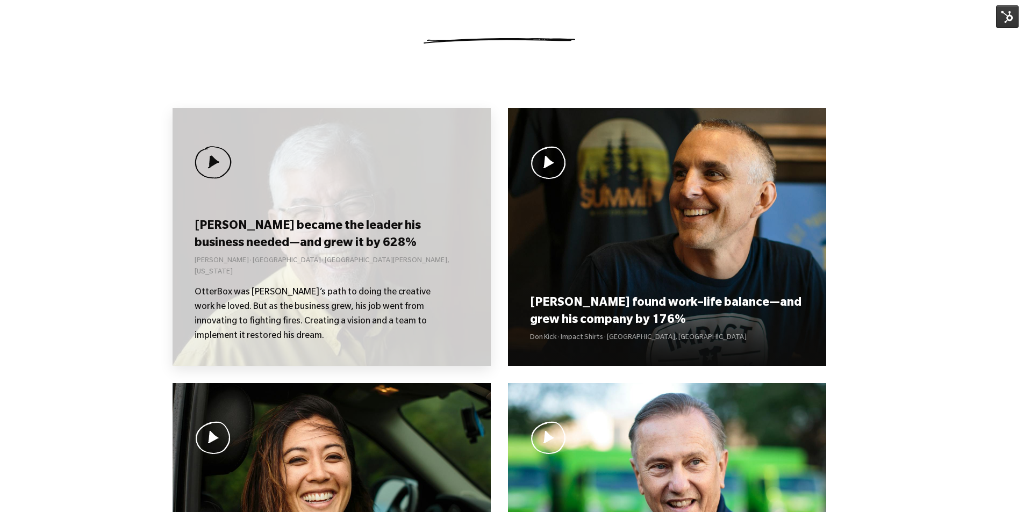
click at [302, 218] on div "[PERSON_NAME] became the leader his business needed—and grew it by 628% [PERSON…" at bounding box center [332, 237] width 318 height 258
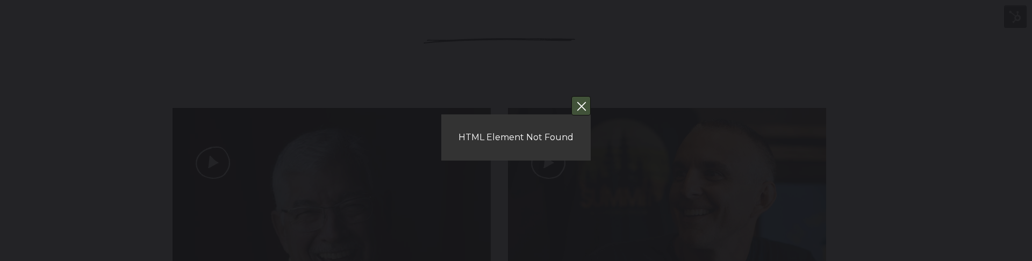
click at [585, 107] on button "You can close this modal content with the ESC key" at bounding box center [581, 105] width 19 height 19
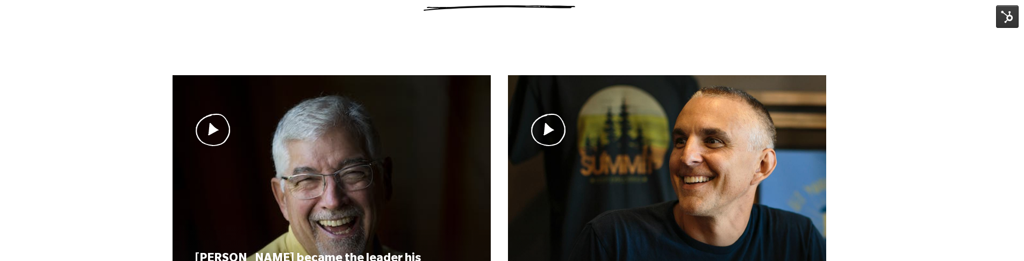
scroll to position [761, 0]
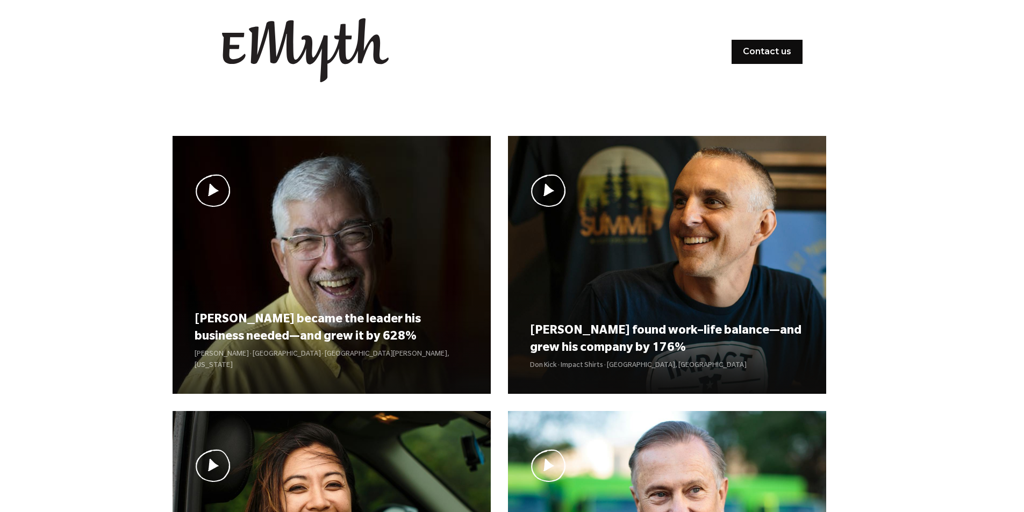
scroll to position [761, 0]
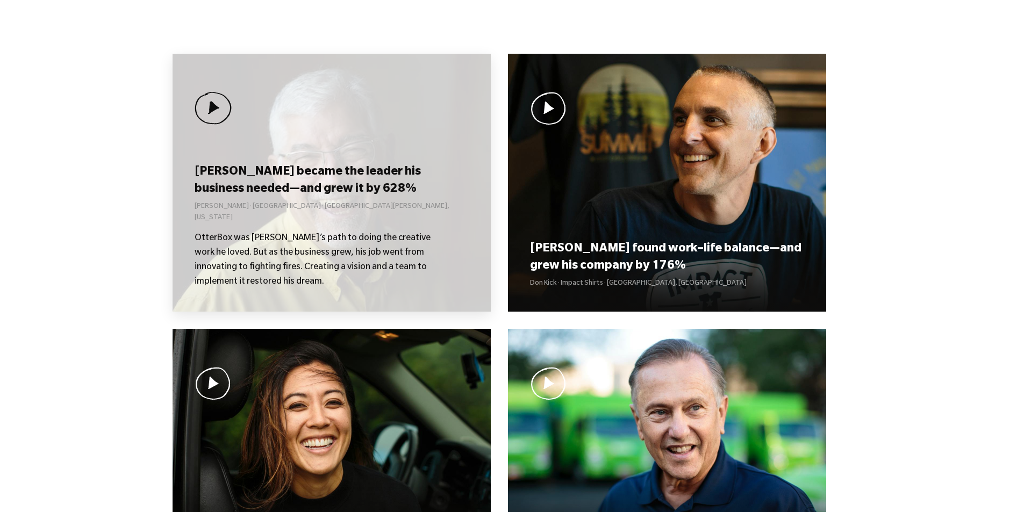
click at [312, 191] on h3 "Curt became the leader his business needed—and grew it by 628%" at bounding box center [332, 181] width 274 height 33
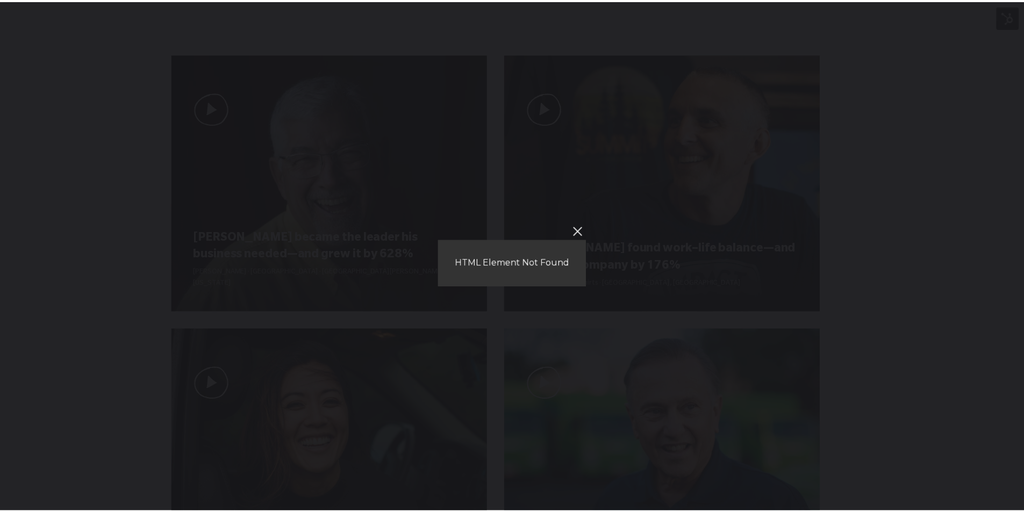
scroll to position [761, 0]
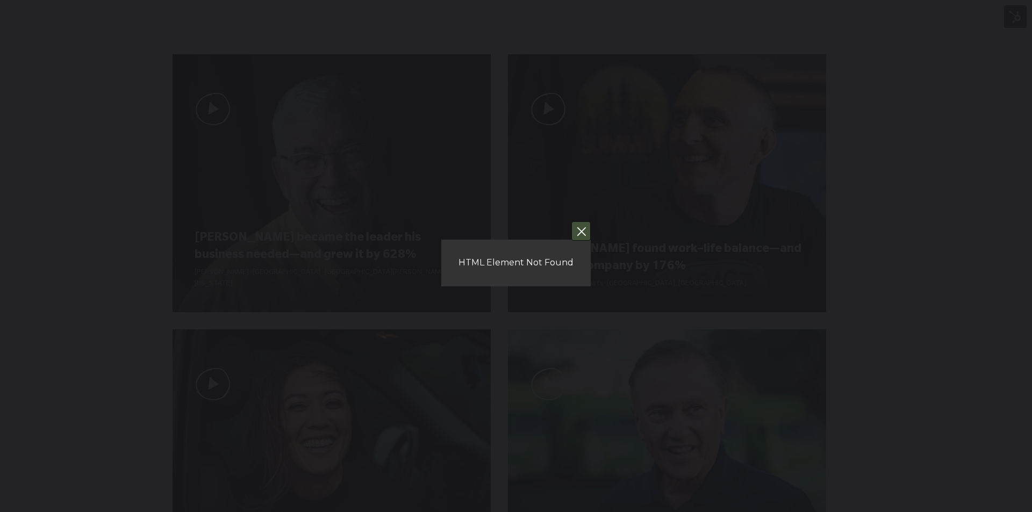
click at [585, 234] on button "You can close this modal content with the ESC key" at bounding box center [581, 231] width 19 height 19
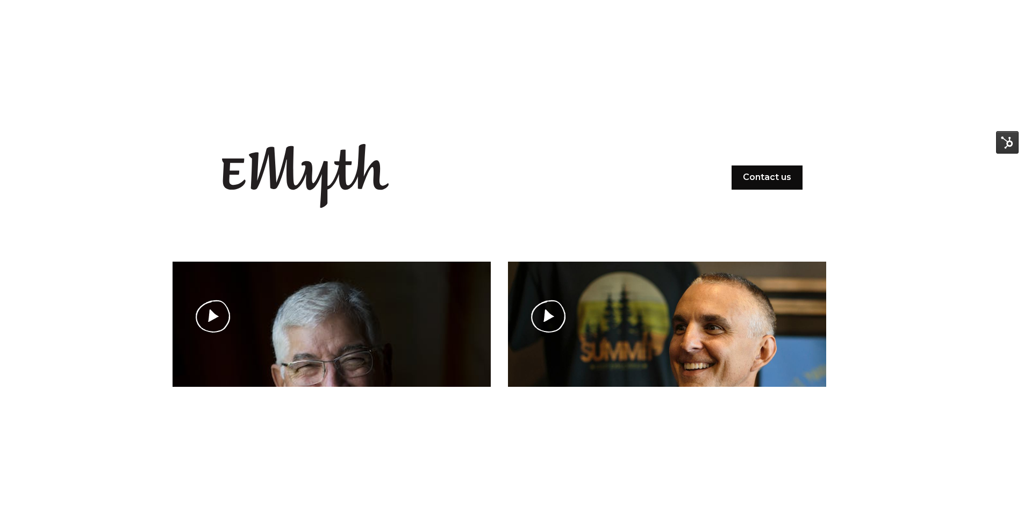
scroll to position [54, 0]
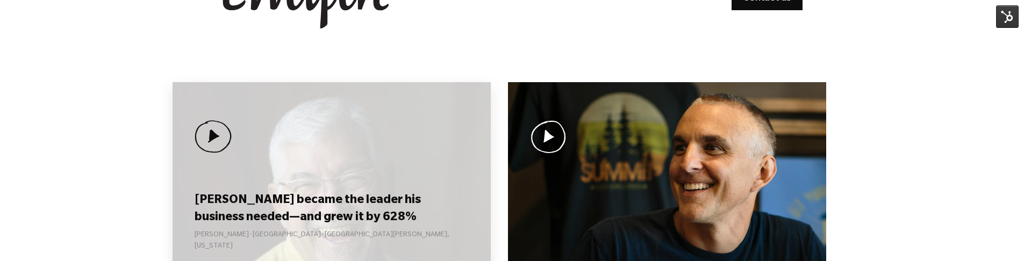
click at [288, 164] on div "Curt became the leader his business needed—and grew it by 628% Curt Richardson …" at bounding box center [332, 211] width 318 height 258
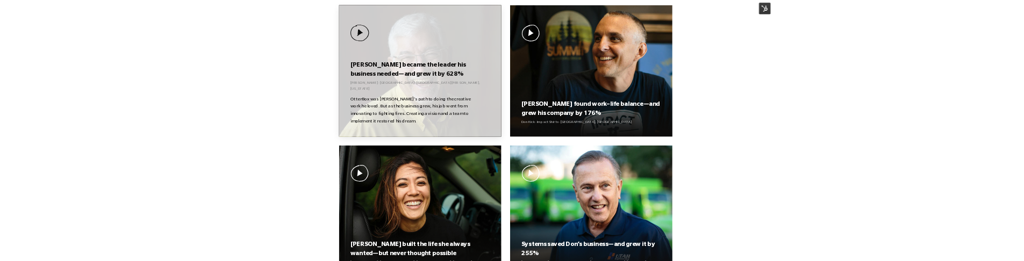
scroll to position [806, 0]
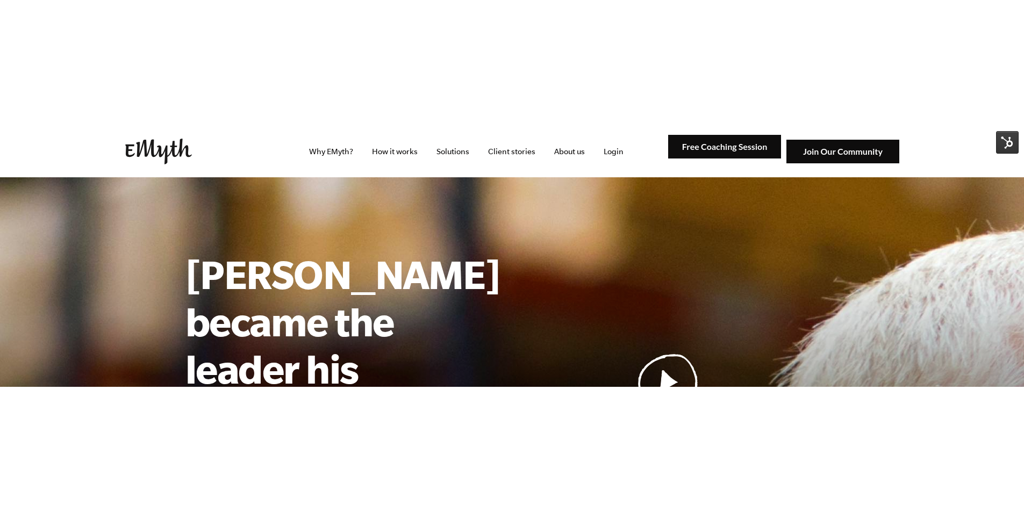
scroll to position [22, 0]
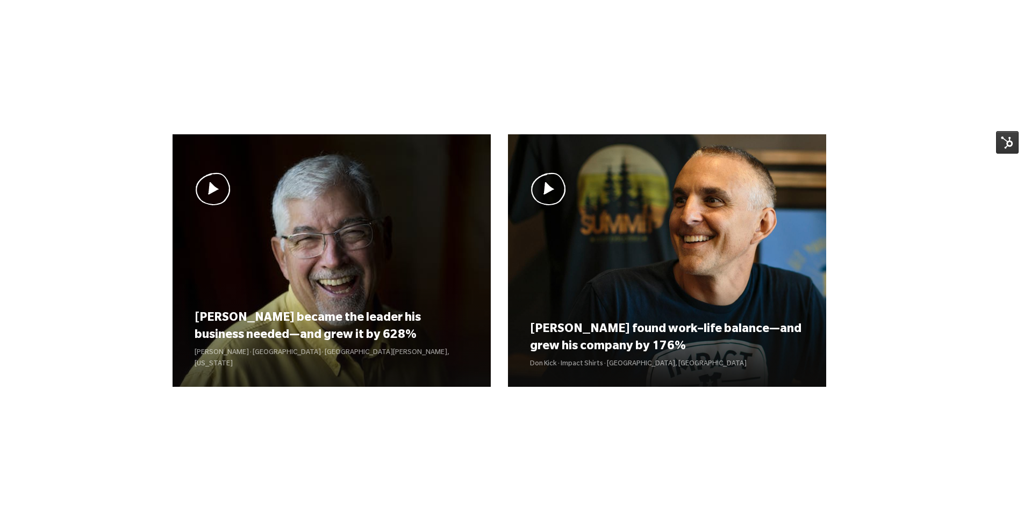
scroll to position [806, 0]
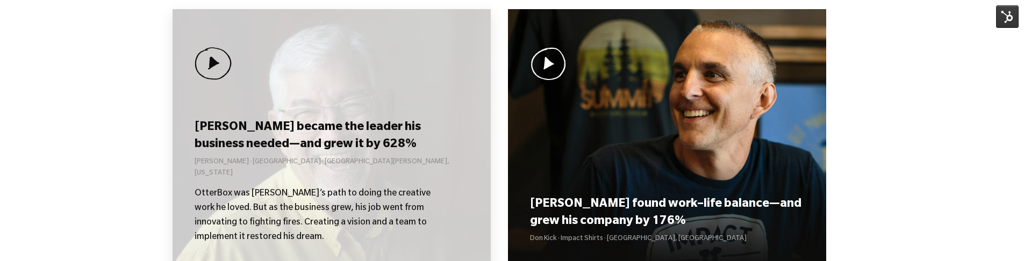
click at [295, 94] on div "[PERSON_NAME] became the leader his business needed—and grew it by 628% [PERSON…" at bounding box center [332, 138] width 318 height 258
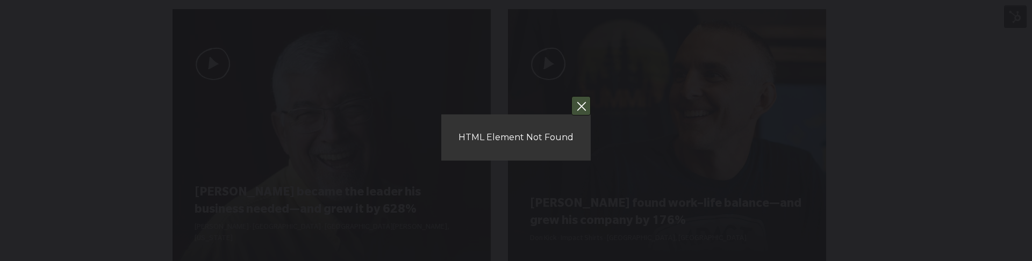
click at [582, 106] on button "You can close this modal content with the ESC key" at bounding box center [581, 105] width 19 height 19
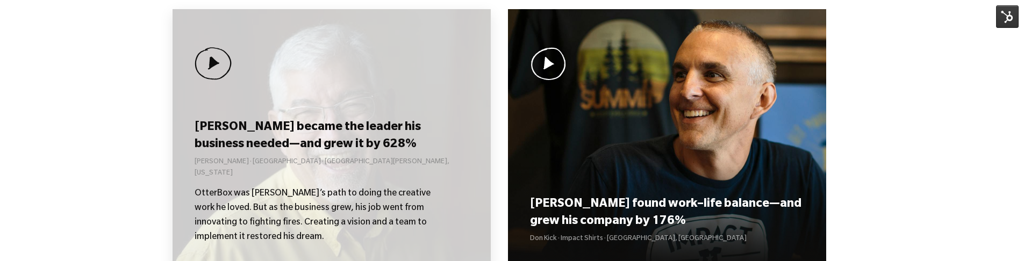
click at [349, 146] on h3 "[PERSON_NAME] became the leader his business needed—and grew it by 628%" at bounding box center [332, 136] width 274 height 33
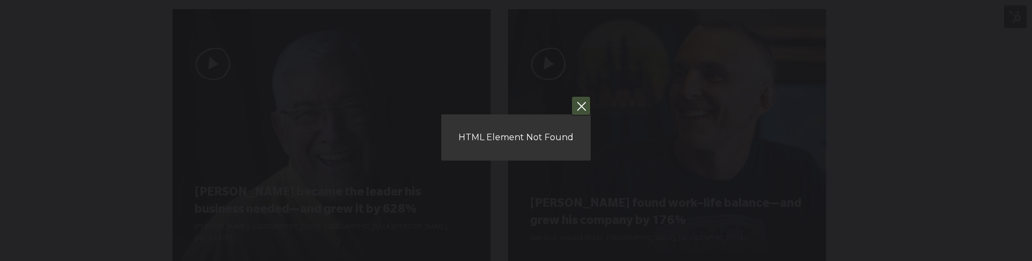
click at [582, 104] on button "You can close this modal content with the ESC key" at bounding box center [581, 105] width 19 height 19
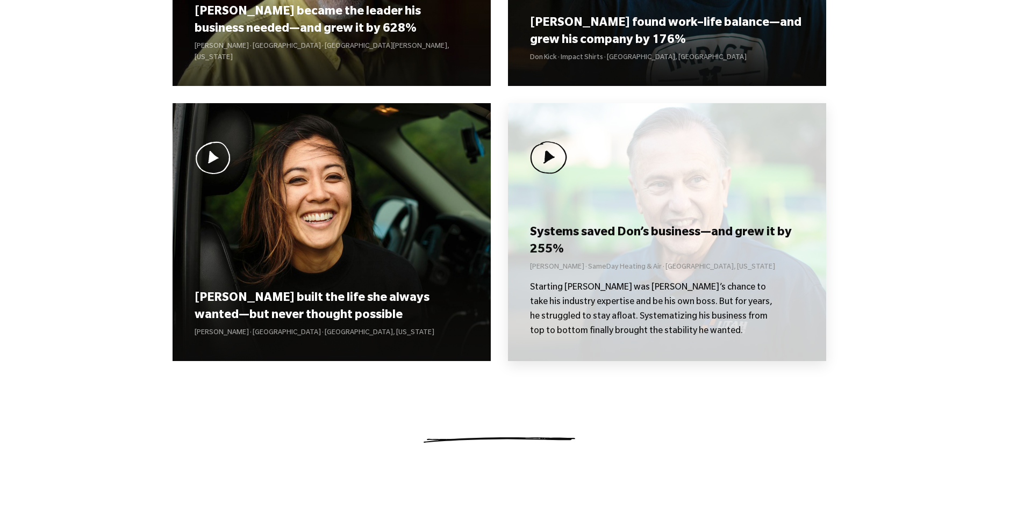
scroll to position [1183, 0]
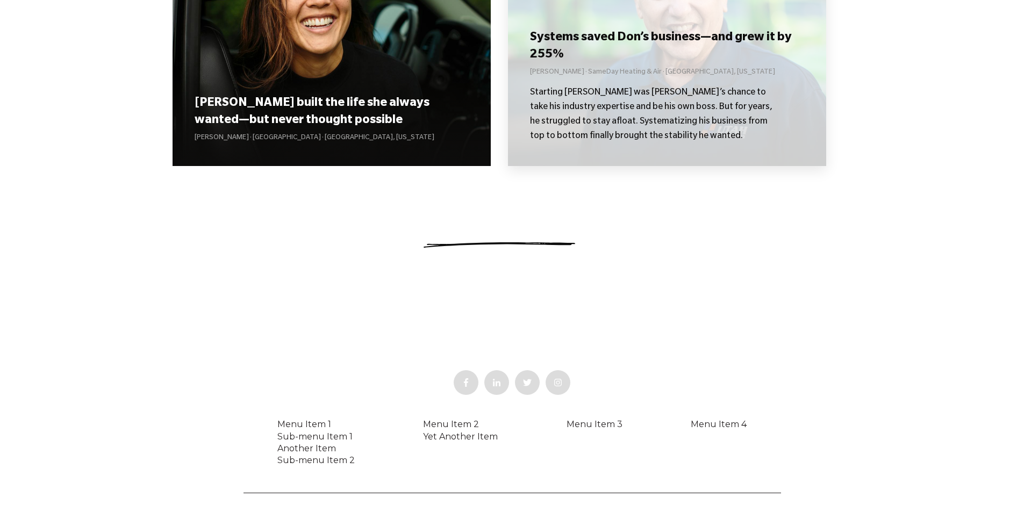
click at [618, 77] on p "[PERSON_NAME] · SameDay Heating & Air · [GEOGRAPHIC_DATA], [US_STATE]" at bounding box center [667, 72] width 274 height 11
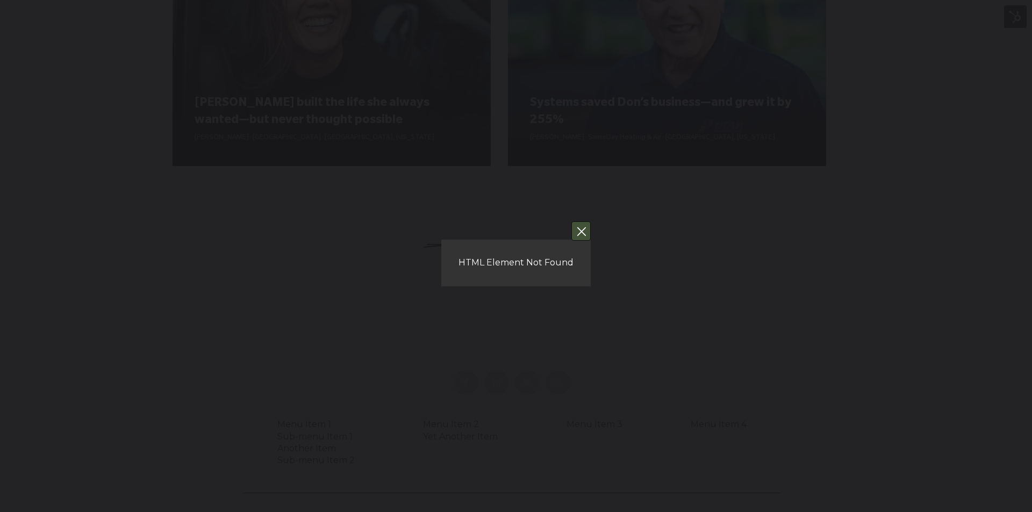
click at [584, 229] on button "You can close this modal content with the ESC key" at bounding box center [581, 231] width 19 height 19
